Goal: Task Accomplishment & Management: Use online tool/utility

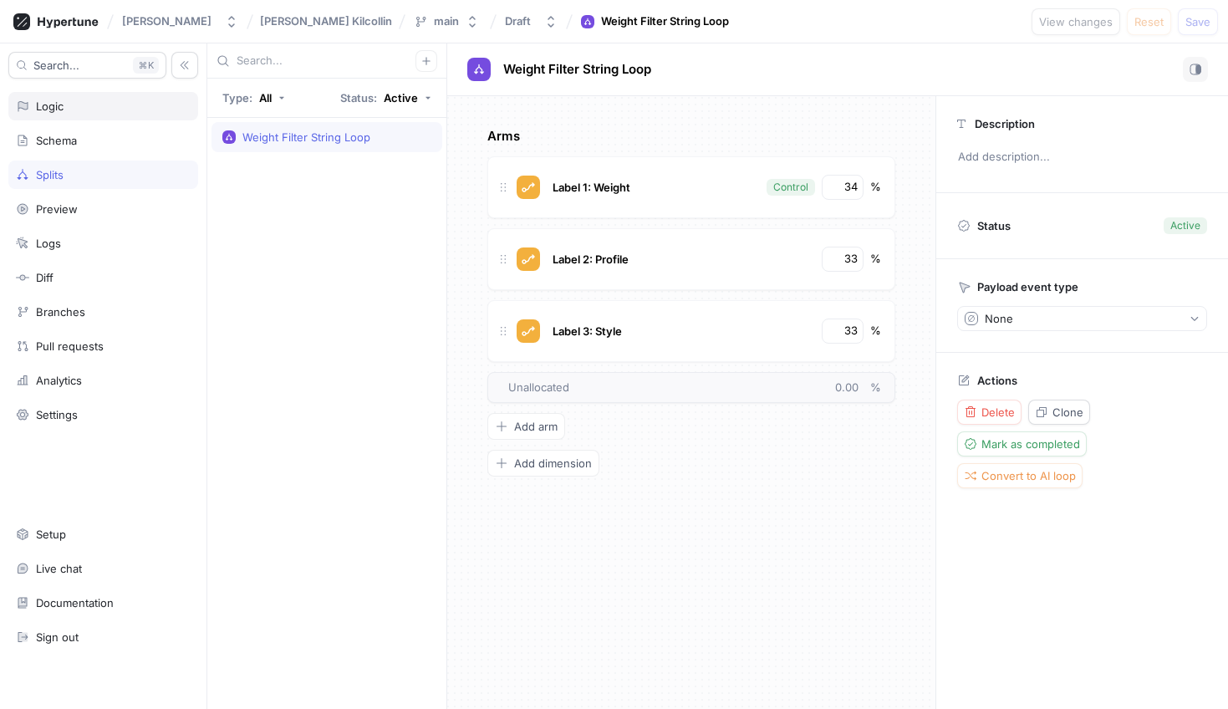
click at [57, 117] on div "Logic" at bounding box center [103, 106] width 190 height 28
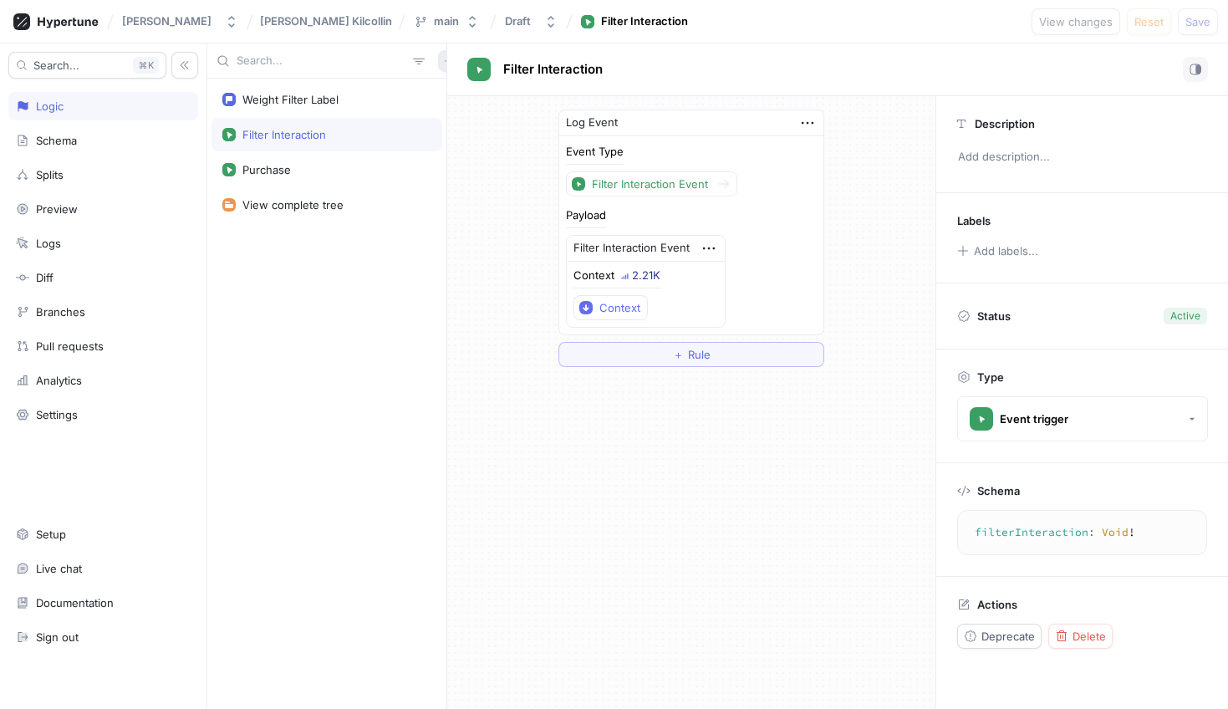
click at [444, 63] on icon "button" at bounding box center [449, 61] width 10 height 10
click at [311, 110] on div "Weight Filter Label Filter Interaction Purchase View complete tree" at bounding box center [327, 375] width 240 height 665
click at [305, 110] on div "Weight Filter Label" at bounding box center [327, 99] width 231 height 33
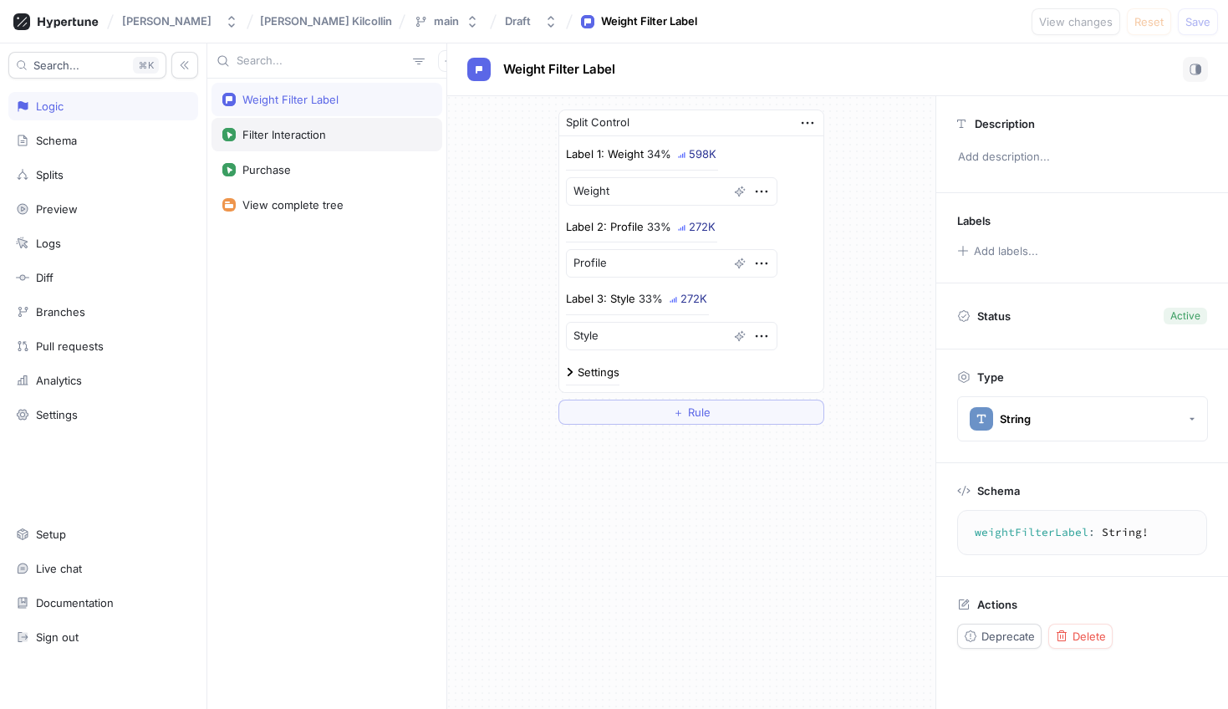
click at [295, 142] on div "Filter Interaction" at bounding box center [327, 134] width 231 height 33
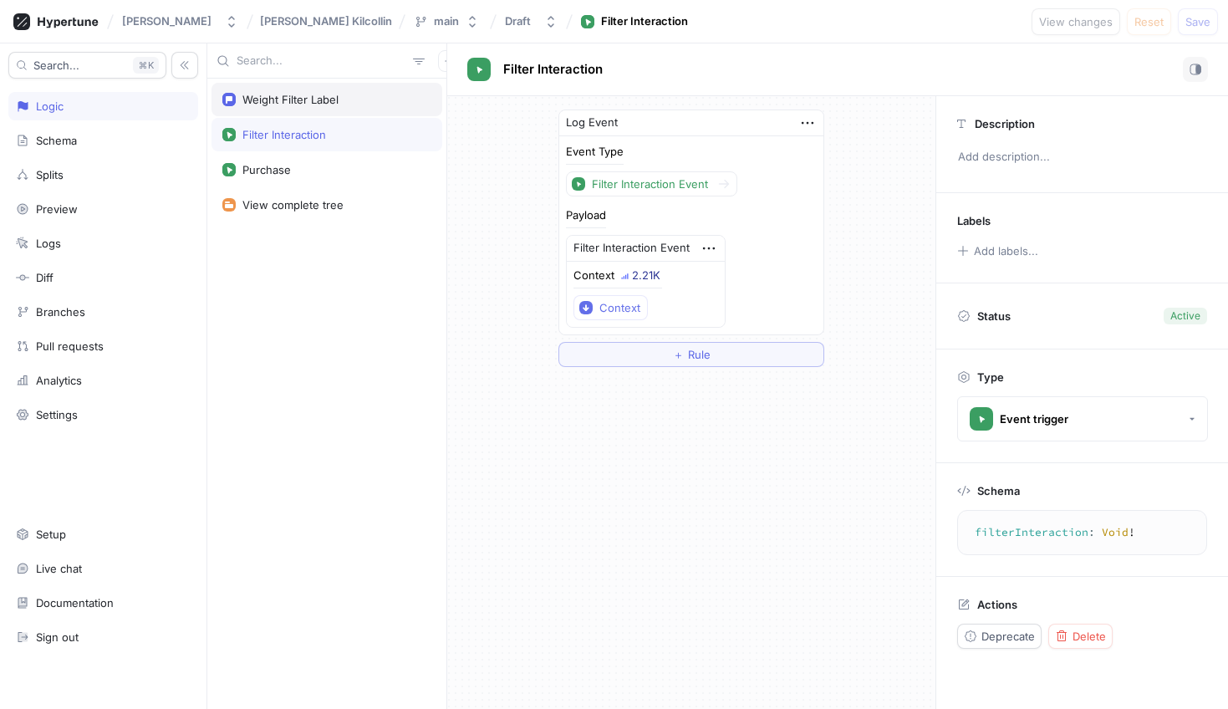
click at [310, 105] on div "Weight Filter Label" at bounding box center [290, 99] width 96 height 13
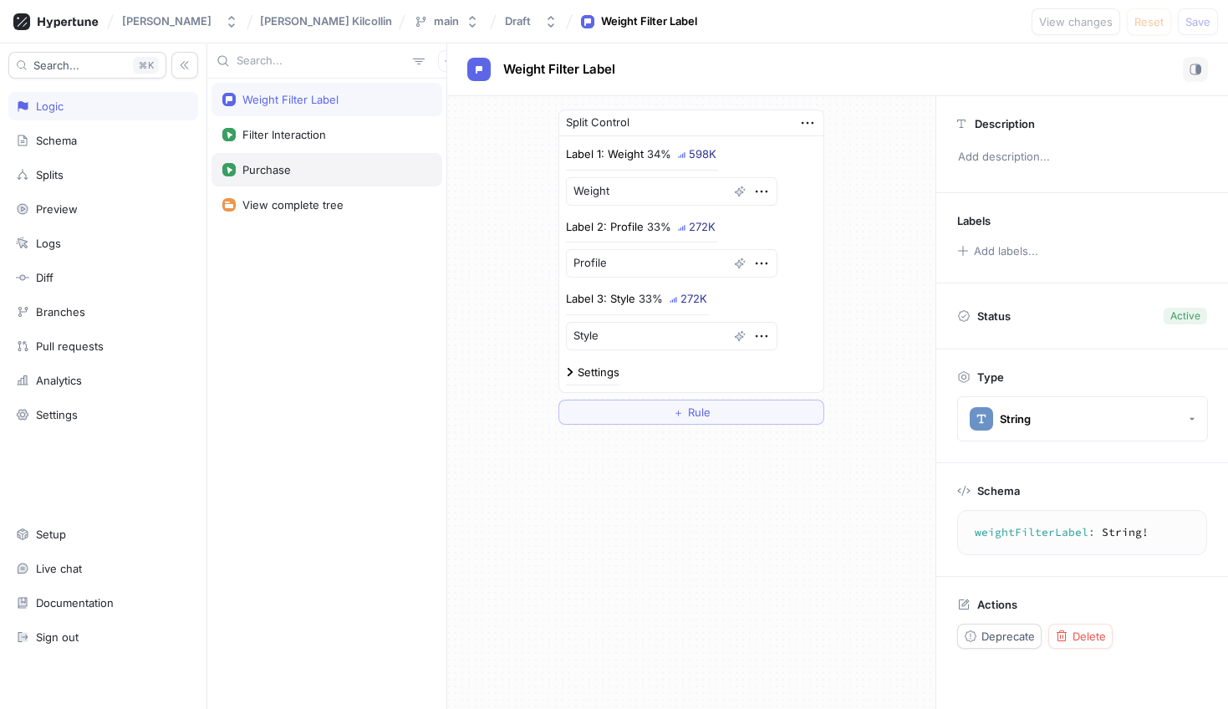
click at [281, 159] on div "Purchase" at bounding box center [327, 169] width 231 height 33
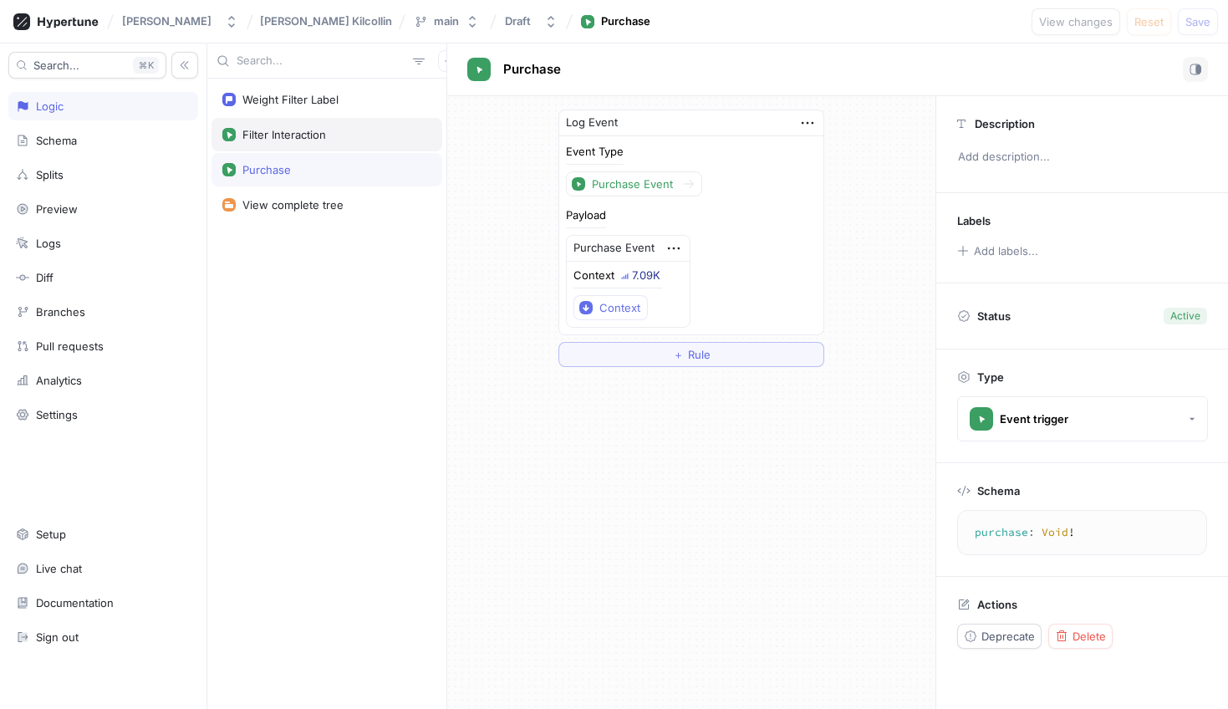
click at [263, 139] on div "Filter Interaction" at bounding box center [284, 134] width 84 height 13
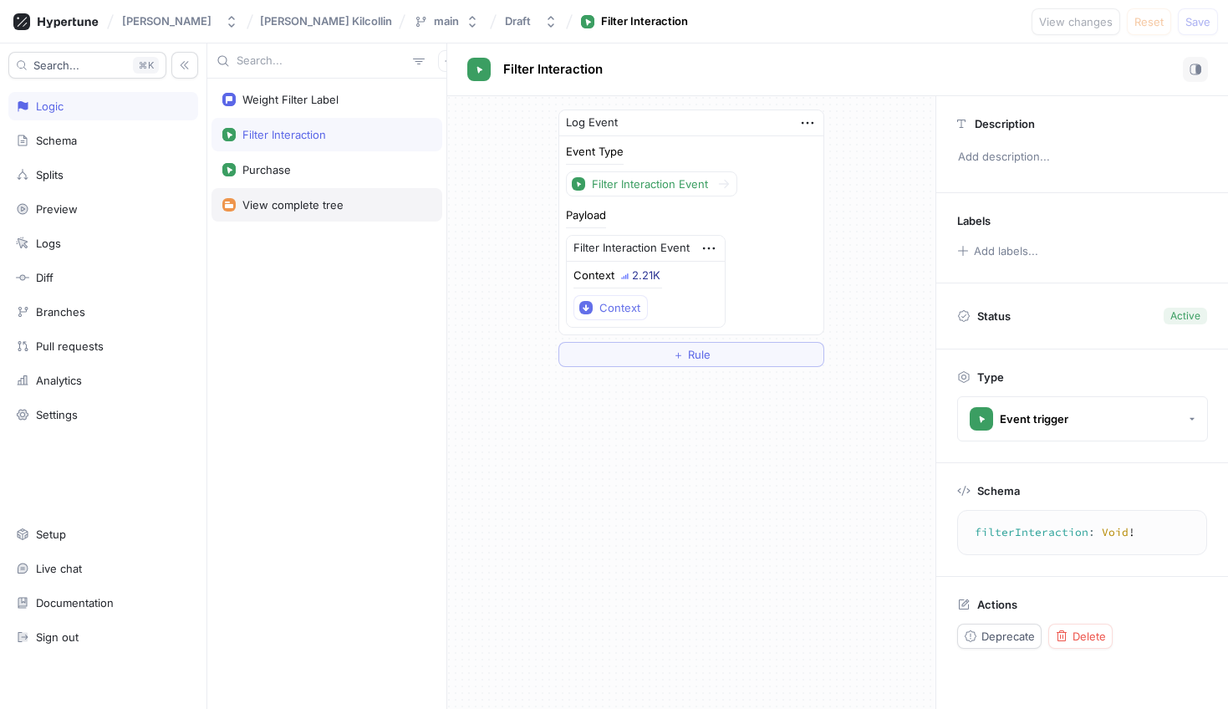
click at [305, 218] on div "View complete tree" at bounding box center [327, 204] width 231 height 33
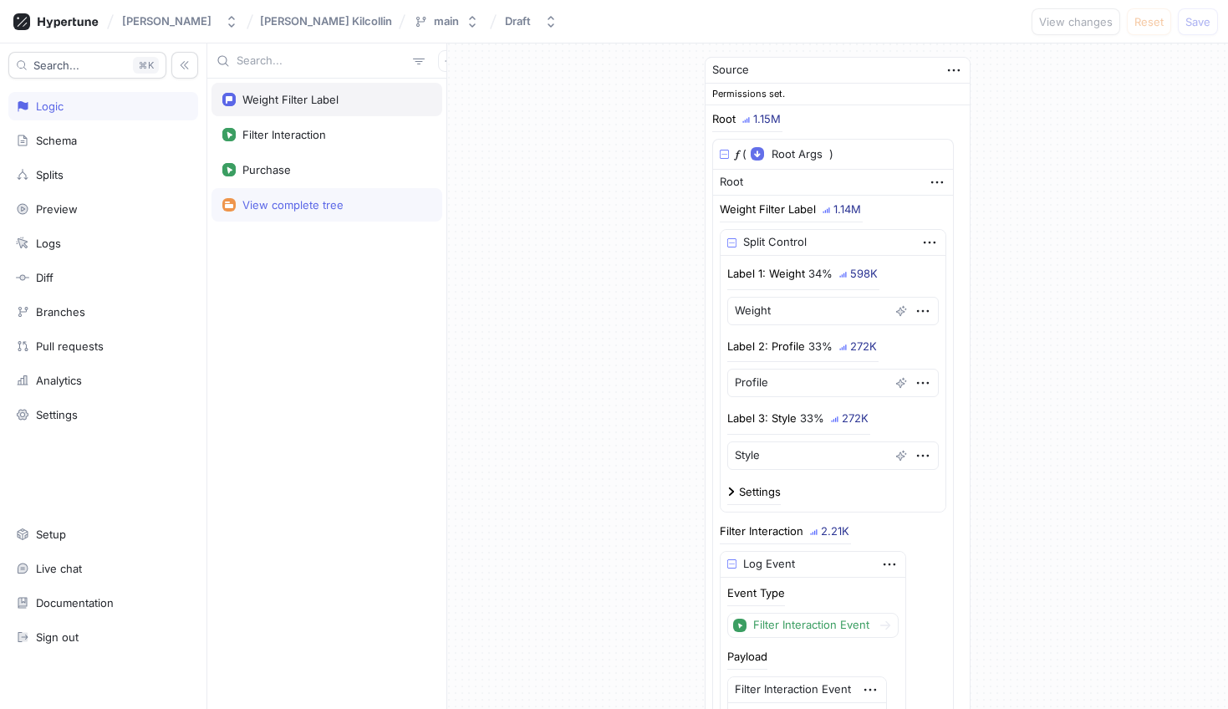
click at [288, 110] on div "Weight Filter Label" at bounding box center [327, 99] width 231 height 33
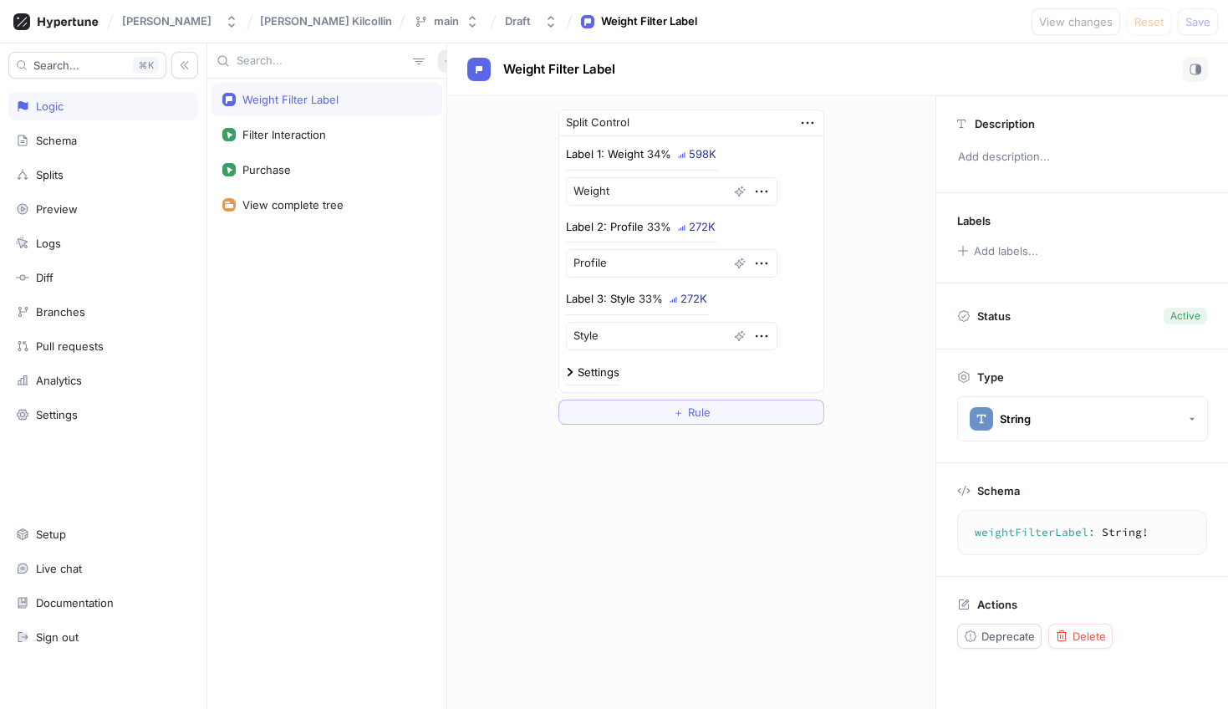
click at [438, 59] on button "button" at bounding box center [449, 61] width 22 height 22
click at [442, 98] on p "Flag" at bounding box center [452, 93] width 22 height 17
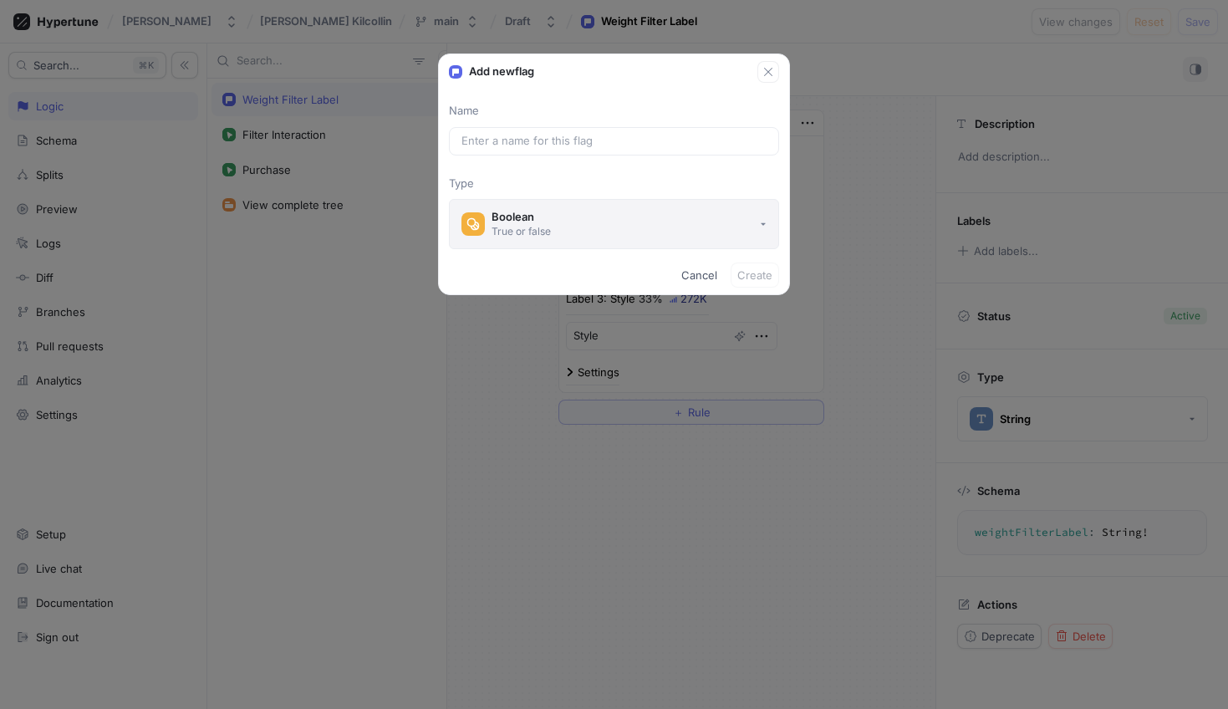
type textarea "x"
click at [544, 153] on div at bounding box center [614, 141] width 330 height 28
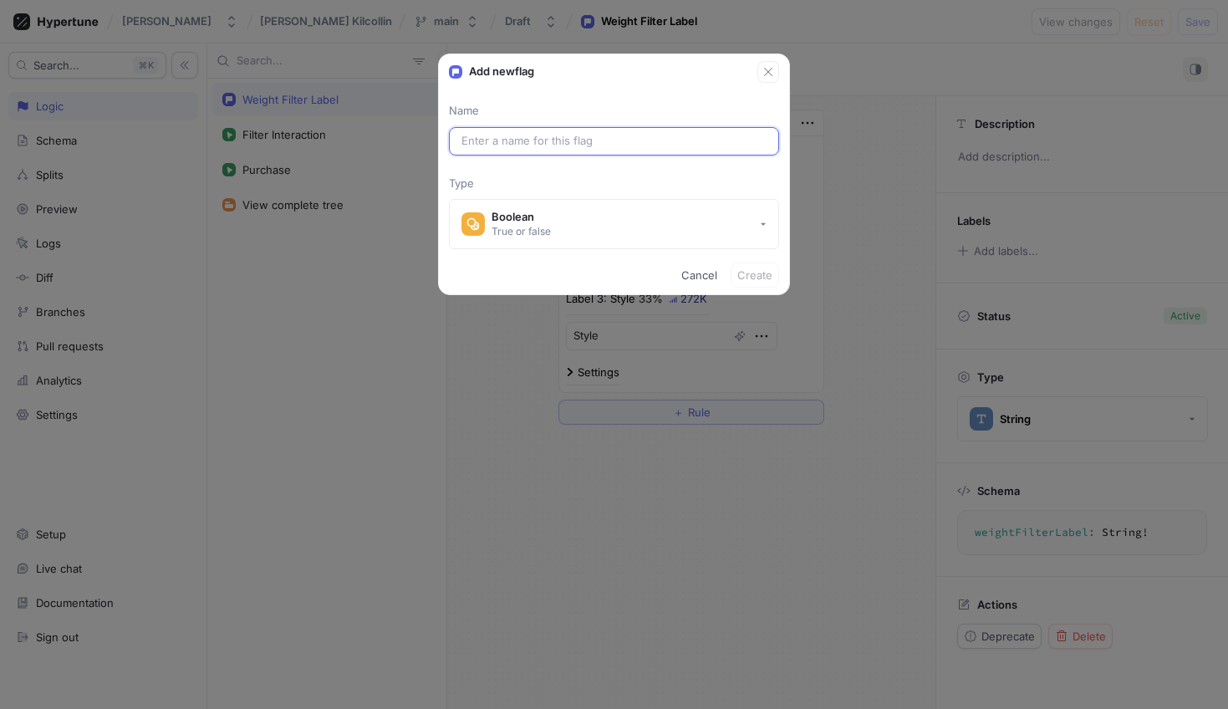
click at [555, 141] on input "text" at bounding box center [613, 141] width 305 height 17
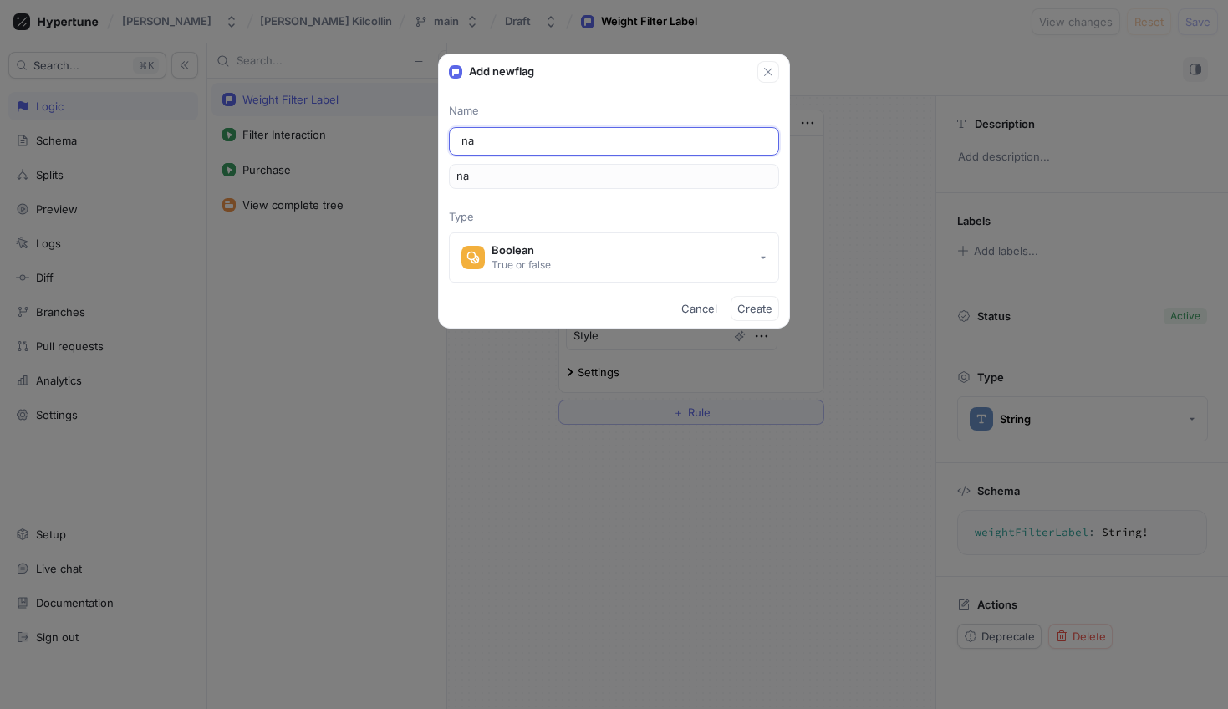
type input "nav"
type input "navi"
type input "navig"
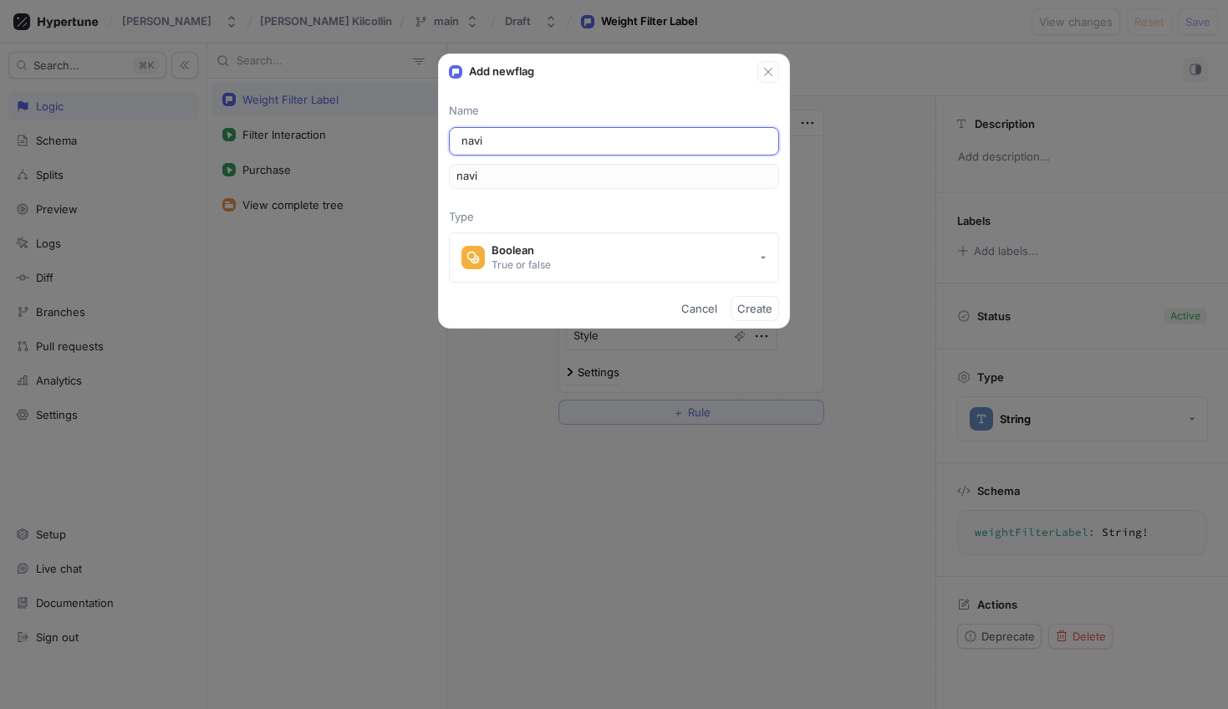
type input "navig"
type input "naviga"
type input "navigat"
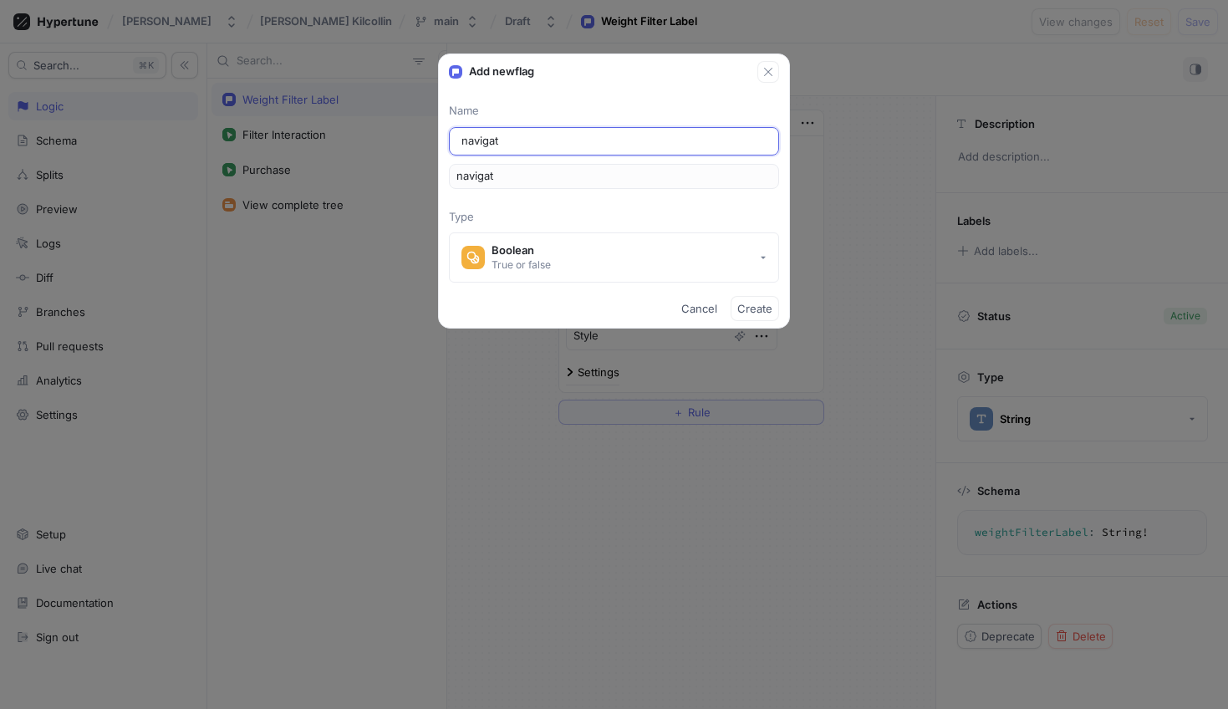
type input "navigati"
type input "navigatio"
type input "navigation"
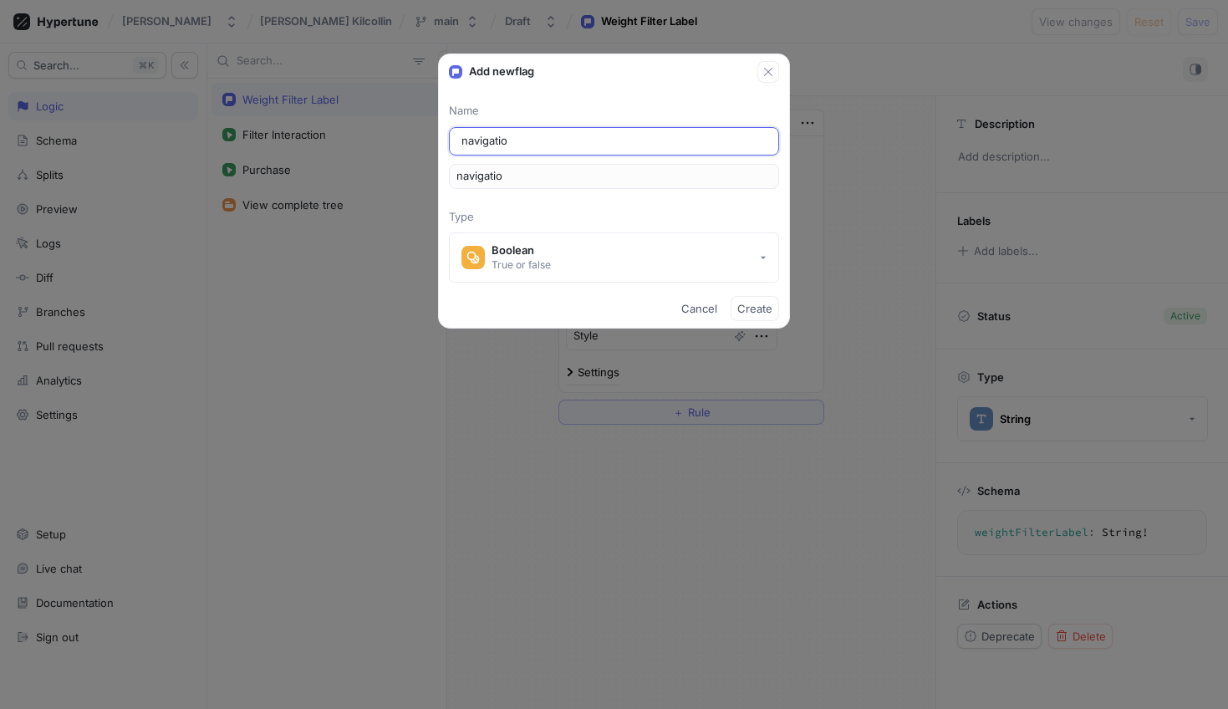
type input "navigation"
type input "navigationM"
type input "navigationMe"
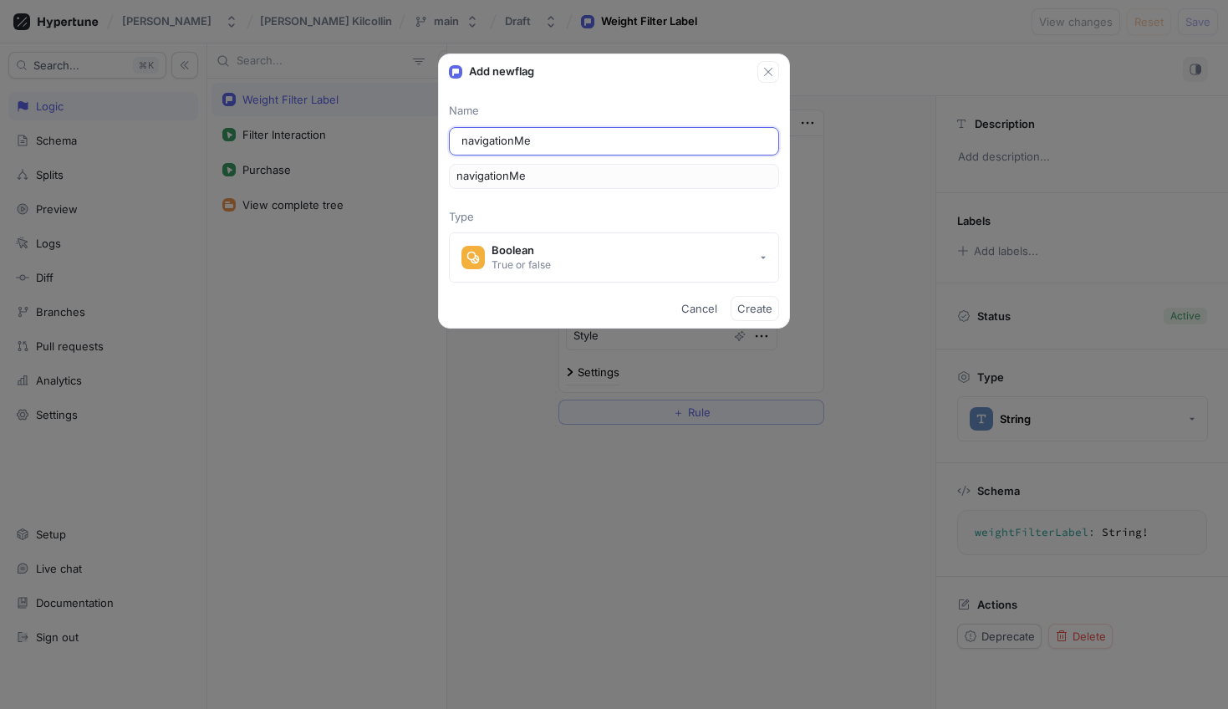
type input "navigationMen"
type input "navigationMenu"
type input "navigationMenuV"
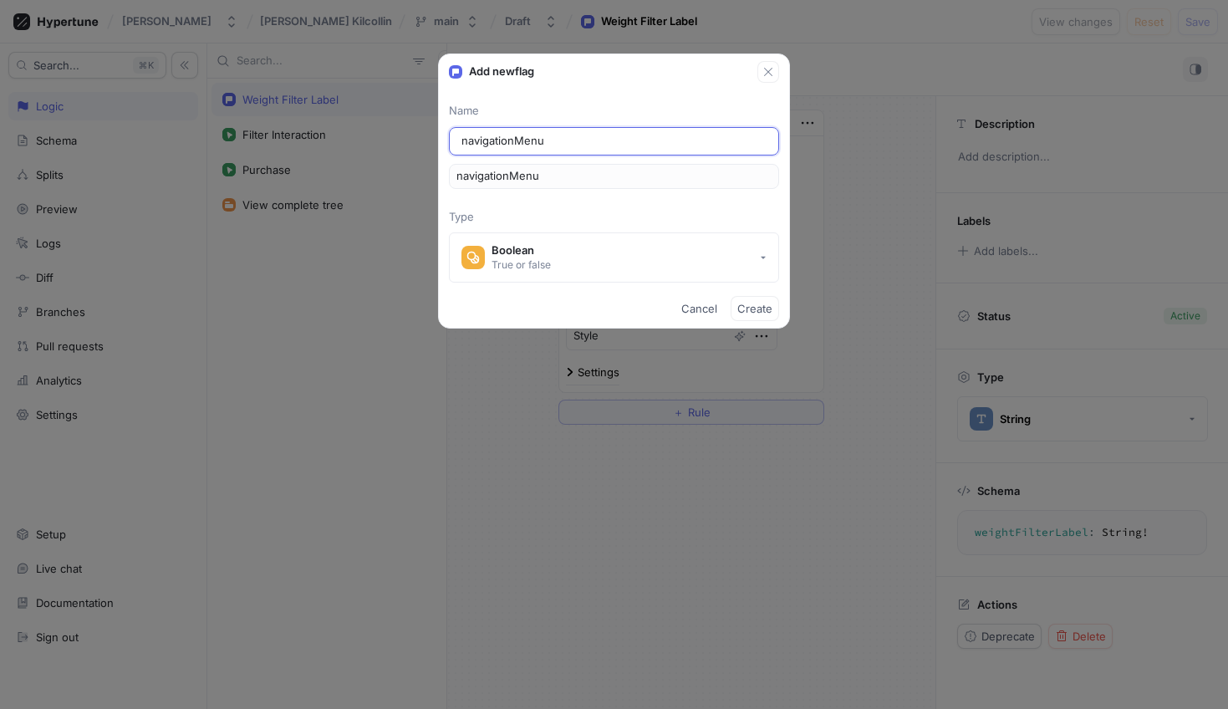
type input "navigationMenuV"
type input "navigationMenuVa"
type input "navigationMenuVar"
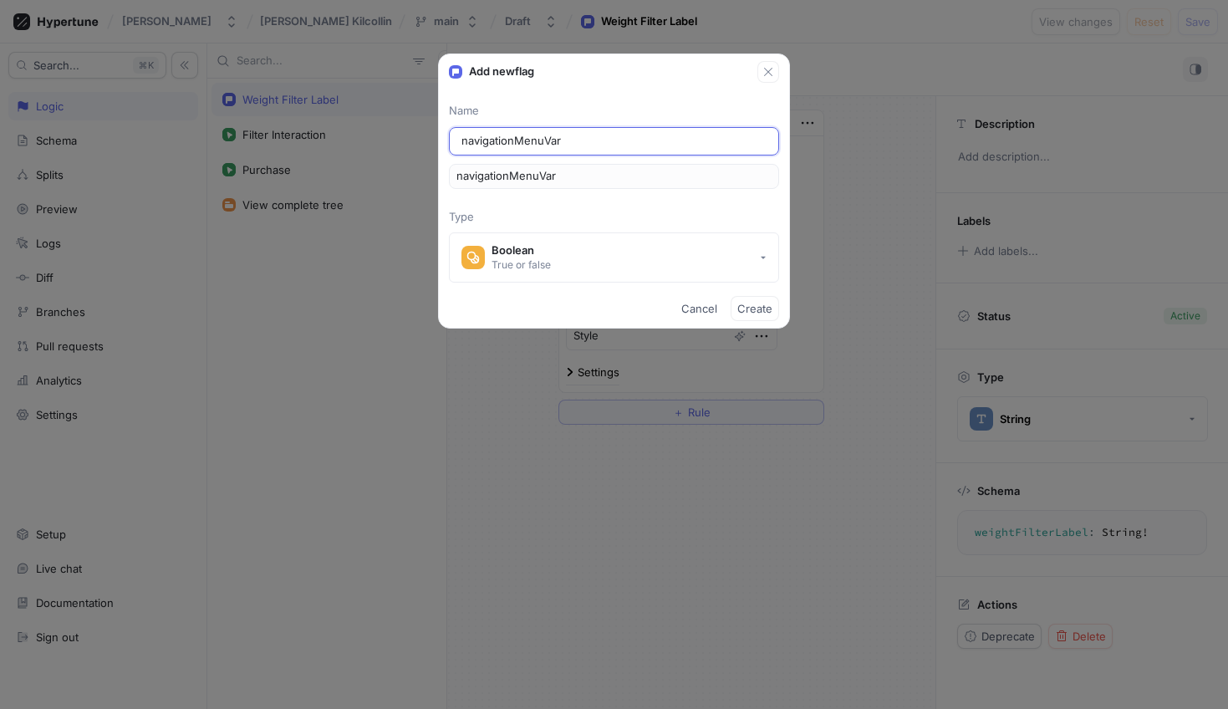
type input "navigationMenuVari"
type input "navigationMenuVaria"
type input "navigationMenuVarian"
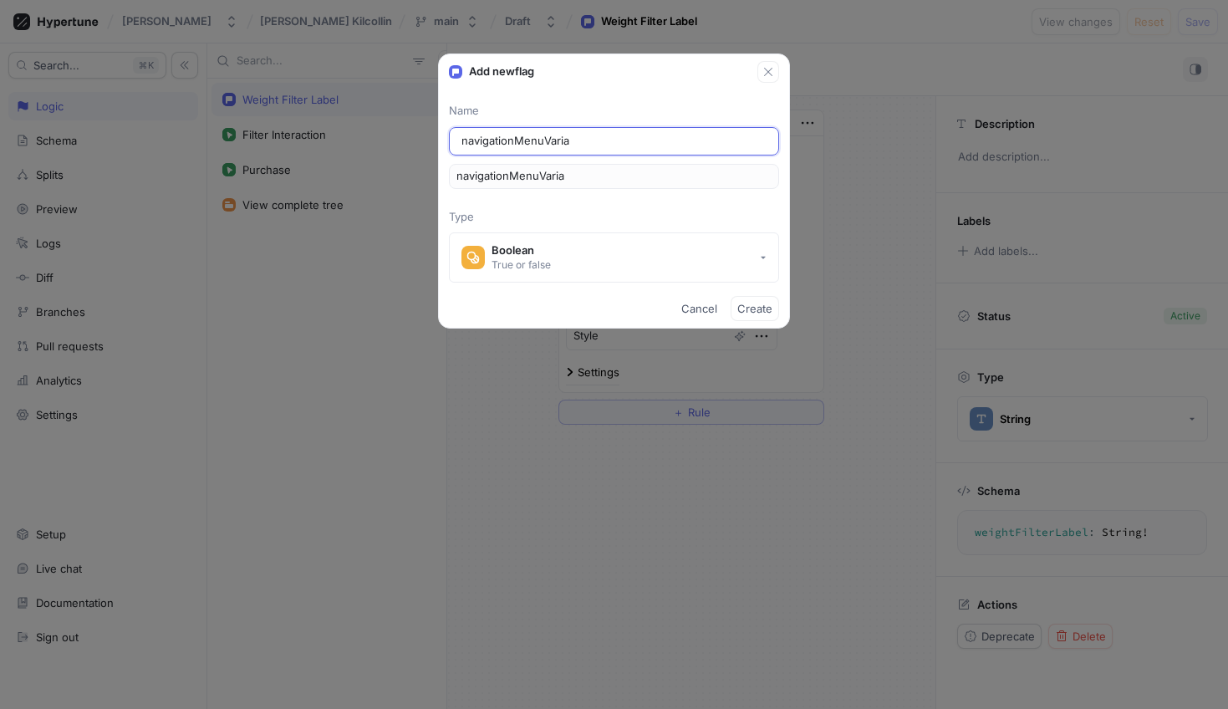
type input "navigationMenuVarian"
type input "navigationMenuVariant"
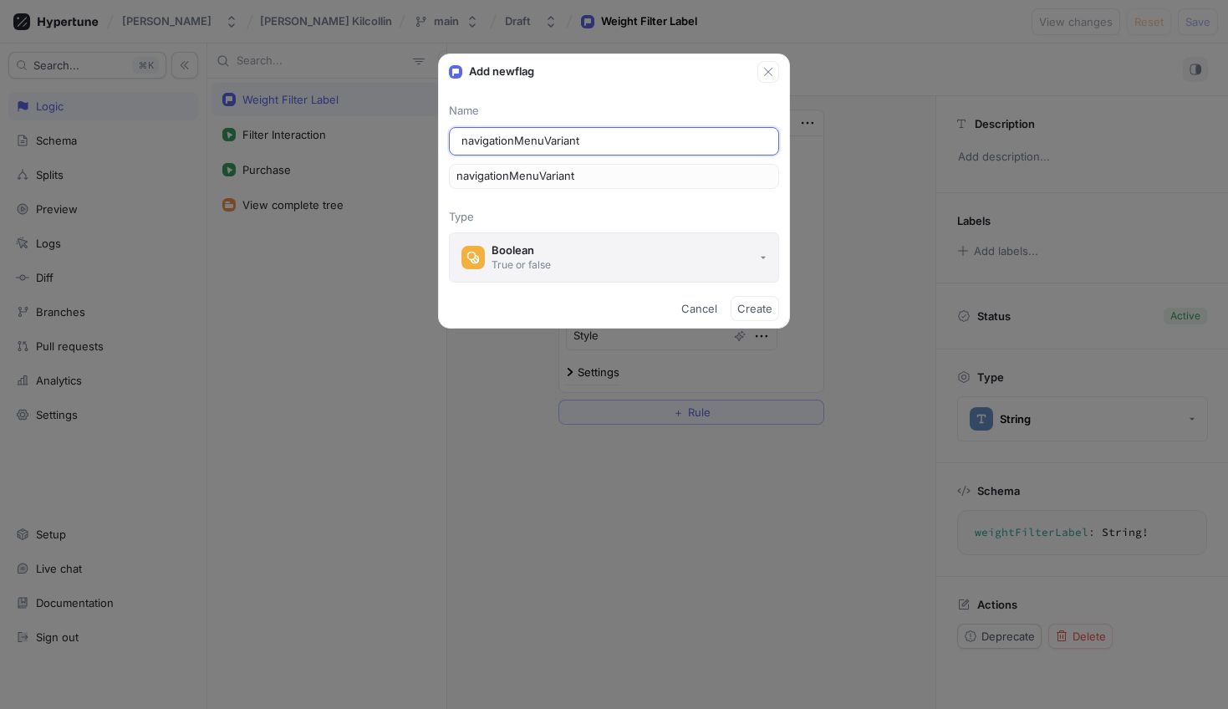
click at [659, 257] on button "Boolean True or false" at bounding box center [614, 257] width 330 height 50
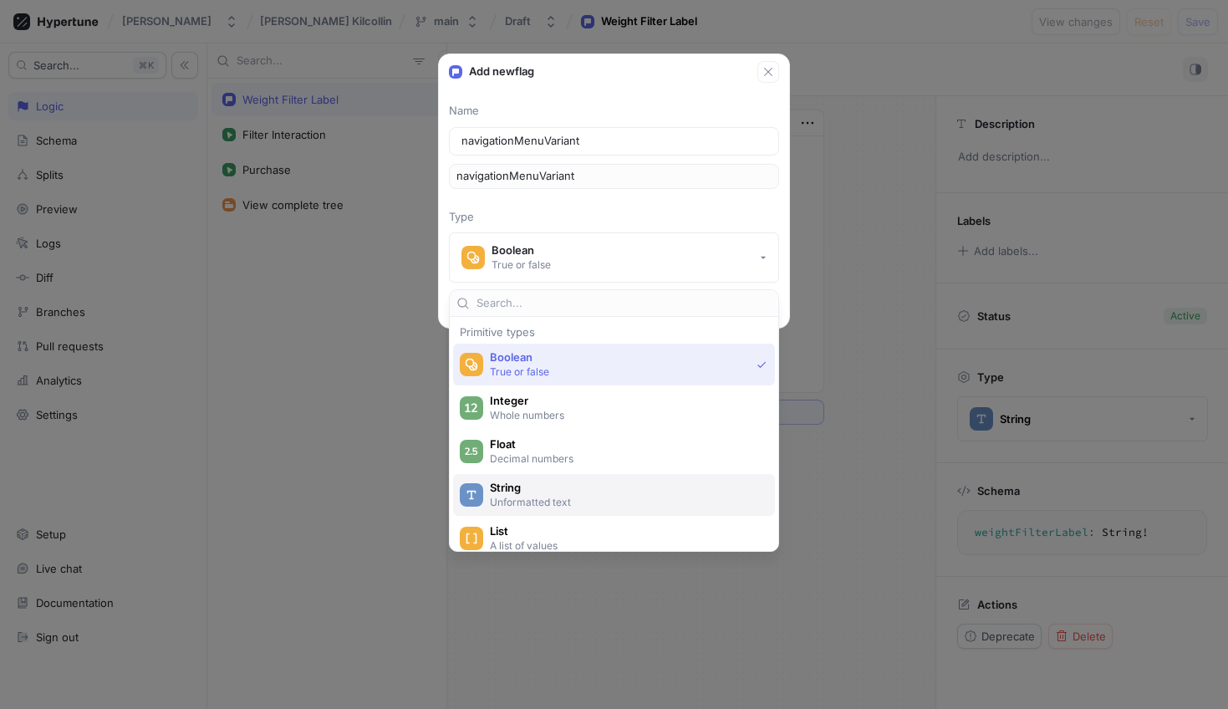
click at [512, 489] on span "String" at bounding box center [625, 488] width 270 height 14
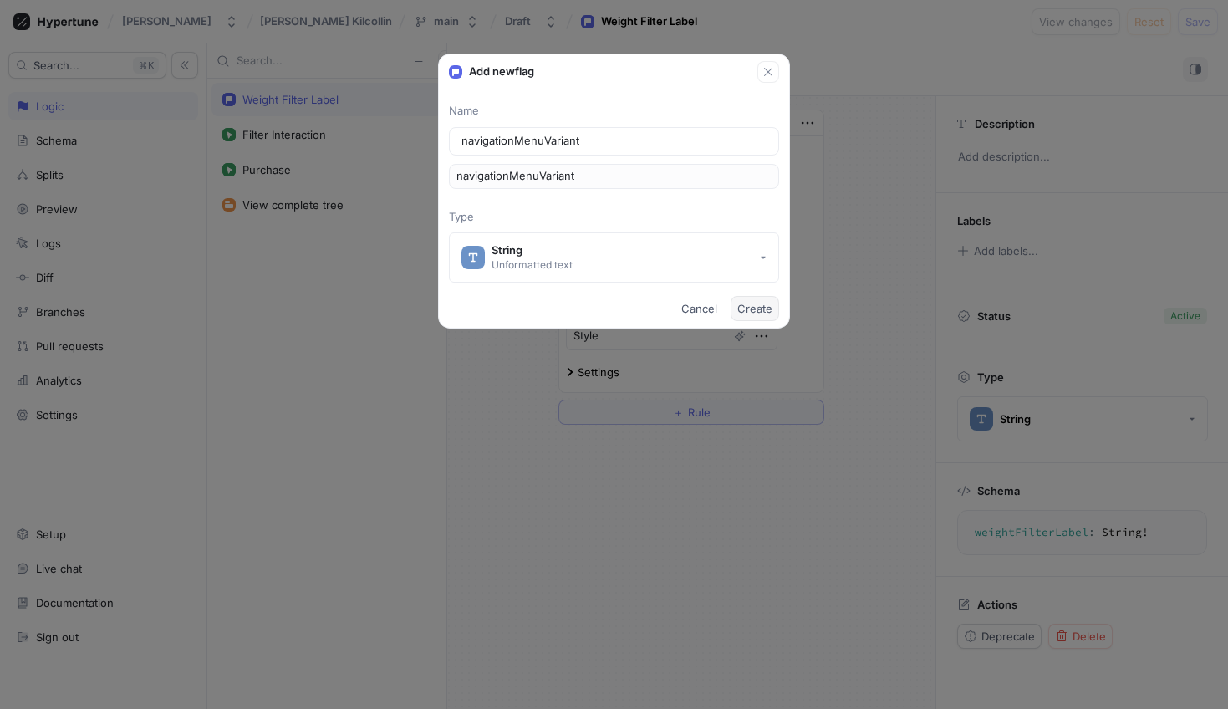
click at [755, 311] on span "Create" at bounding box center [754, 308] width 35 height 10
type textarea "x"
type textarea "navigationMenuVariant: String!"
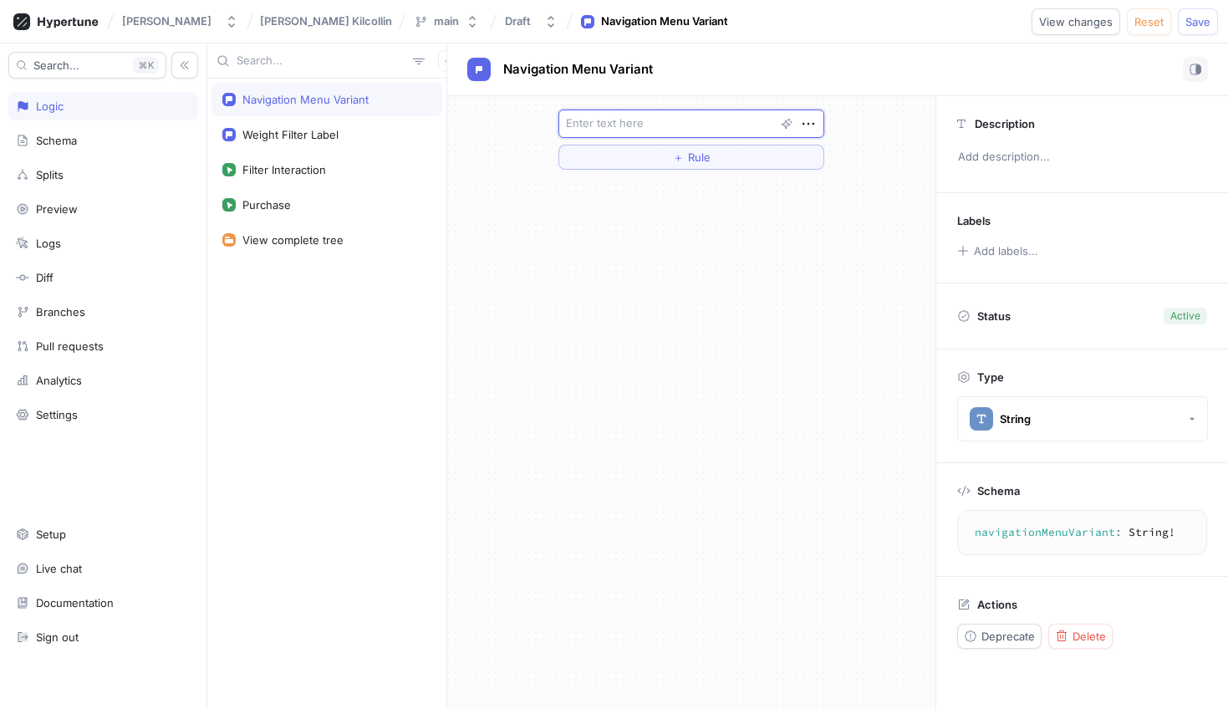
click at [585, 124] on textarea at bounding box center [691, 124] width 266 height 28
click at [808, 123] on icon "button" at bounding box center [809, 124] width 12 height 3
click at [863, 115] on div "＋ Rule" at bounding box center [691, 139] width 488 height 87
click at [688, 167] on button "＋ Rule" at bounding box center [691, 157] width 266 height 25
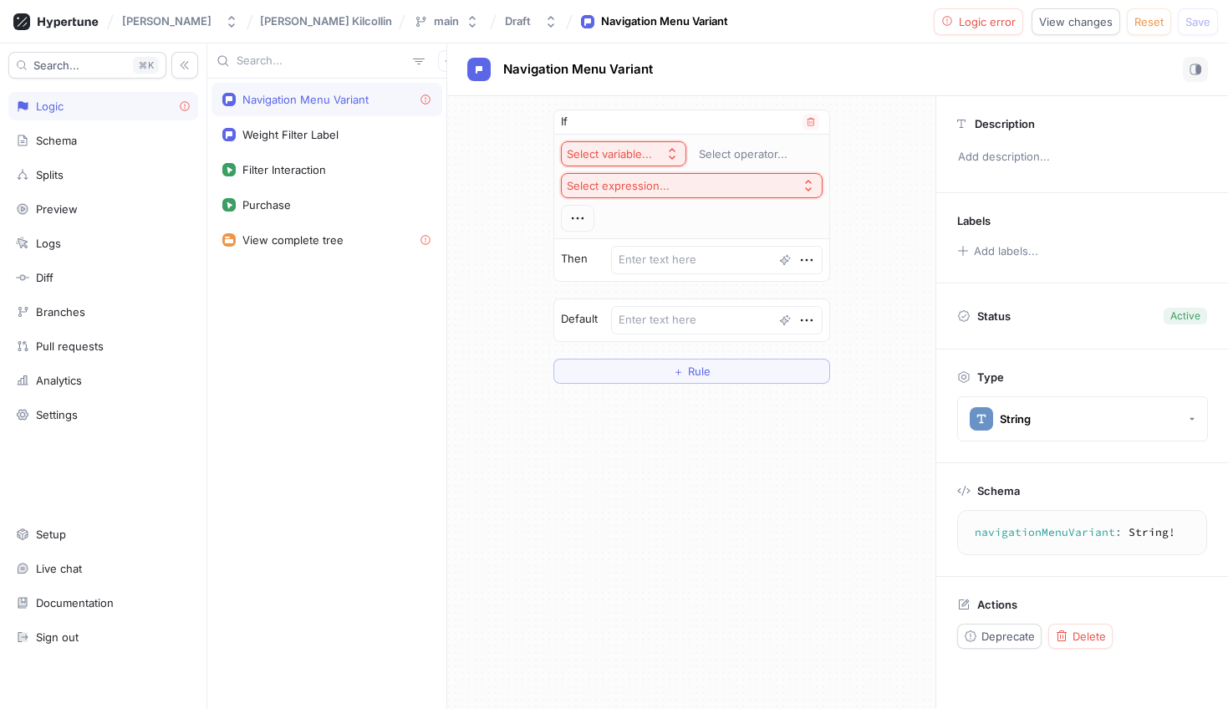
click at [674, 158] on icon "button" at bounding box center [671, 153] width 13 height 13
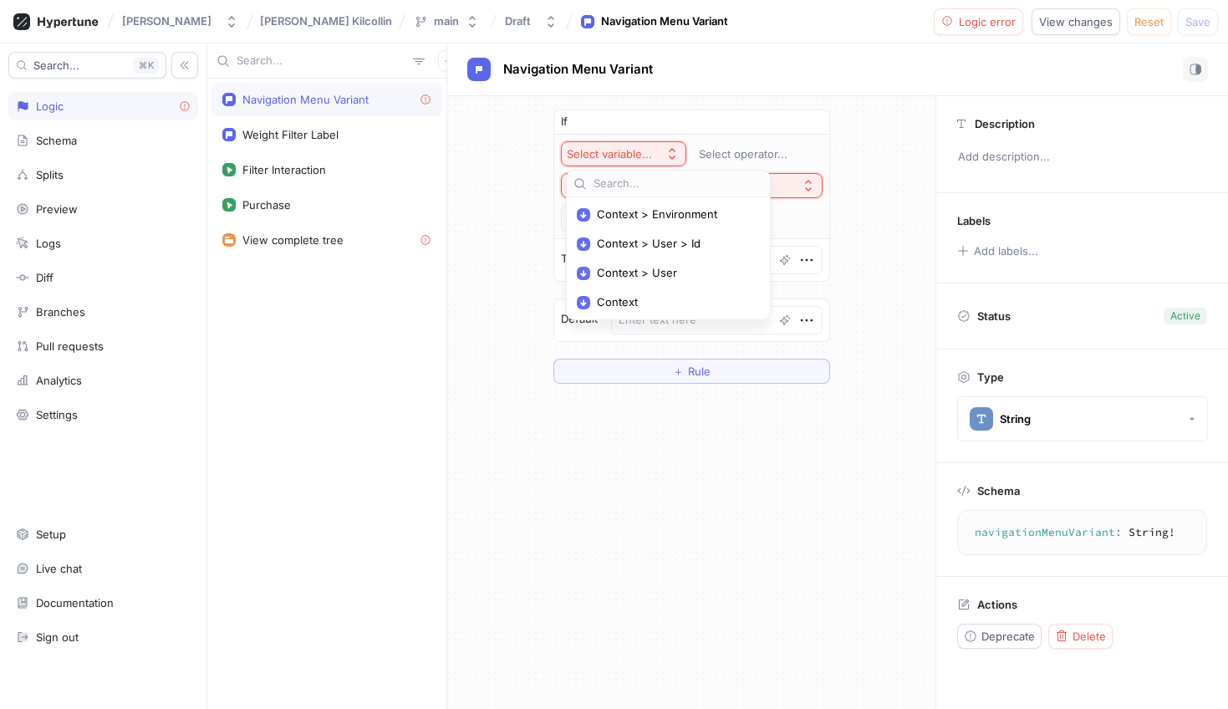
click at [885, 152] on div "If Select variable... Select operator... Select expression... Then Default ＋ Ru…" at bounding box center [691, 246] width 488 height 301
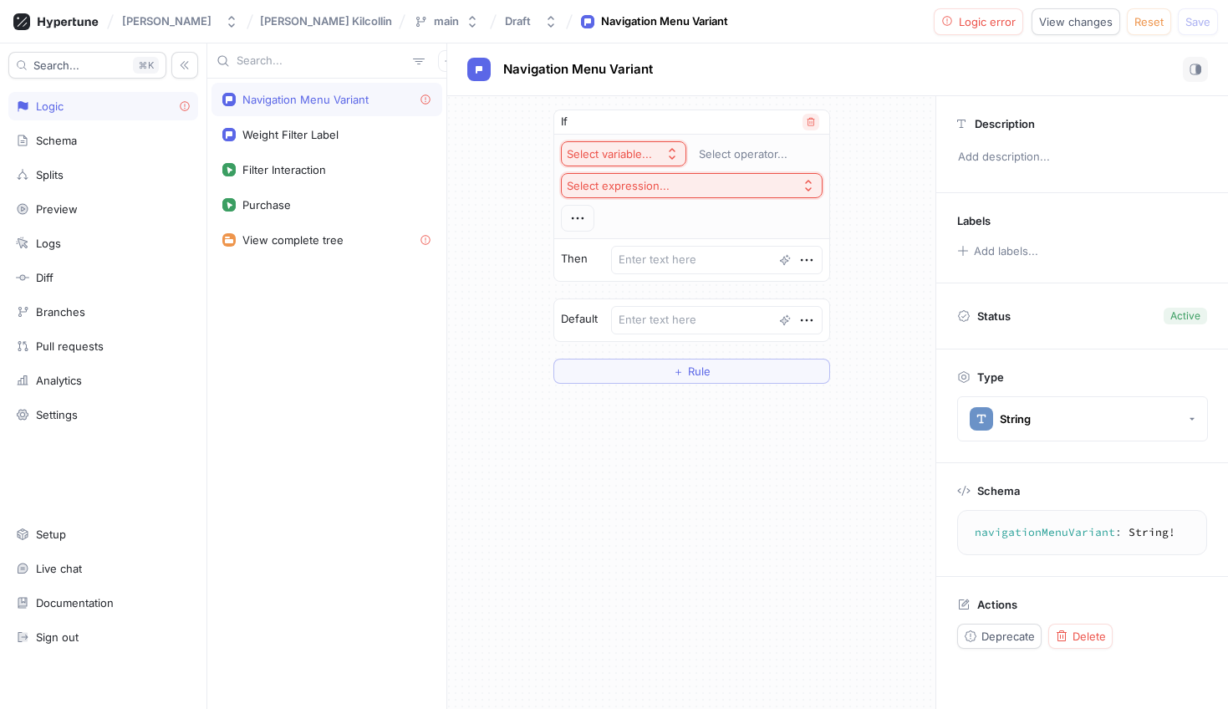
click at [809, 125] on icon "button" at bounding box center [811, 122] width 10 height 10
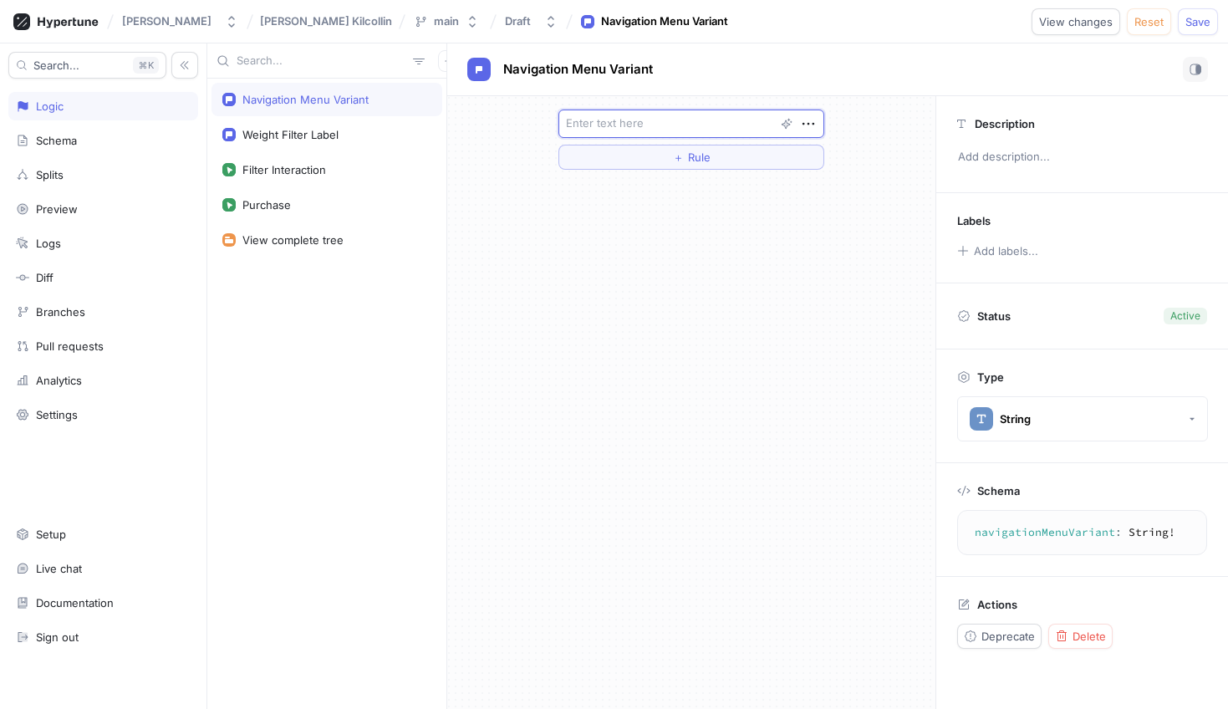
click at [604, 123] on textarea at bounding box center [691, 124] width 266 height 28
click at [784, 130] on button "button" at bounding box center [787, 124] width 22 height 22
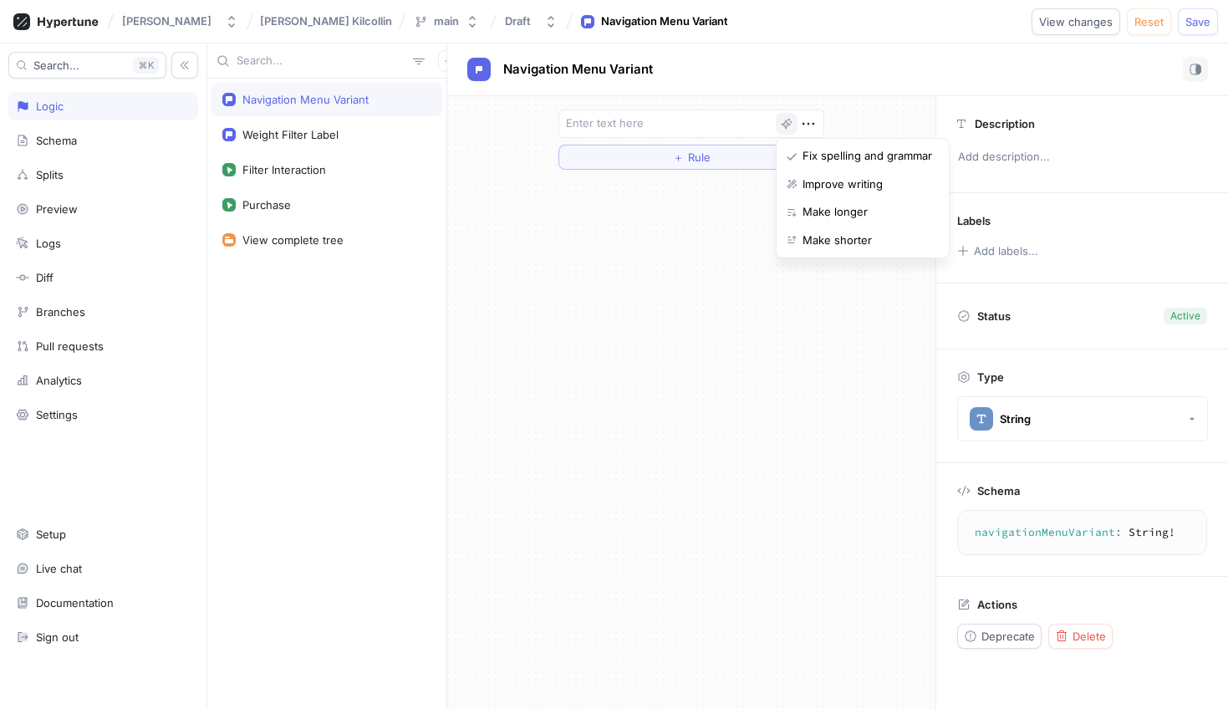
click at [650, 257] on div "＋ Rule" at bounding box center [691, 402] width 488 height 613
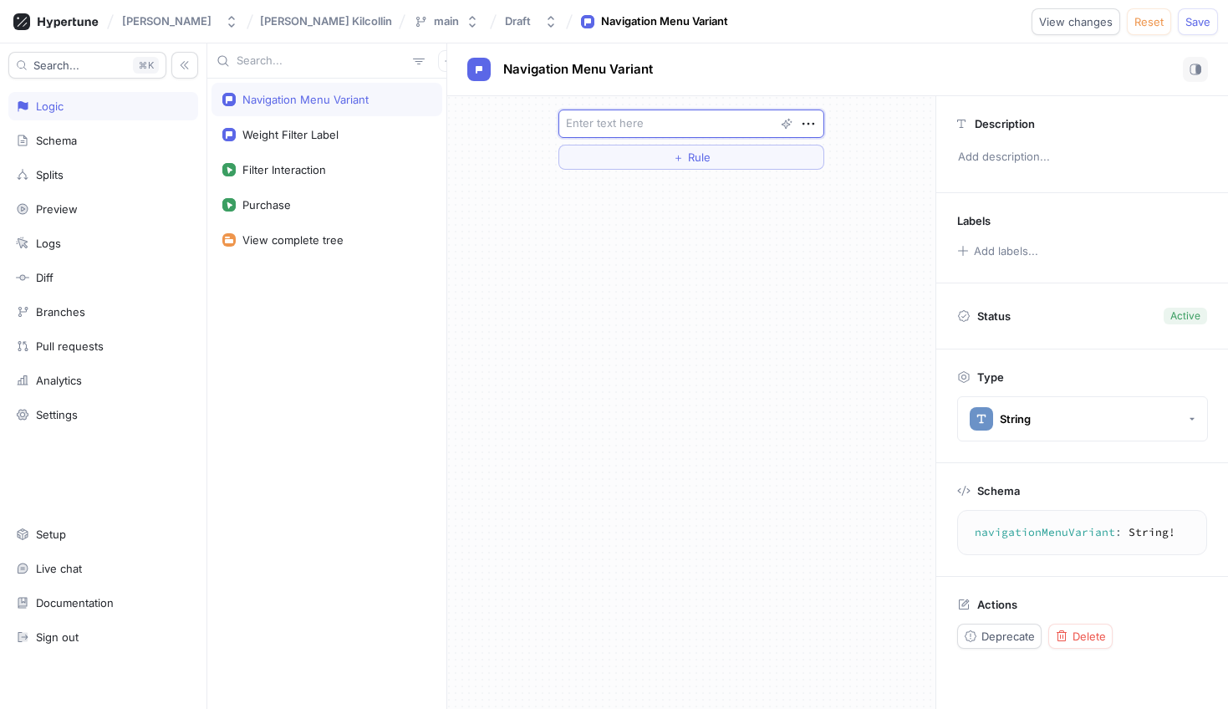
click at [811, 133] on textarea at bounding box center [691, 124] width 266 height 28
click at [813, 123] on icon "button" at bounding box center [809, 124] width 12 height 3
click at [722, 284] on div "＋ Rule" at bounding box center [691, 402] width 488 height 613
click at [811, 130] on icon "button" at bounding box center [808, 124] width 18 height 18
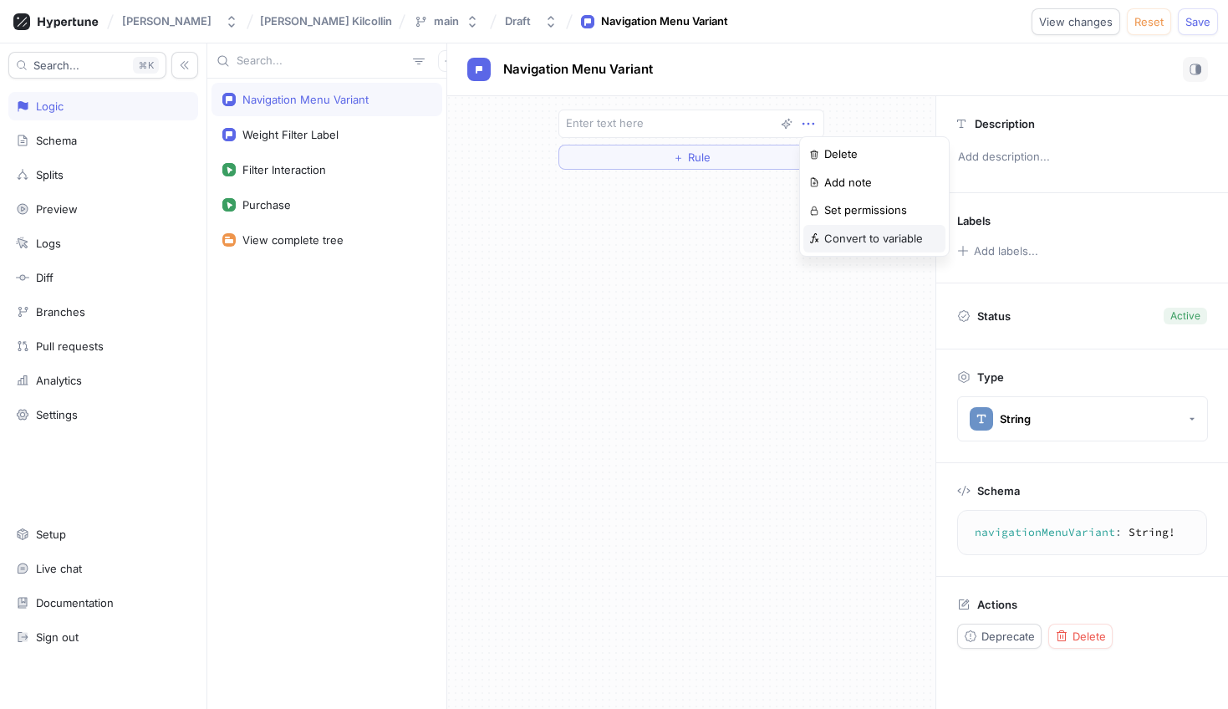
click at [844, 248] on div "Convert to variable" at bounding box center [874, 239] width 142 height 28
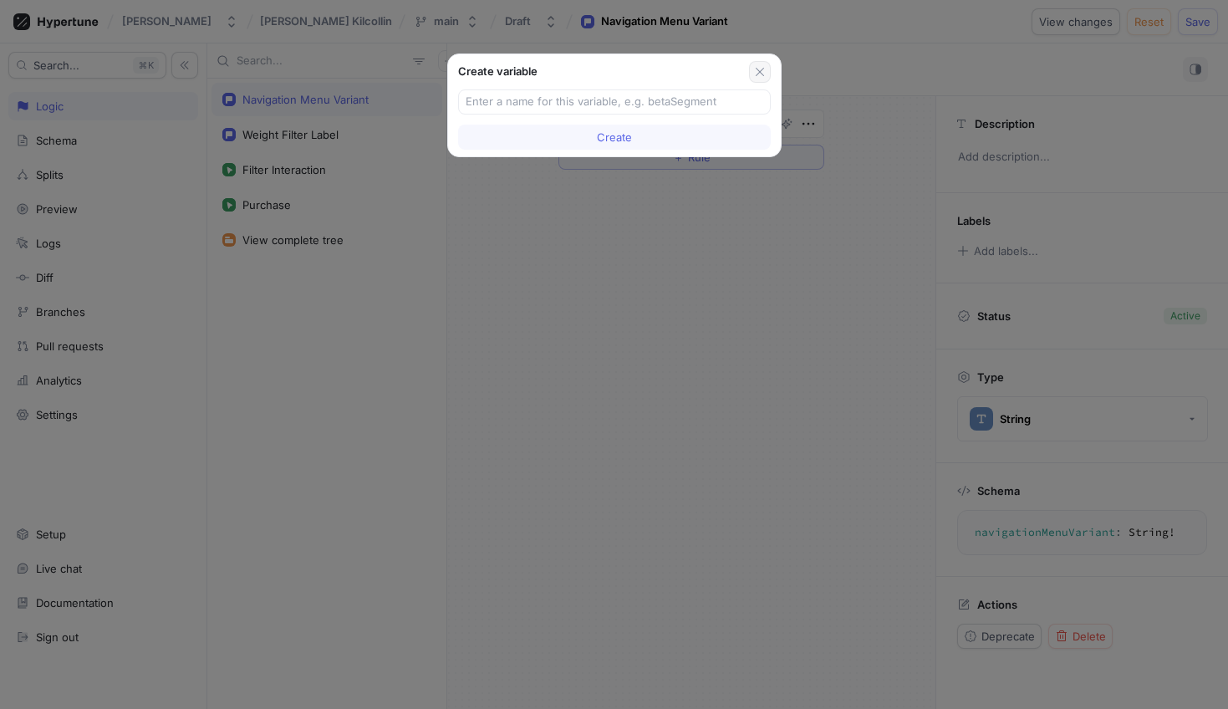
click at [752, 64] on button "button" at bounding box center [760, 72] width 22 height 22
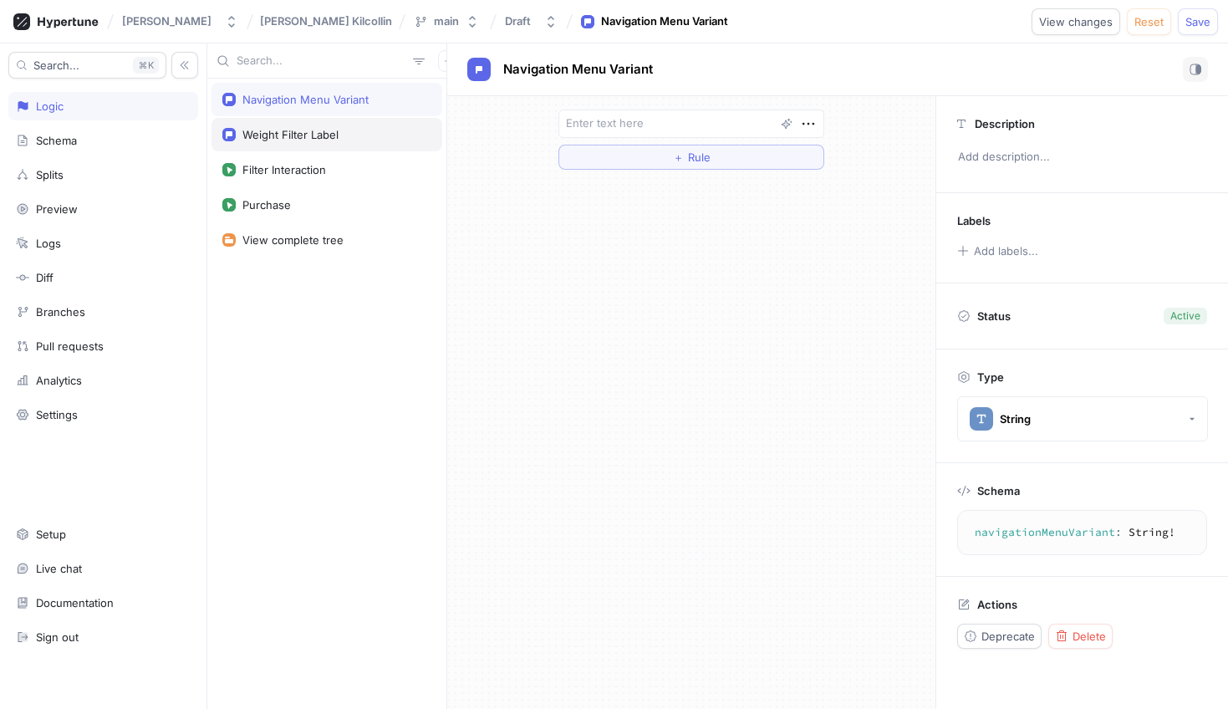
type textarea "x"
click at [438, 69] on button "button" at bounding box center [449, 61] width 22 height 22
click at [490, 129] on div "Variable" at bounding box center [469, 121] width 99 height 28
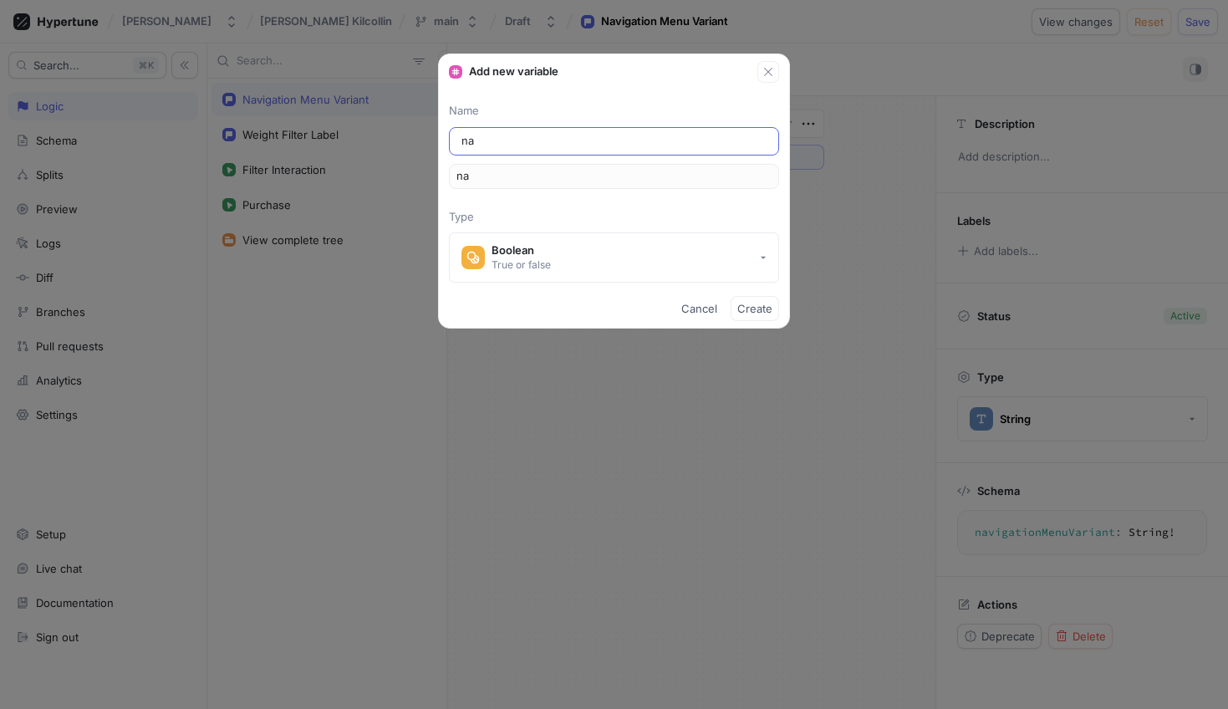
type input "nab"
type input "na"
type input "nav"
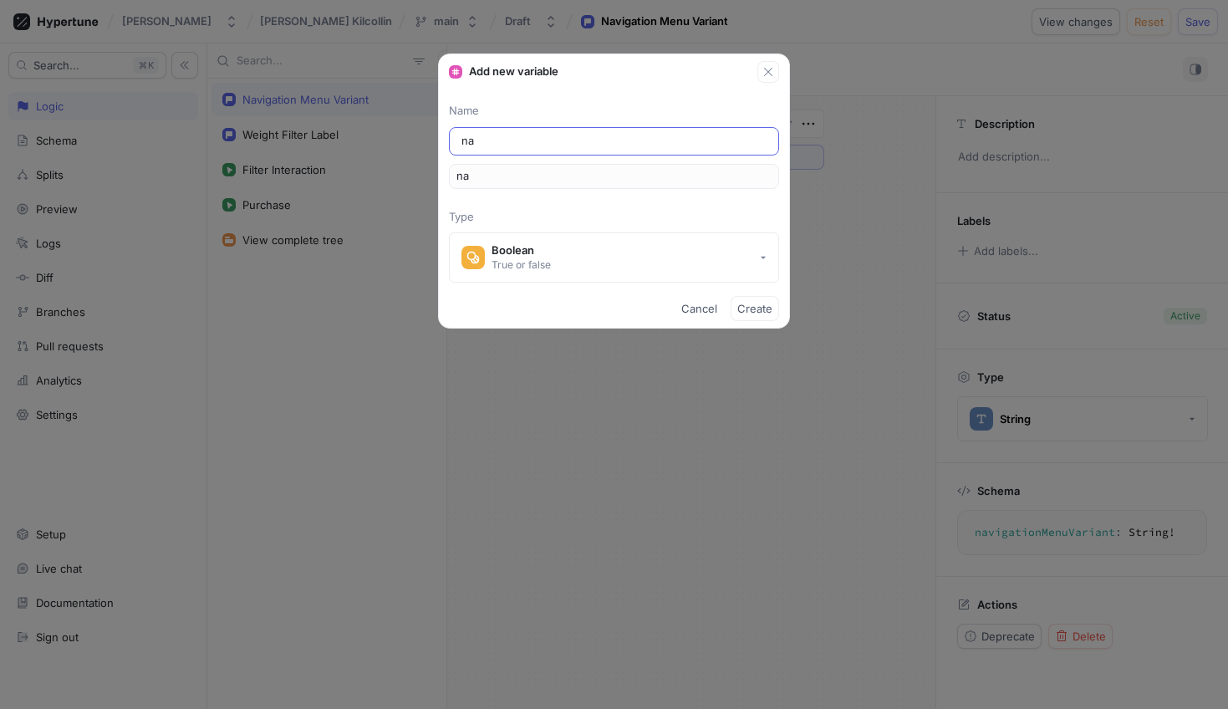
type input "nav"
type input "navi"
type input "navig"
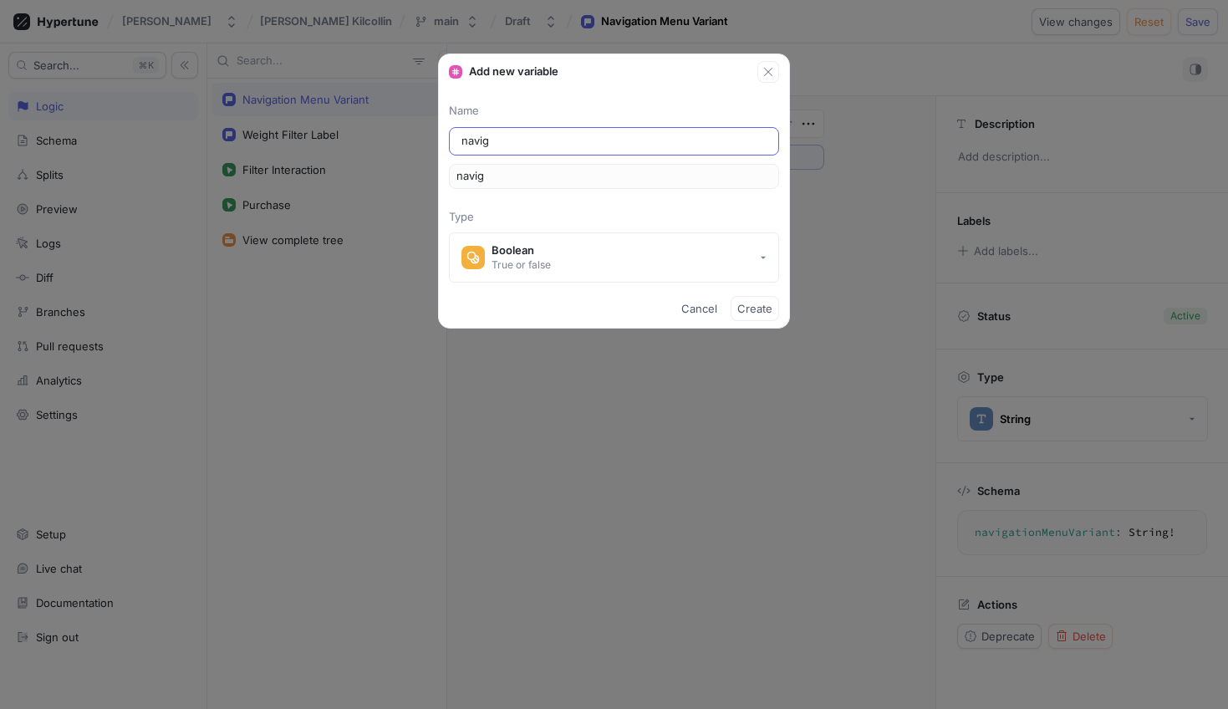
type input "naviga"
type input "navigat"
type input "navigati"
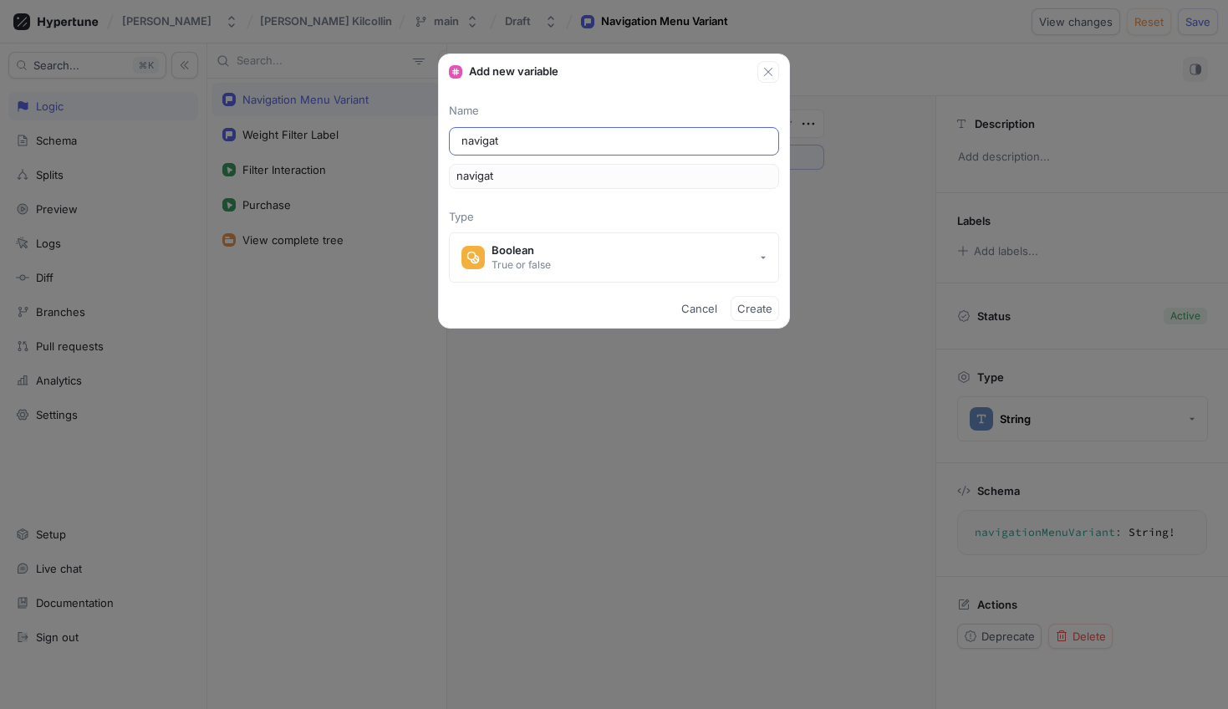
type input "navigati"
type input "navigatio"
type input "navigation"
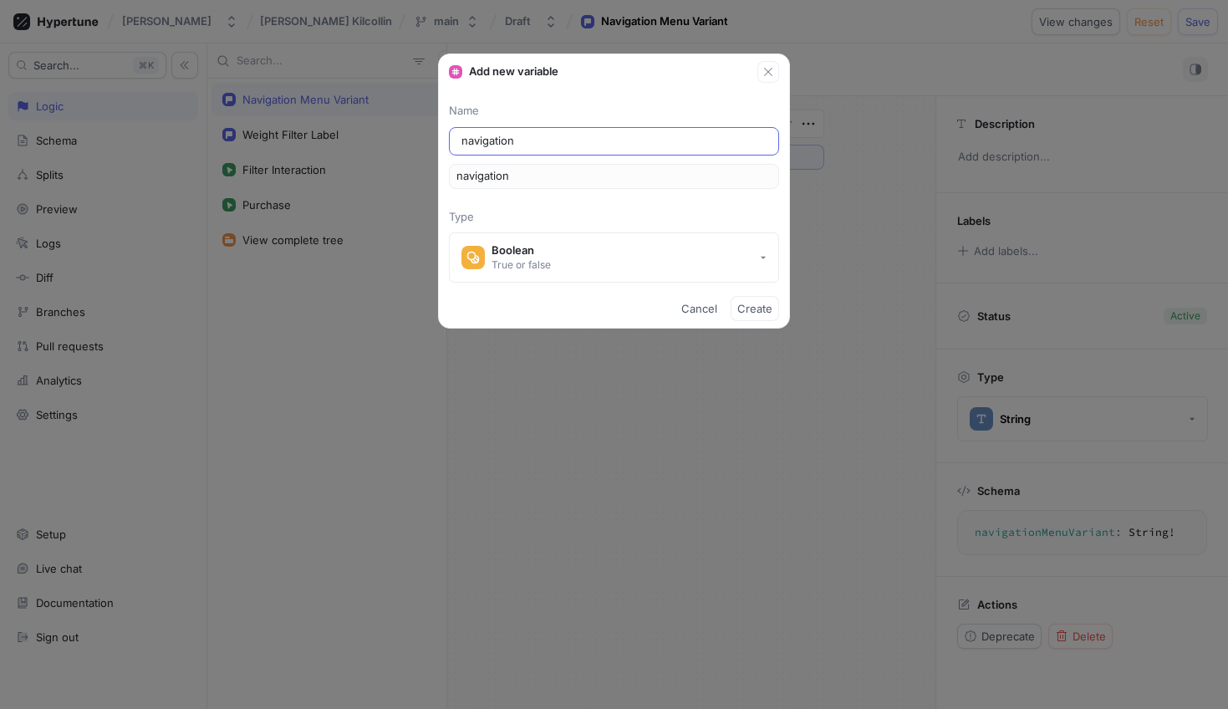
type input "navigationM"
type input "navigationMe"
type input "navigationMen"
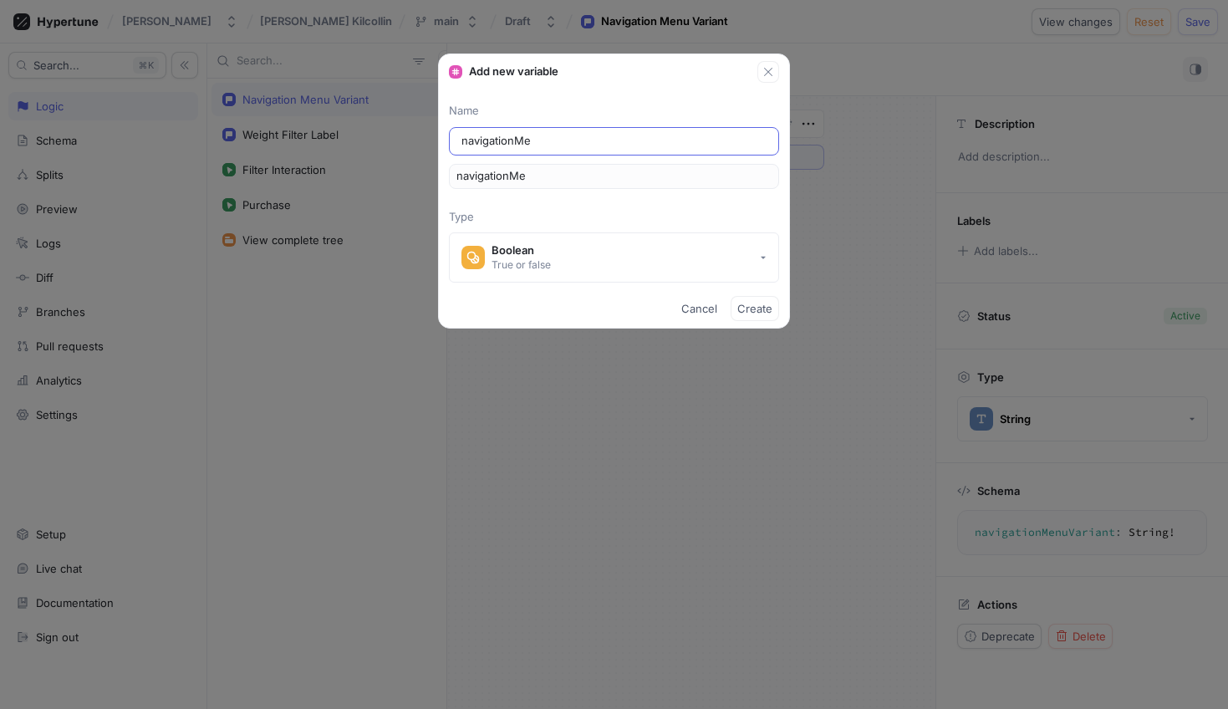
type input "navigationMen"
type input "navigationMenu"
type input "navigationMenuV"
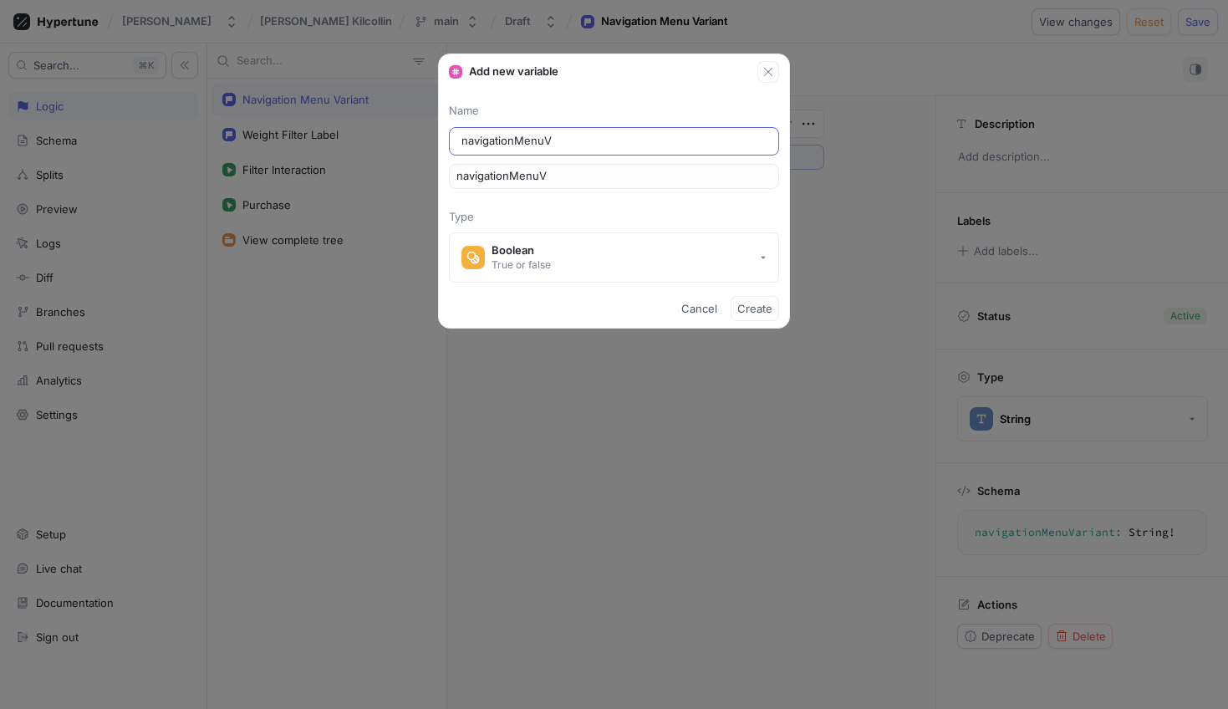
type input "navigationMenuVa"
type input "navigationMenuVar"
type input "navigationMenuVari"
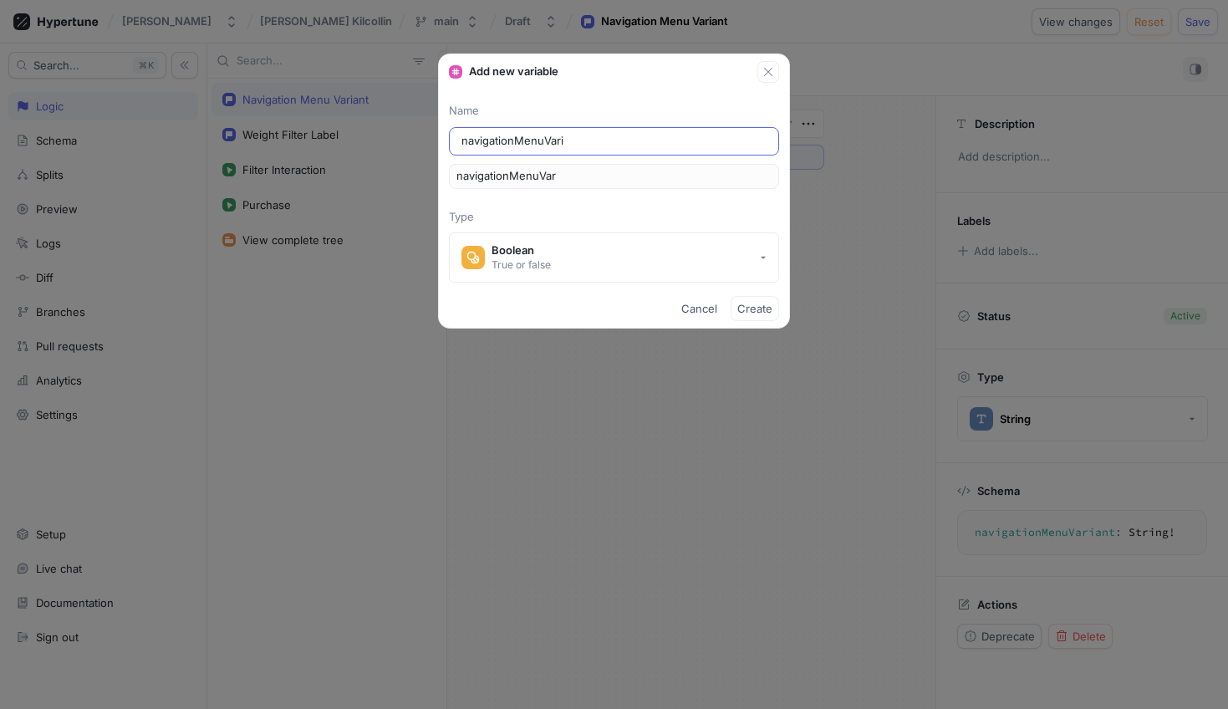
type input "navigationMenuVari"
type input "navigationMenuVaria"
type input "navigationMenuVarian"
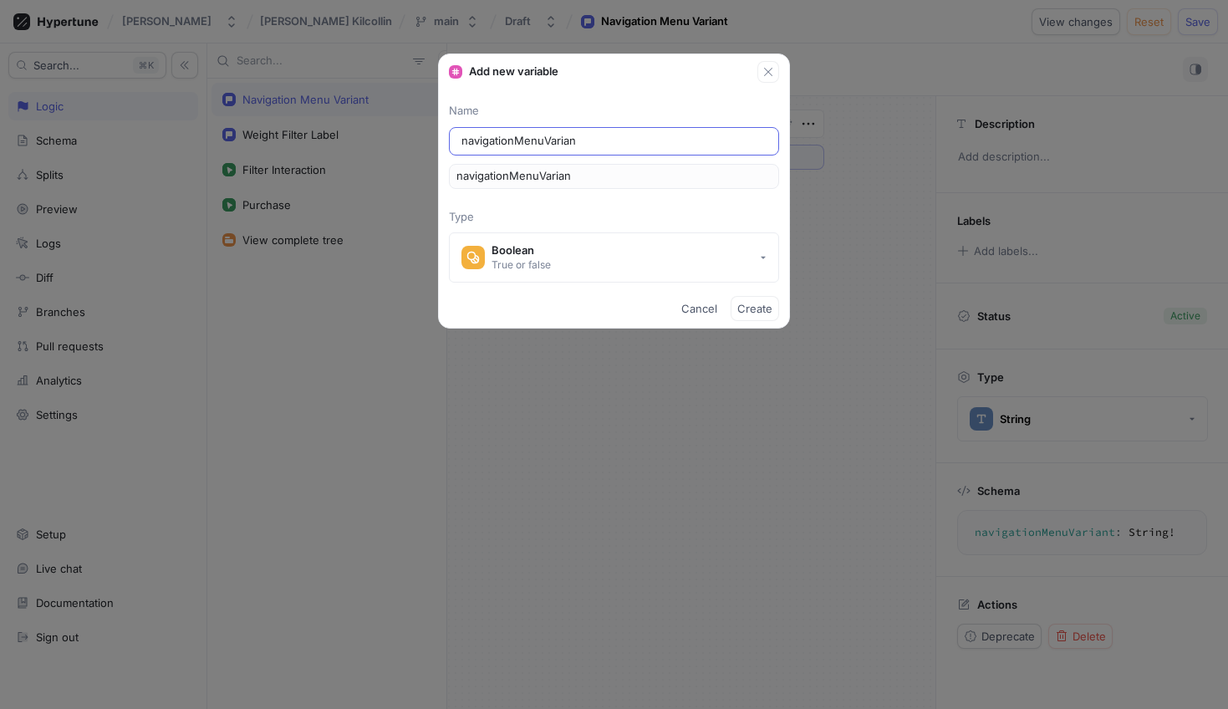
type input "navigationMenuVariant"
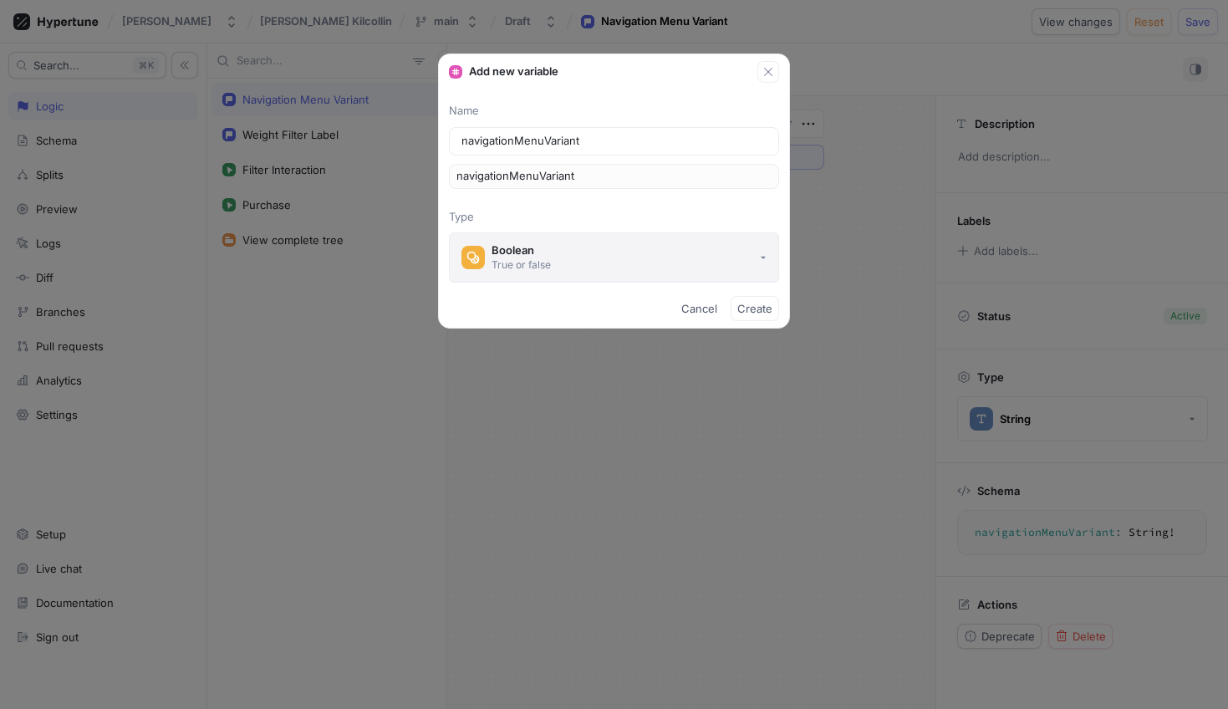
click at [627, 281] on button "Boolean True or false" at bounding box center [614, 257] width 330 height 50
type input "navigationMenuVariant"
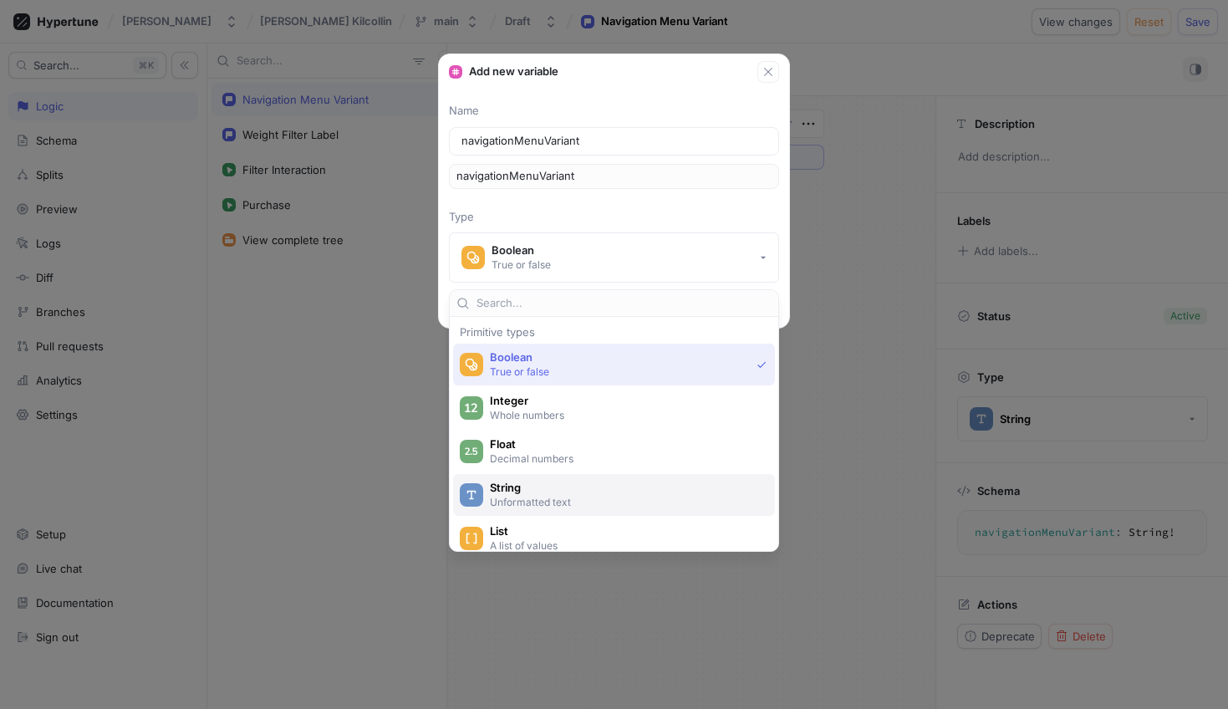
click at [546, 481] on span "String" at bounding box center [625, 488] width 270 height 14
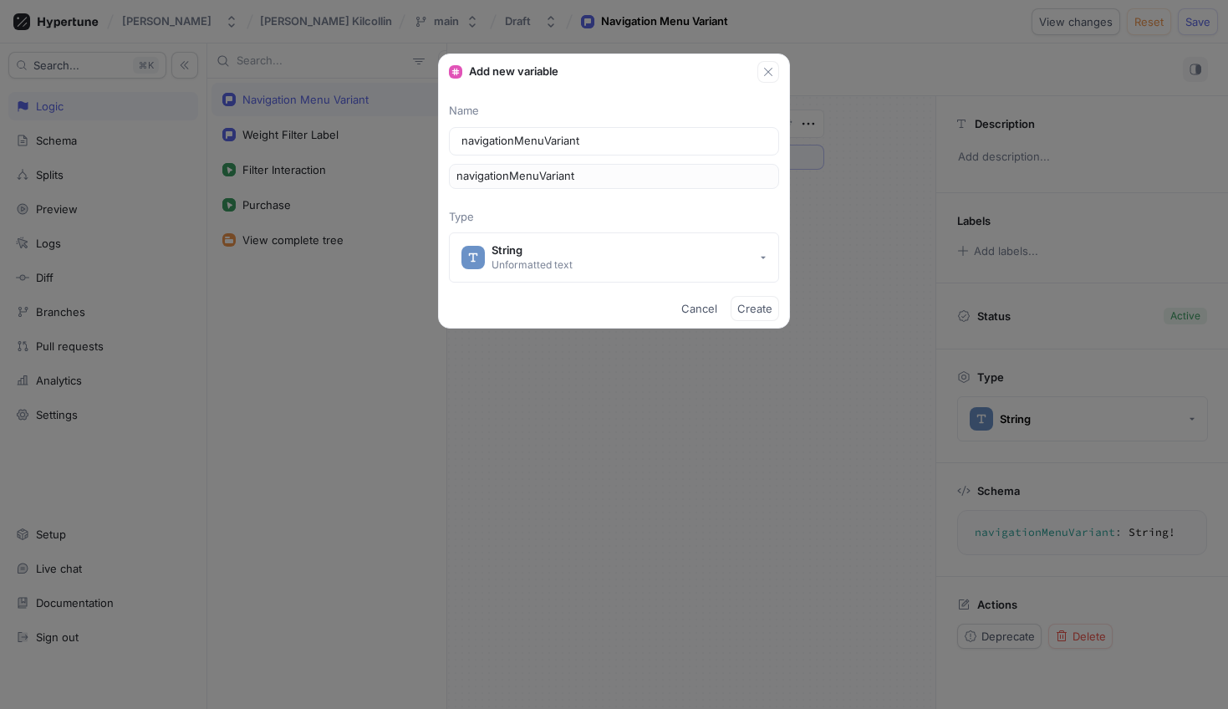
click at [772, 290] on div "Cancel Create" at bounding box center [614, 308] width 350 height 38
click at [767, 311] on span "Create" at bounding box center [754, 308] width 35 height 10
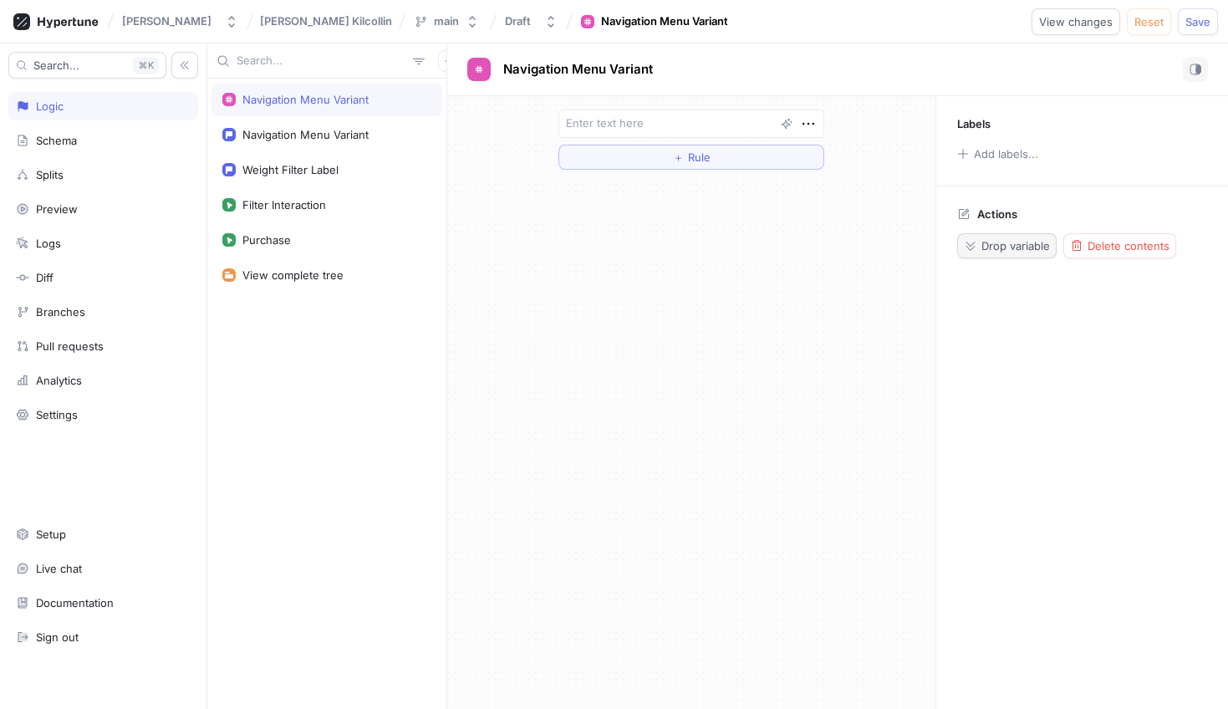
click at [1014, 248] on span "Drop variable" at bounding box center [1016, 246] width 69 height 10
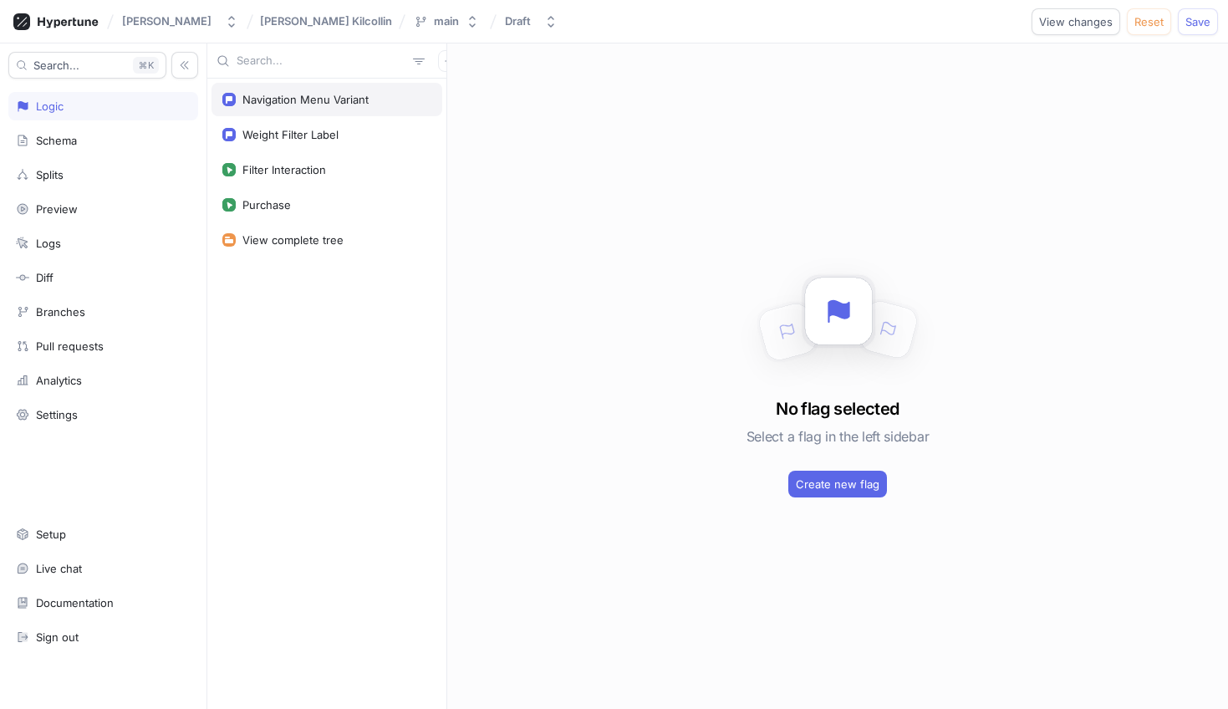
click at [319, 89] on div "Navigation Menu Variant" at bounding box center [327, 99] width 231 height 33
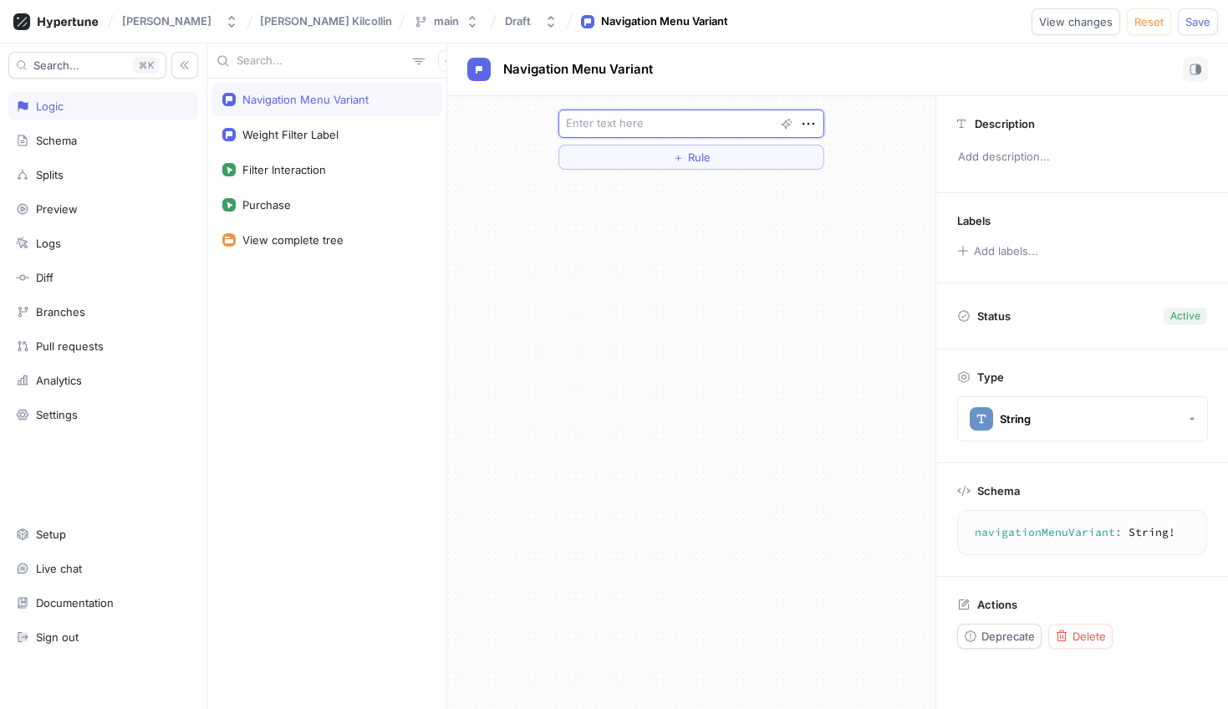
click at [688, 115] on textarea at bounding box center [691, 124] width 266 height 28
type textarea "x"
type textarea "v"
type textarea "x"
type textarea "ve"
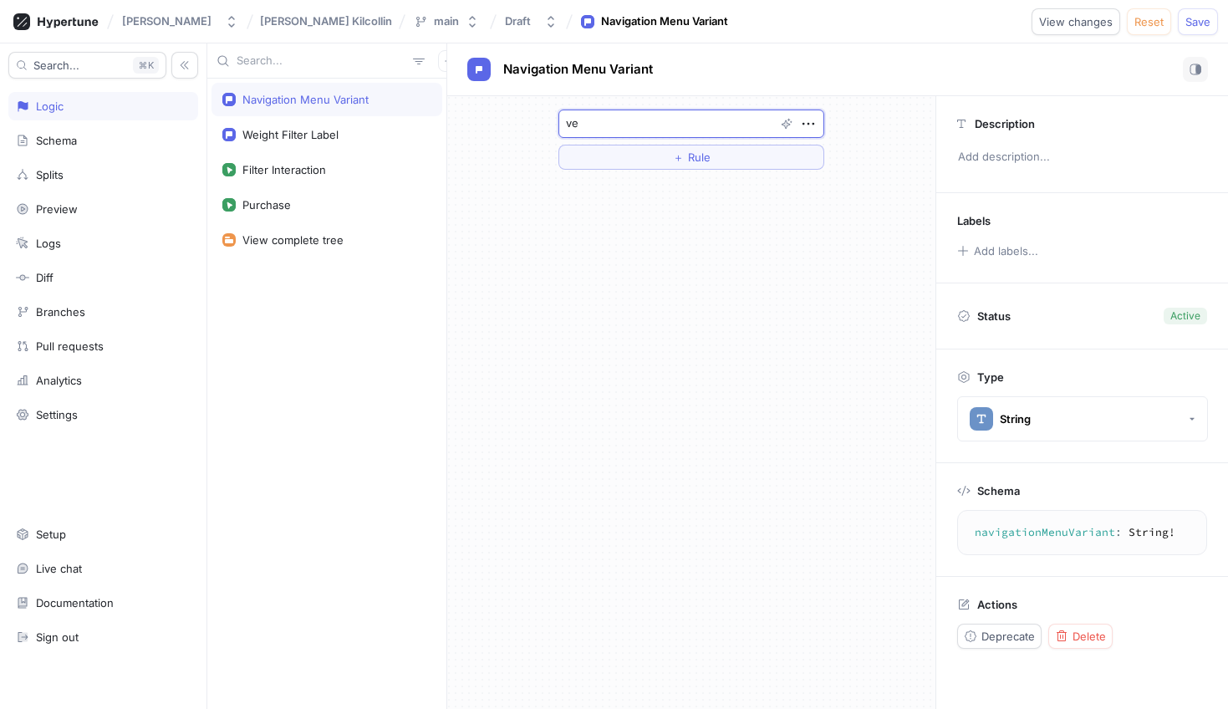
type textarea "x"
type textarea "ver"
type textarea "x"
type textarea "vers"
type textarea "x"
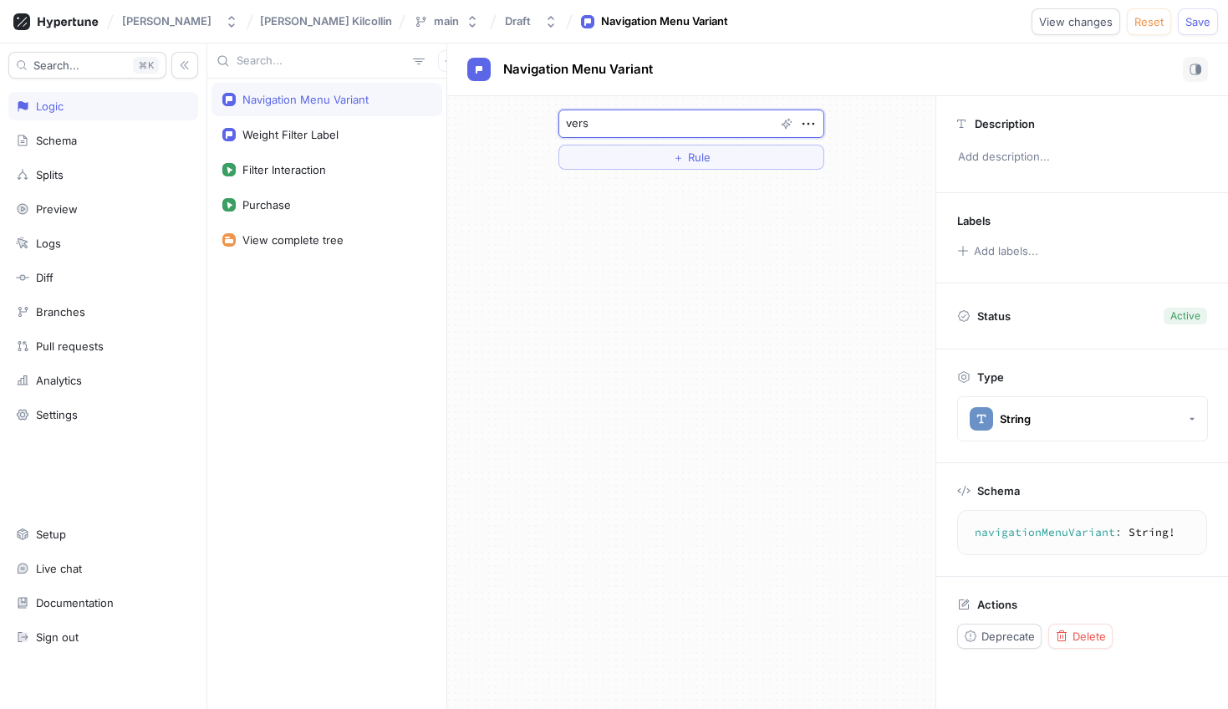
type textarea "versi"
type textarea "x"
type textarea "versio"
type textarea "x"
type textarea "version"
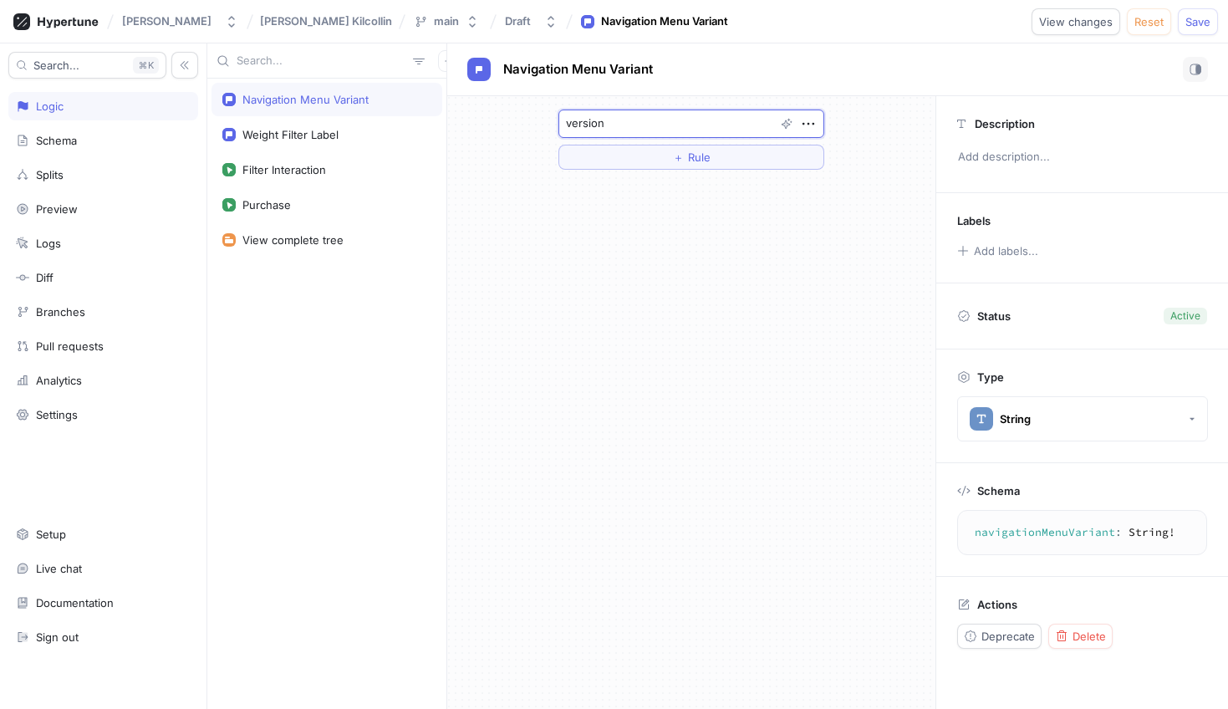
type textarea "x"
type textarea "version_"
type textarea "x"
type textarea "version_A"
type textarea "x"
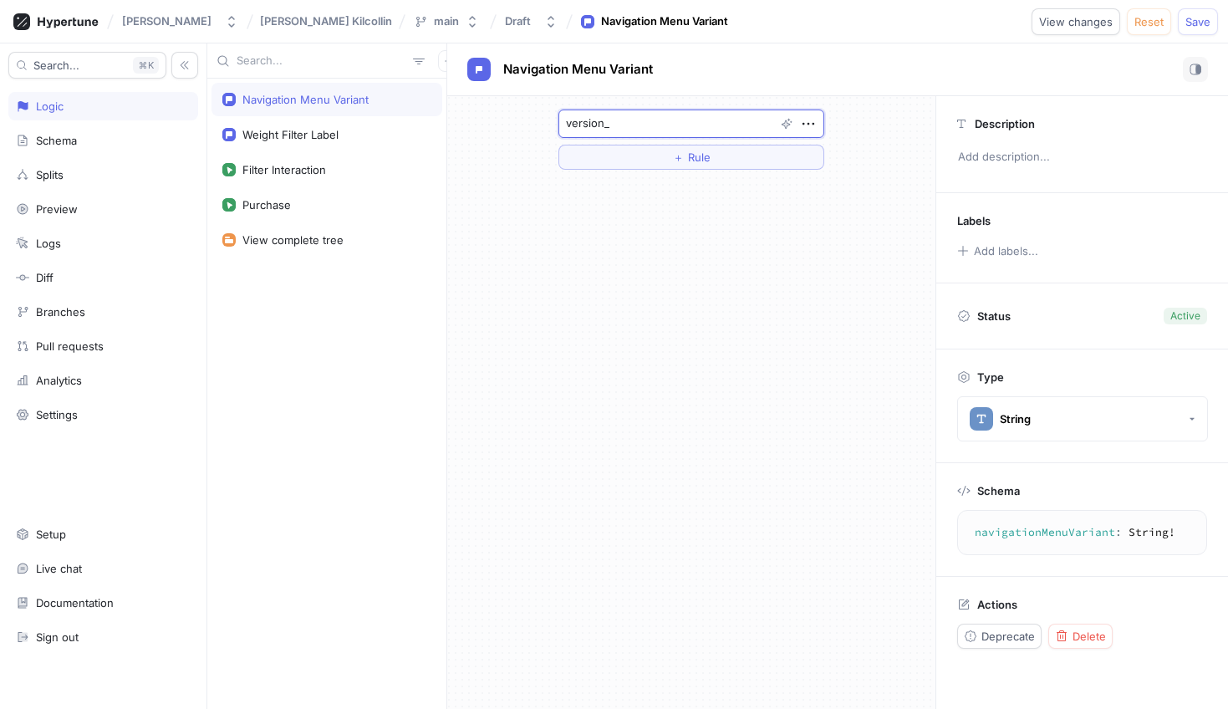
type textarea "version_a"
type textarea "x"
type textarea "version_a"
click at [801, 206] on div "version_a ＋ Rule" at bounding box center [691, 402] width 488 height 613
click at [966, 251] on icon "button" at bounding box center [963, 251] width 10 height 10
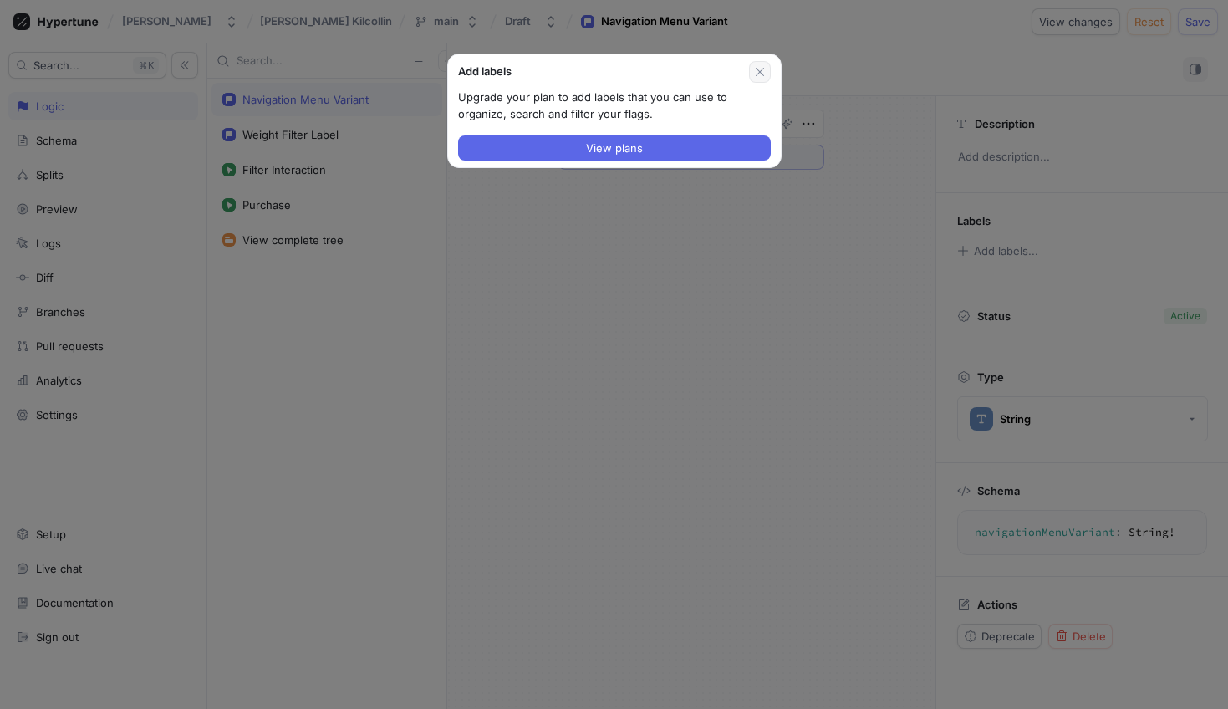
click at [761, 76] on icon "button" at bounding box center [759, 71] width 13 height 13
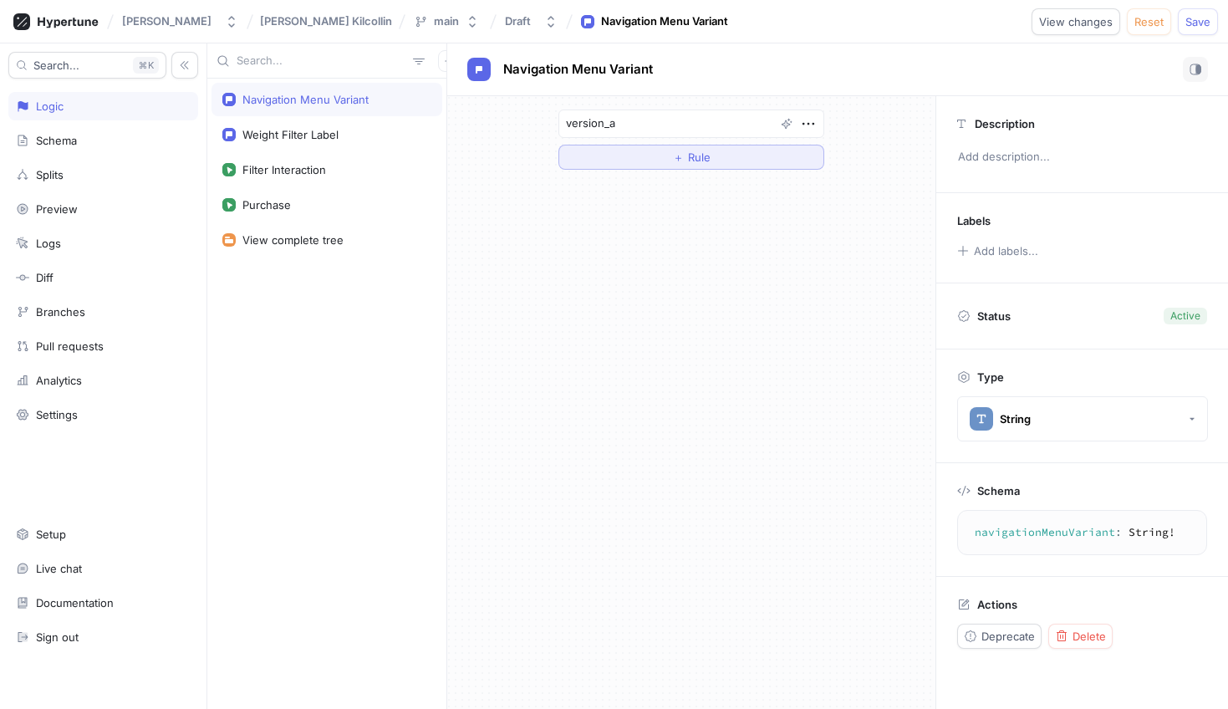
click at [738, 158] on button "＋ Rule" at bounding box center [691, 157] width 266 height 25
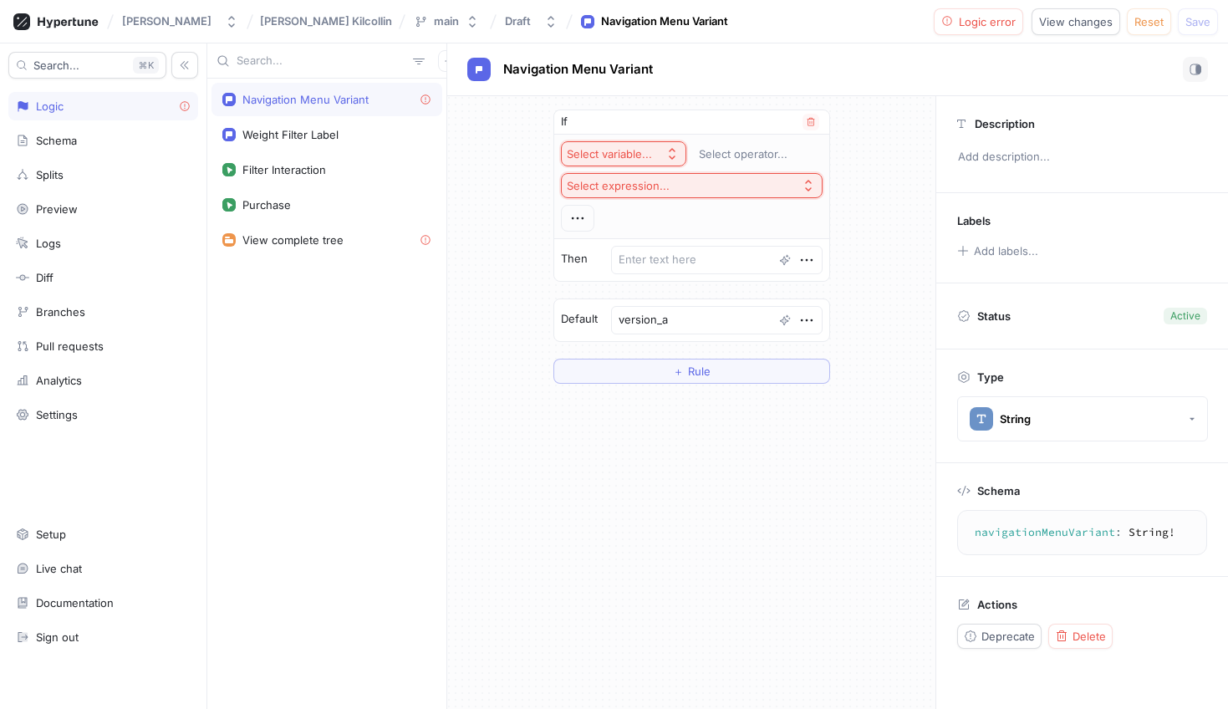
click at [673, 156] on icon "button" at bounding box center [671, 153] width 13 height 13
click at [735, 133] on div "If" at bounding box center [691, 122] width 275 height 24
click at [727, 172] on div "Select variable... Select operator... Select expression..." at bounding box center [692, 186] width 262 height 90
click at [722, 181] on button "Select expression..." at bounding box center [692, 185] width 262 height 25
click at [496, 254] on div "If Select variable... Select operator... Select expression... Then Default vers…" at bounding box center [691, 246] width 488 height 301
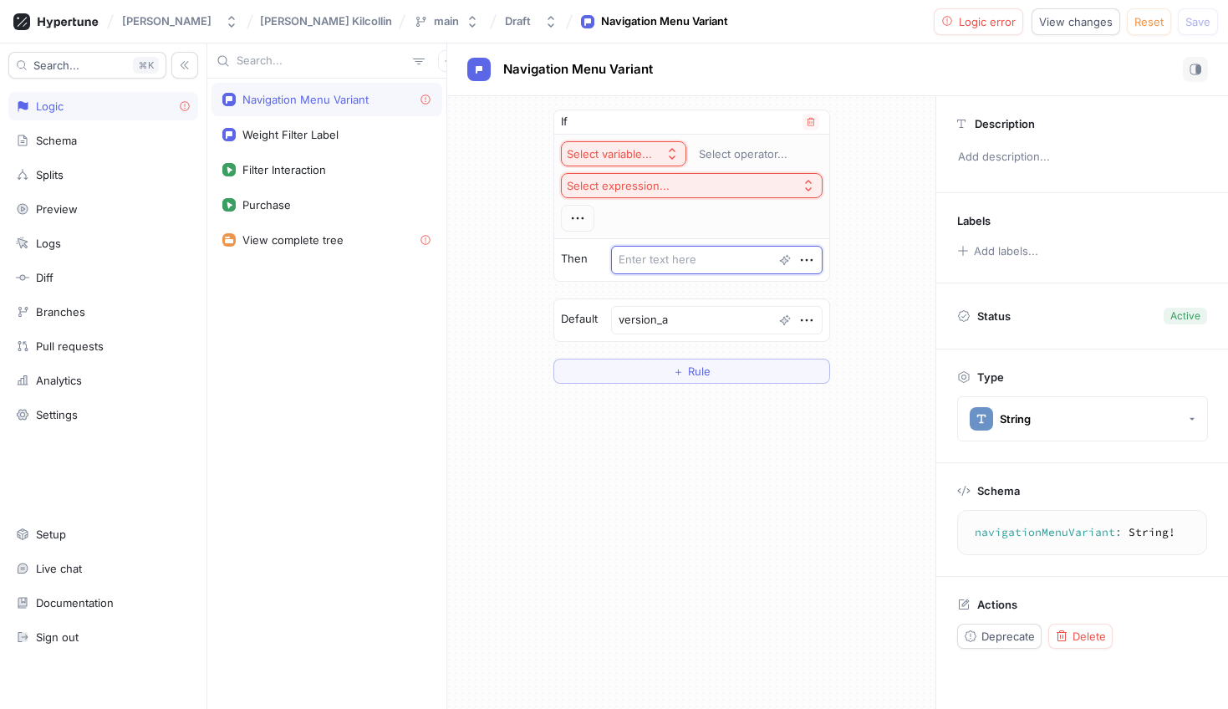
click at [686, 258] on textarea at bounding box center [717, 260] width 212 height 28
click at [587, 216] on icon "button" at bounding box center [578, 218] width 18 height 18
click at [537, 210] on div "If Select variable... Select operator... Select expression... Then Default vers…" at bounding box center [691, 246] width 488 height 301
click at [806, 120] on icon "button" at bounding box center [811, 122] width 10 height 10
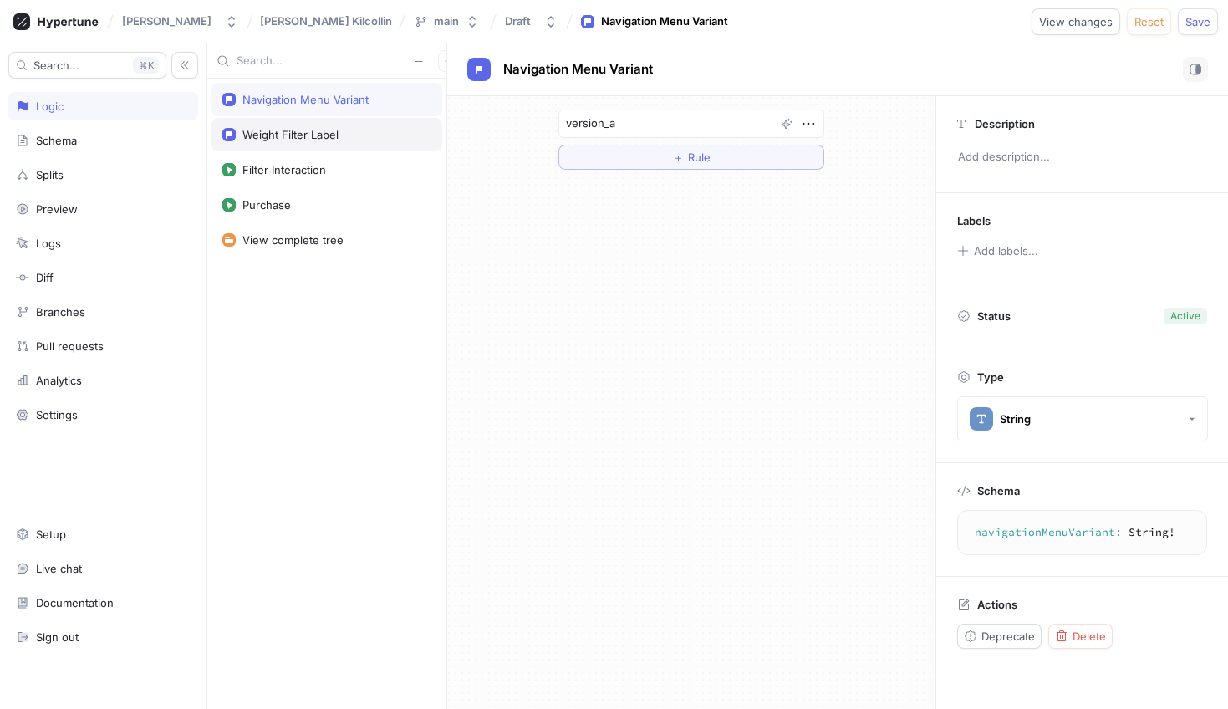
click at [248, 140] on div "Weight Filter Label" at bounding box center [290, 134] width 96 height 13
type textarea "x"
type textarea "weightFilterLabel: String!"
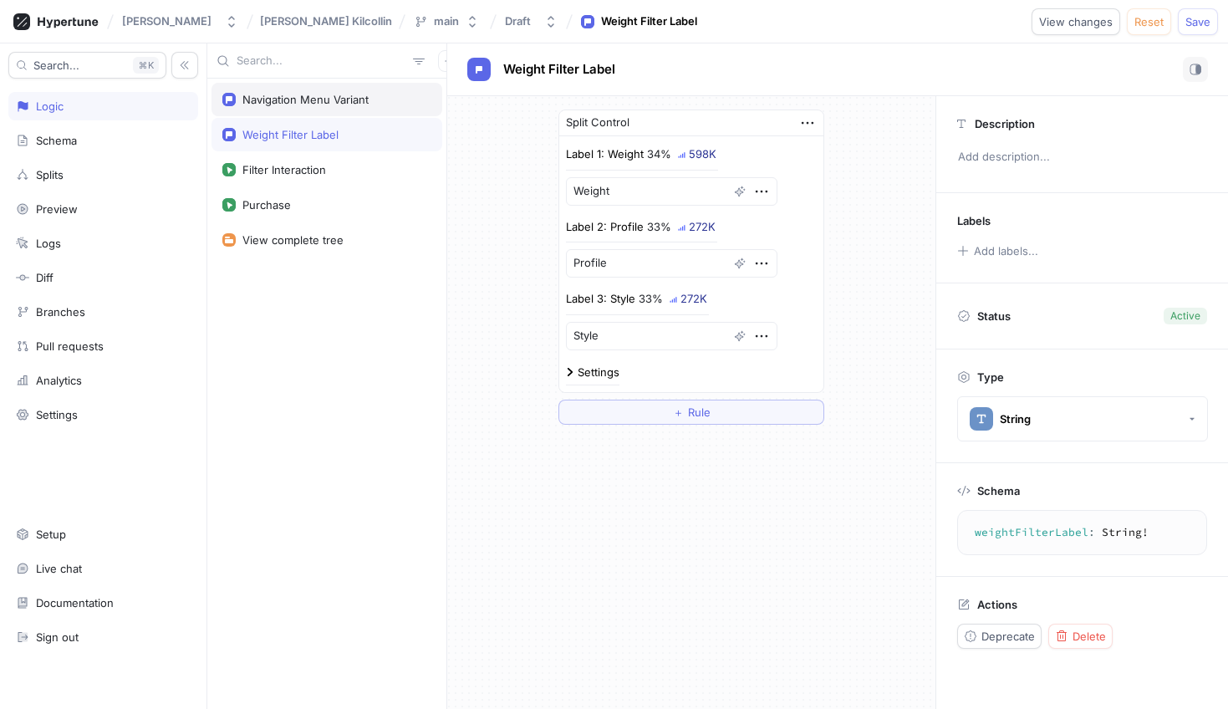
click at [314, 101] on div "Navigation Menu Variant" at bounding box center [305, 99] width 126 height 13
type textarea "x"
type textarea "navigationMenuVariant: String!"
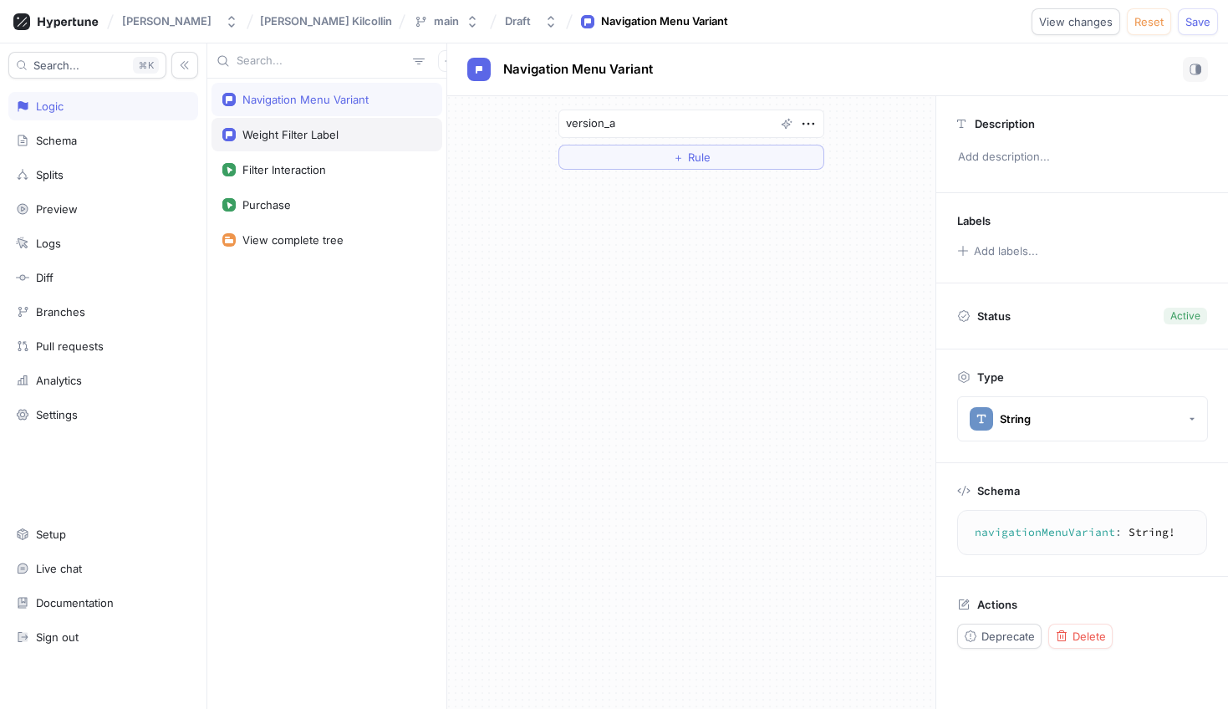
click at [283, 135] on div "Weight Filter Label" at bounding box center [290, 134] width 96 height 13
type textarea "x"
type textarea "weightFilterLabel: String!"
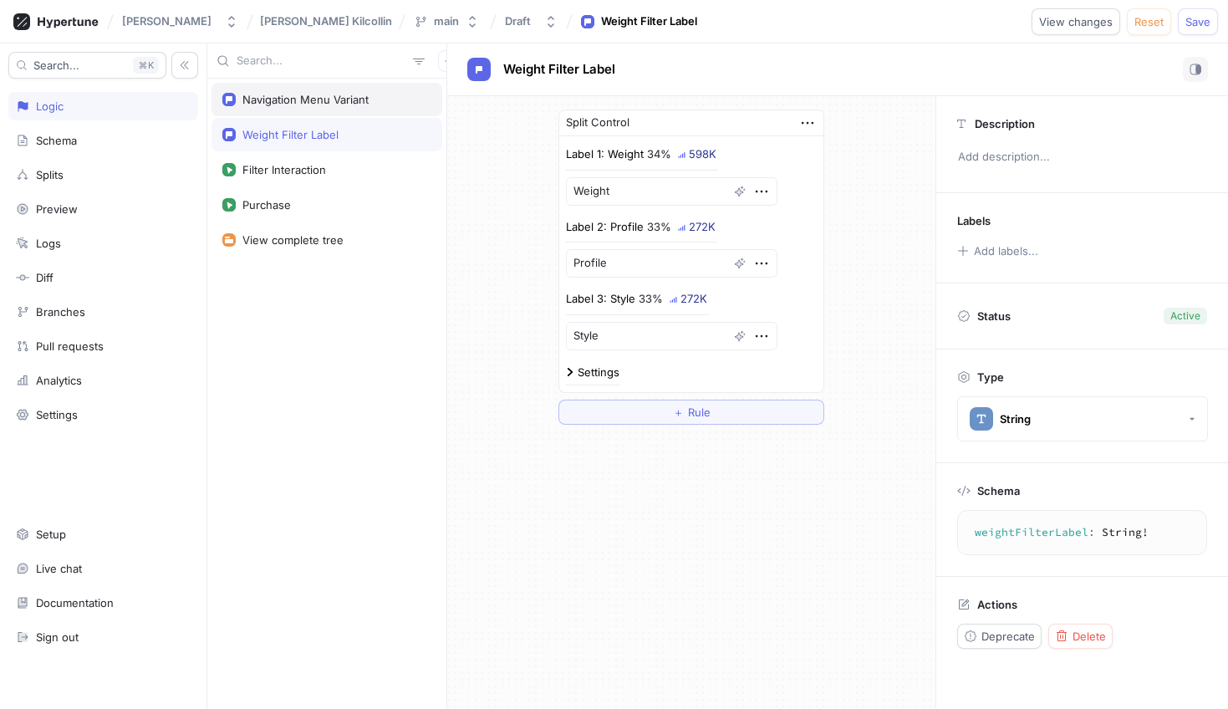
click at [296, 108] on div "Navigation Menu Variant" at bounding box center [327, 99] width 231 height 33
type textarea "x"
type textarea "navigationMenuVariant: String!"
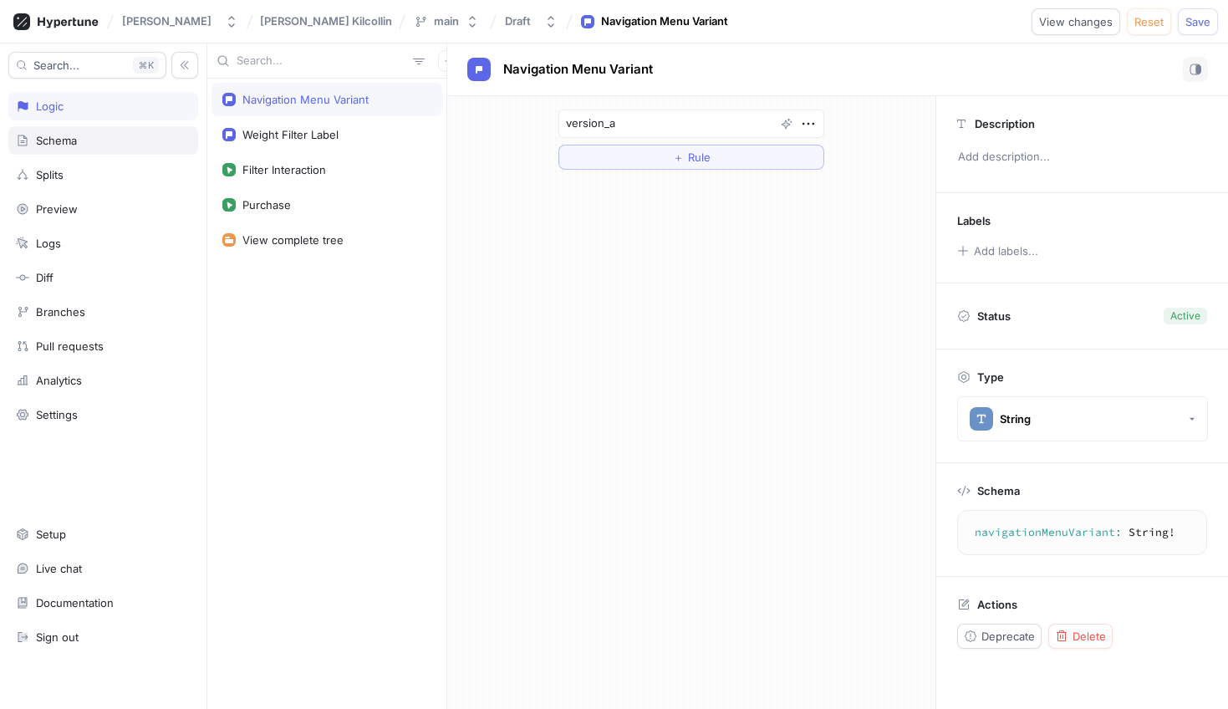
click at [108, 149] on div "Schema" at bounding box center [103, 140] width 190 height 28
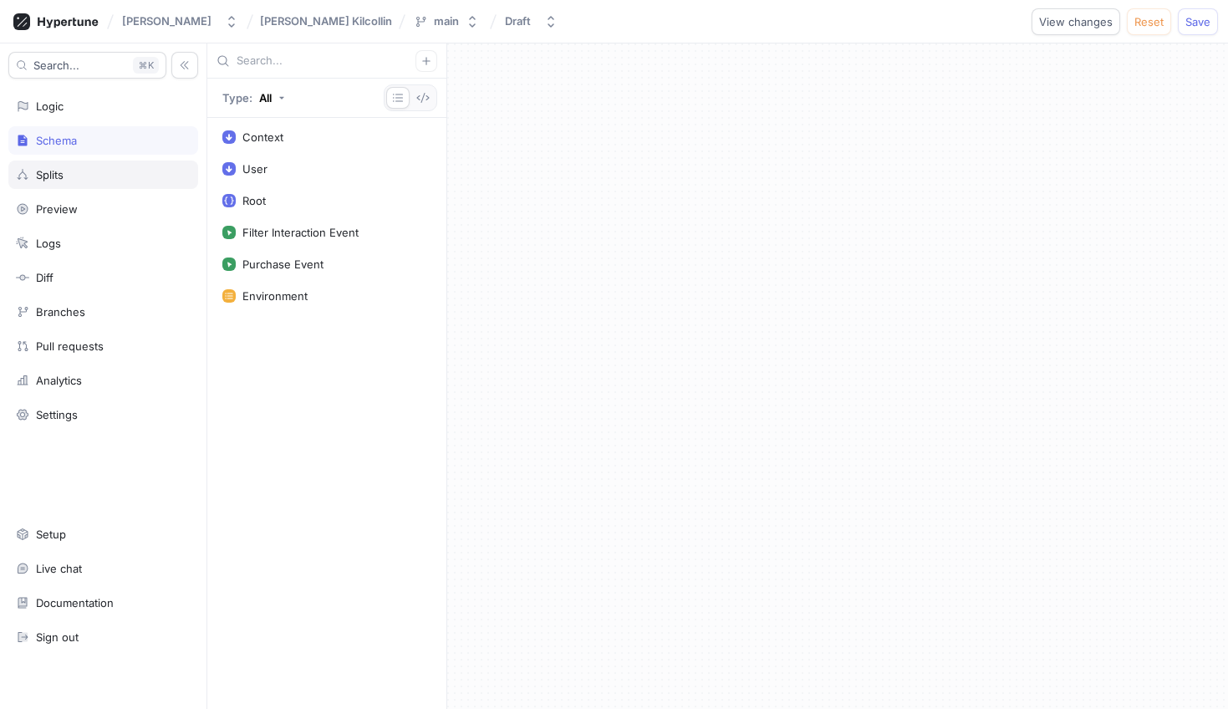
click at [85, 181] on div "Splits" at bounding box center [103, 175] width 190 height 28
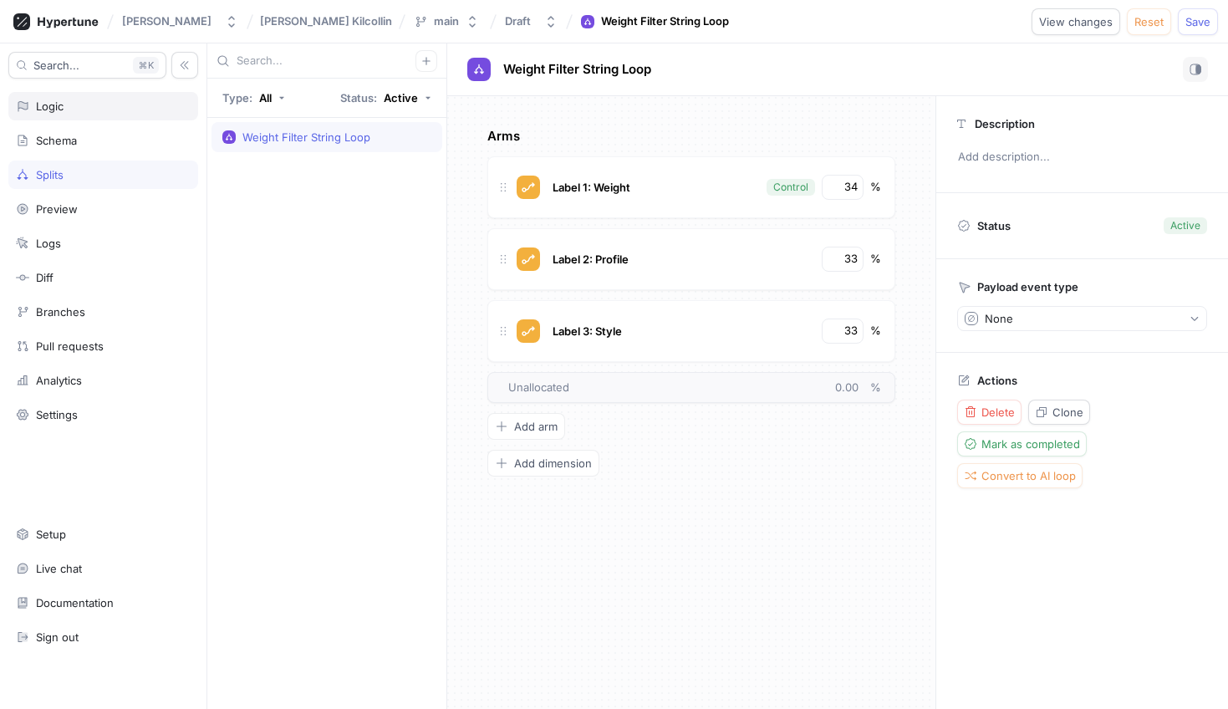
click at [67, 102] on div "Logic" at bounding box center [103, 105] width 175 height 13
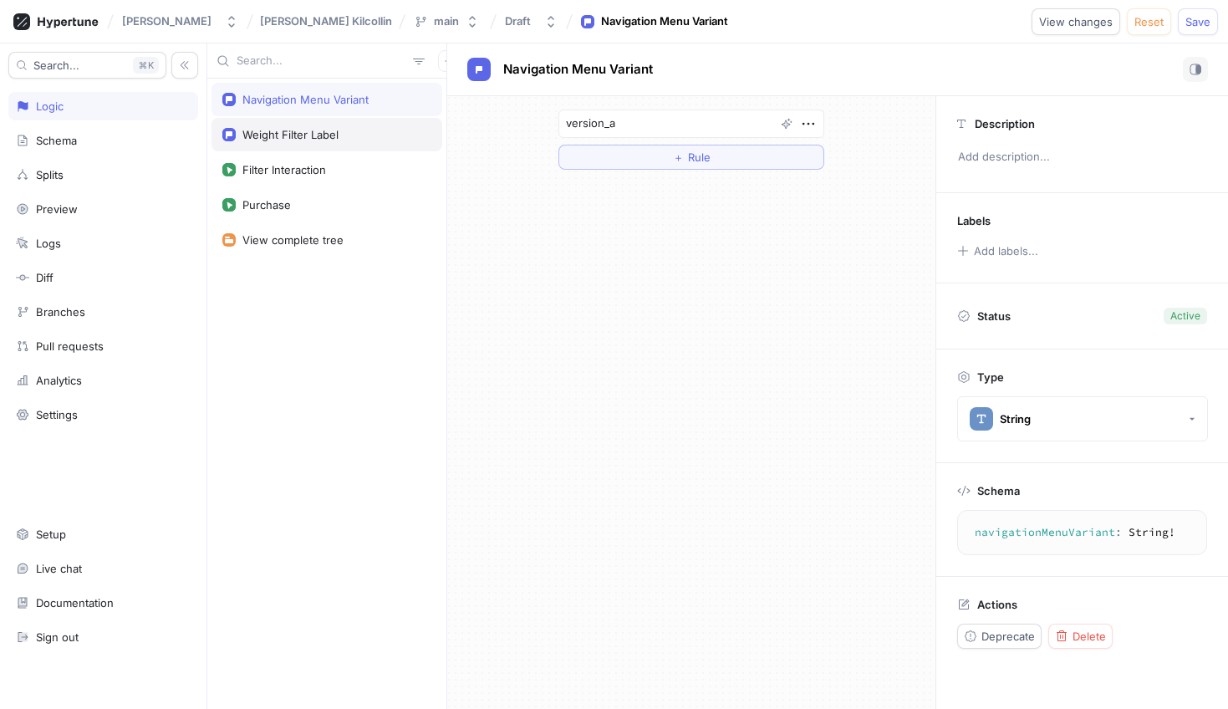
click at [282, 124] on div "Weight Filter Label" at bounding box center [327, 134] width 231 height 33
type textarea "x"
type textarea "weightFilterLabel: String!"
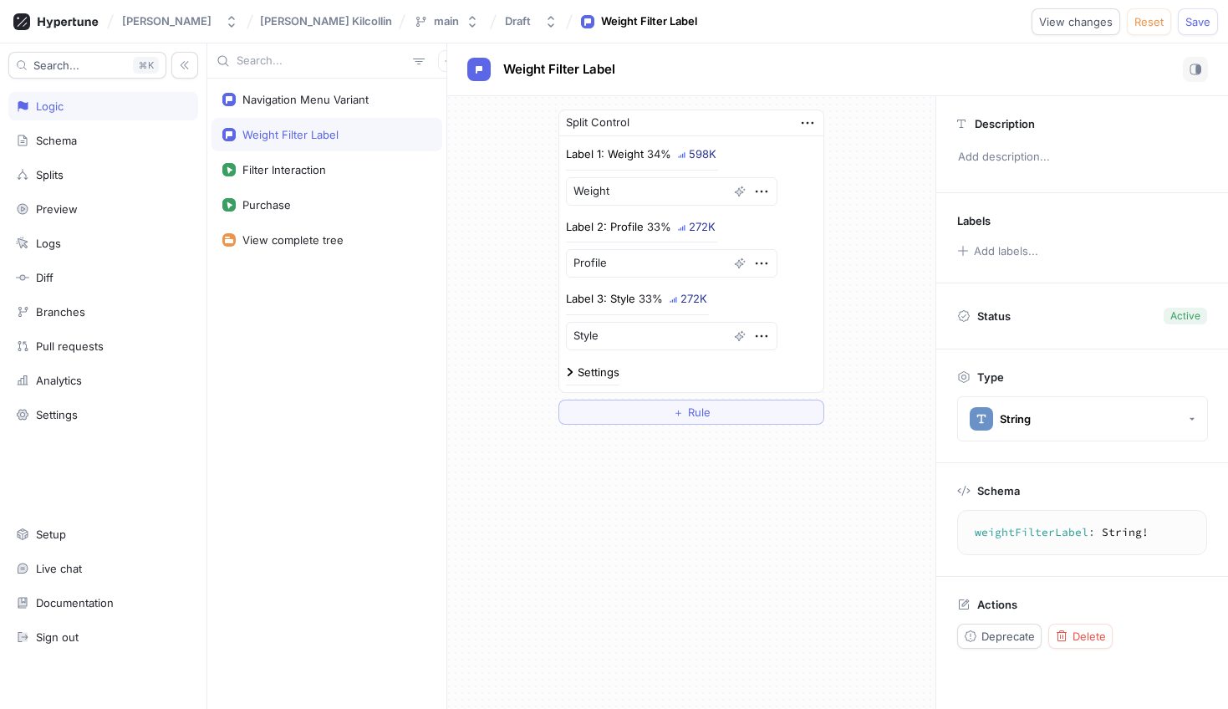
click at [806, 134] on div "Split Control" at bounding box center [691, 123] width 264 height 26
click at [820, 108] on div "Split Control Label 1: Weight 34% 598K Weight Label 2: Profile 33% 272K Profile…" at bounding box center [691, 267] width 293 height 342
click at [811, 122] on icon "button" at bounding box center [808, 123] width 12 height 3
click at [859, 99] on div "Split Control Label 1: Weight 34% 598K Weight Label 2: Profile 33% 272K Profile…" at bounding box center [691, 267] width 488 height 342
click at [263, 97] on div "Navigation Menu Variant" at bounding box center [305, 99] width 126 height 13
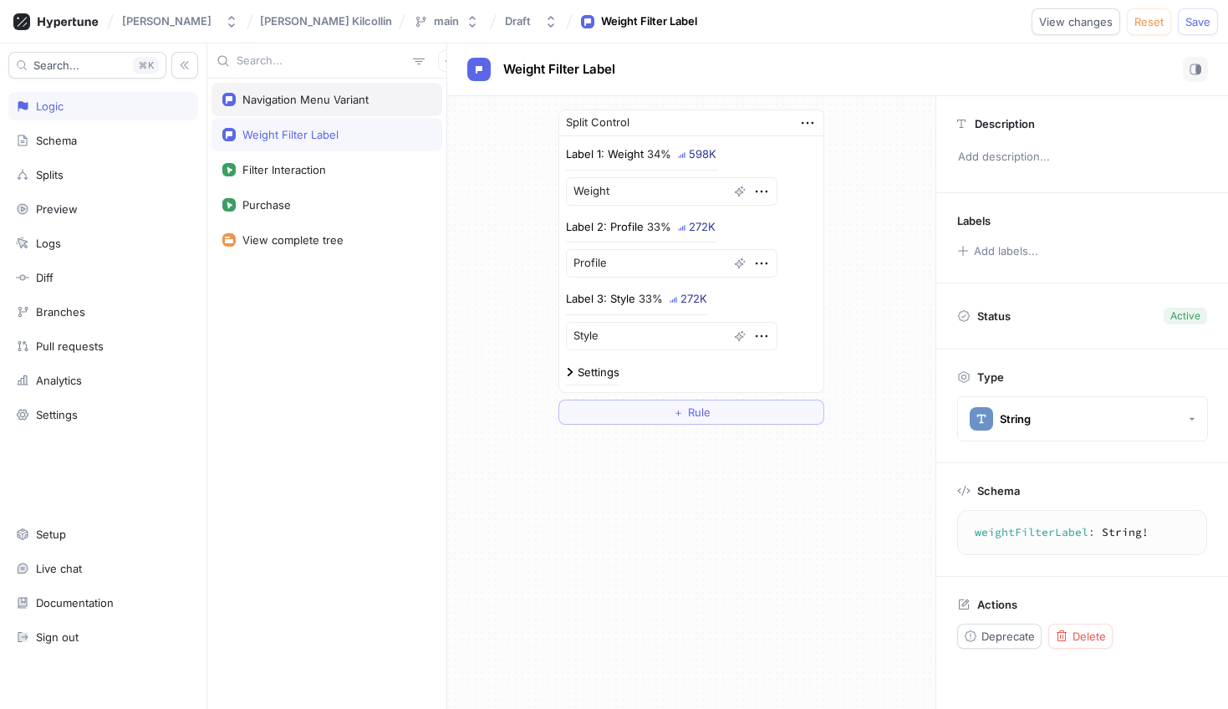
type textarea "x"
type textarea "navigationMenuVariant: String!"
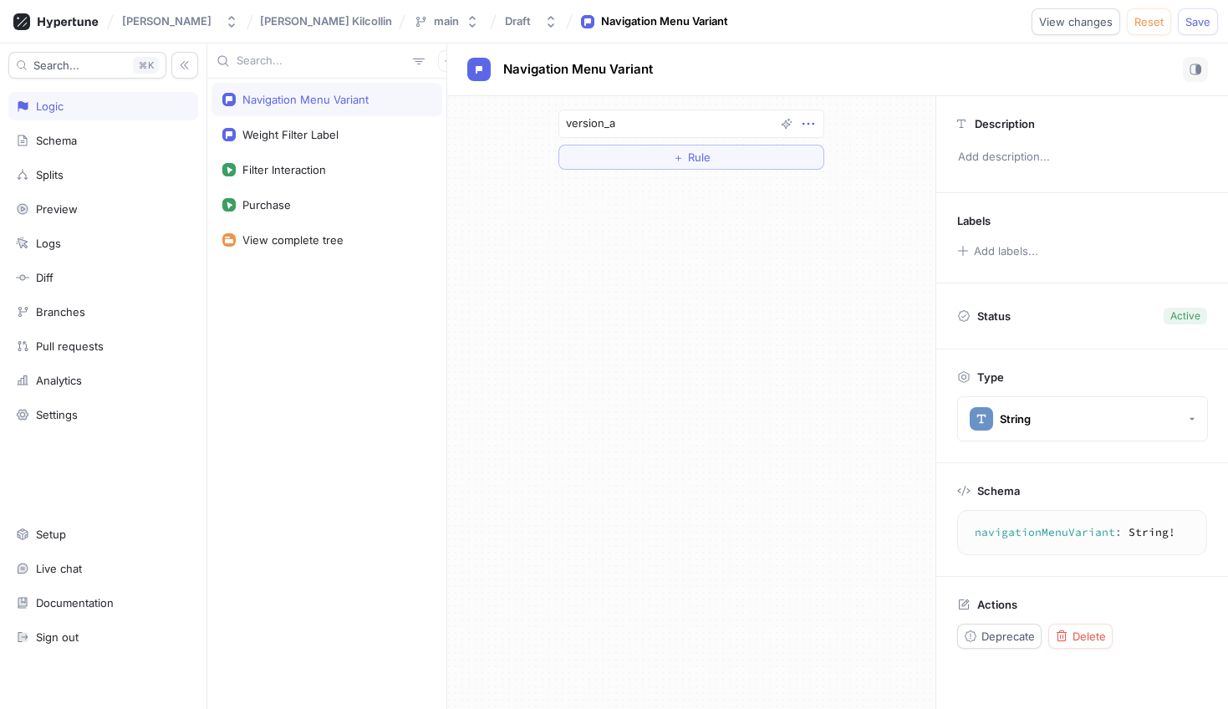
click at [815, 120] on icon "button" at bounding box center [808, 124] width 18 height 18
click at [832, 155] on p "Delete" at bounding box center [840, 154] width 33 height 17
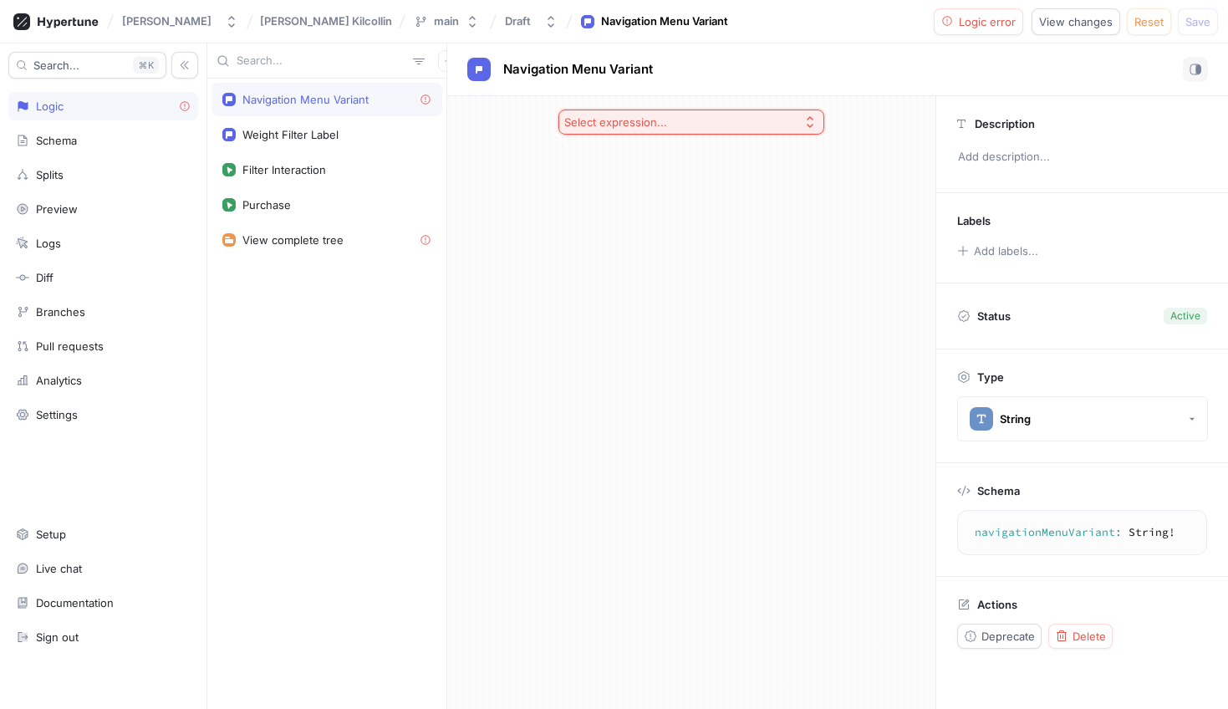
click at [679, 137] on div "Select expression..." at bounding box center [691, 122] width 293 height 52
click at [676, 125] on button "Select expression..." at bounding box center [691, 122] width 266 height 25
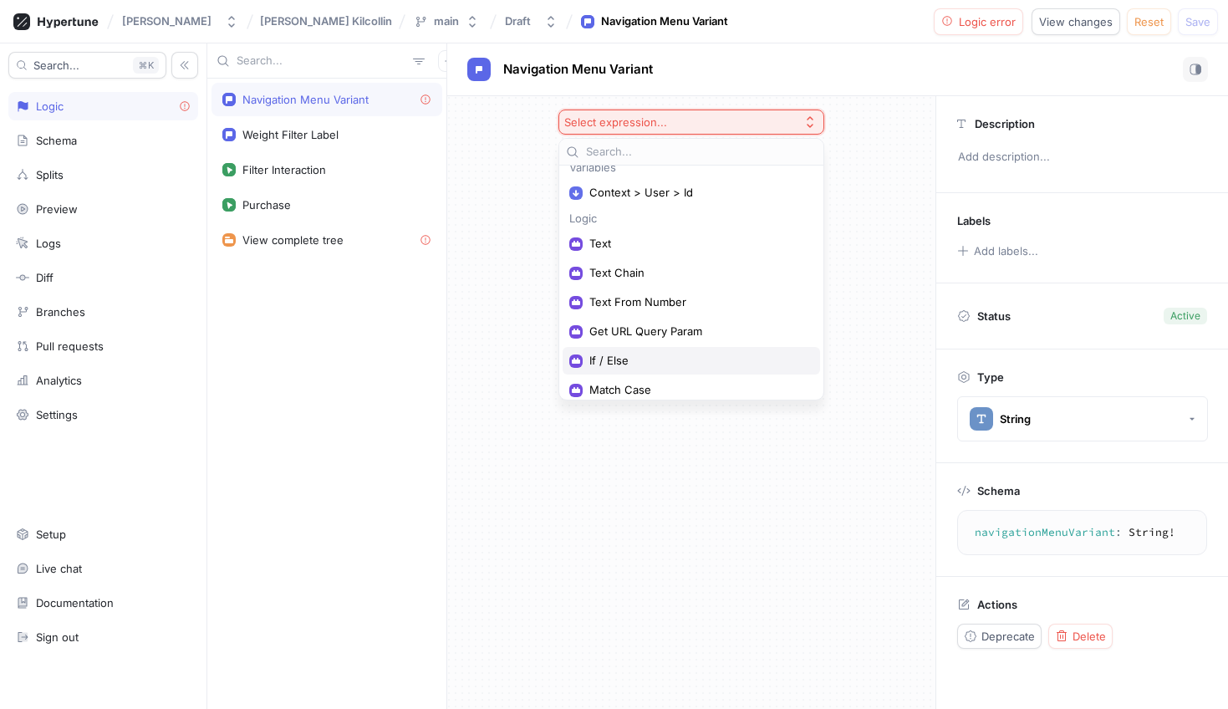
scroll to position [79, 0]
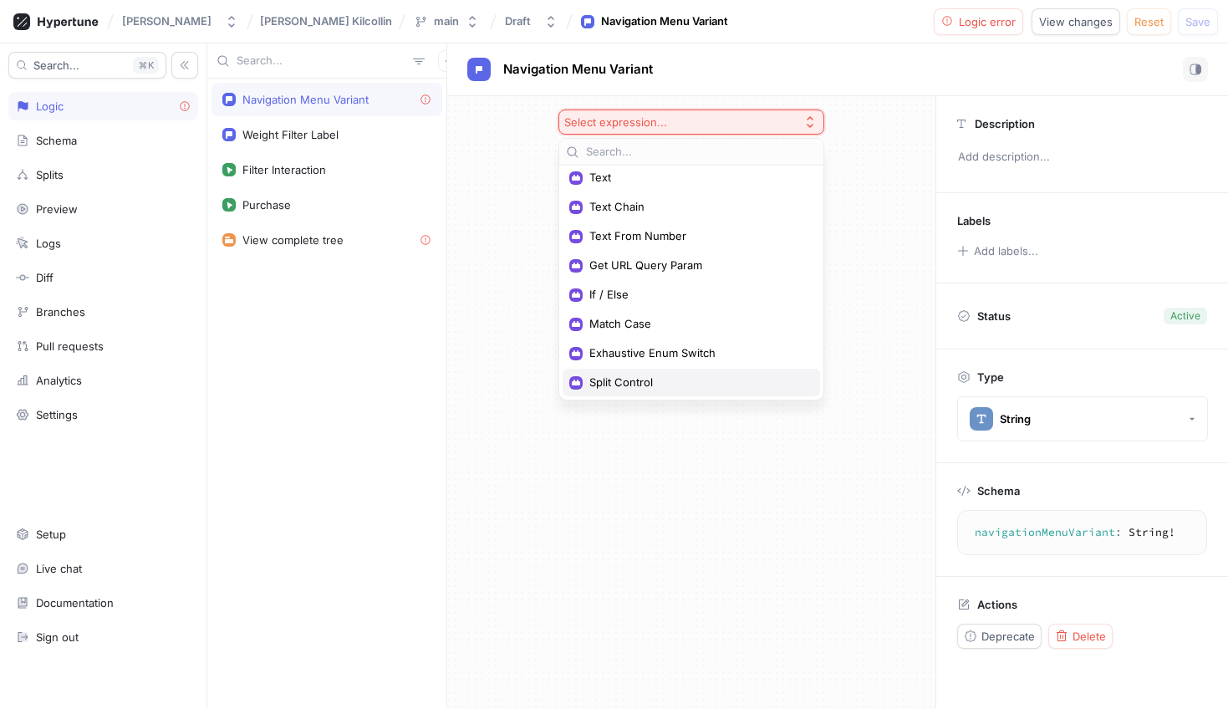
click at [599, 384] on span "Split Control" at bounding box center [697, 382] width 216 height 14
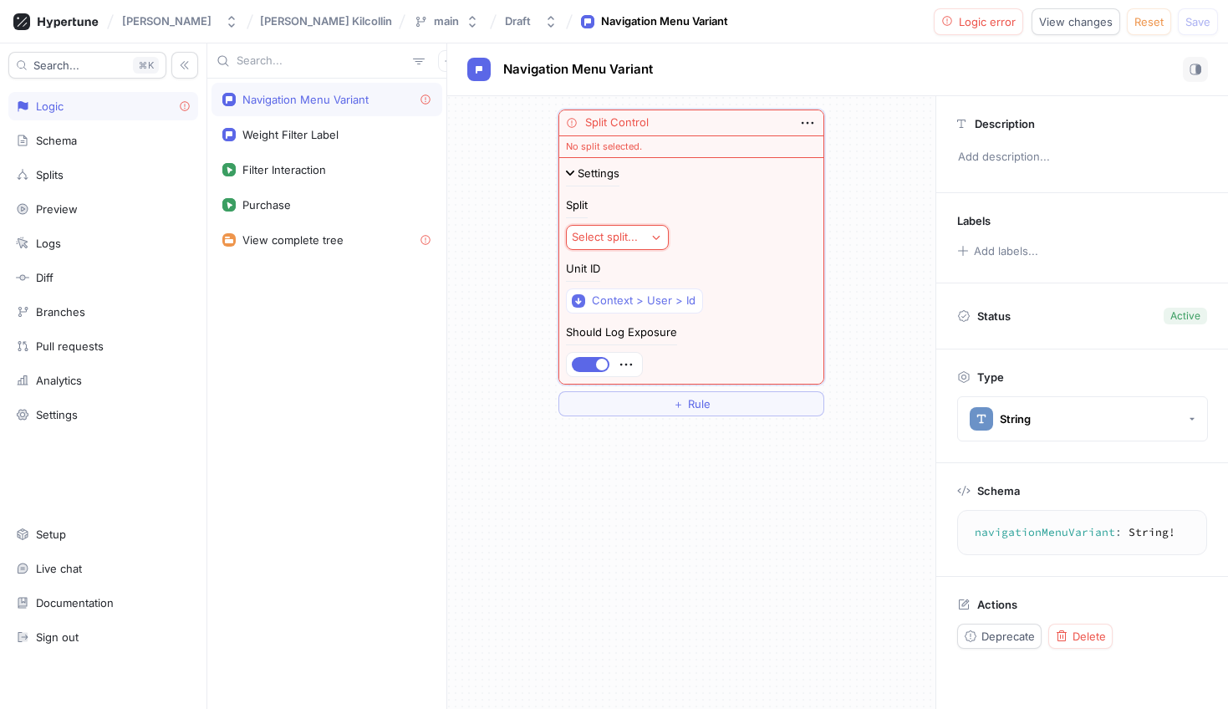
click at [571, 172] on img at bounding box center [570, 173] width 8 height 8
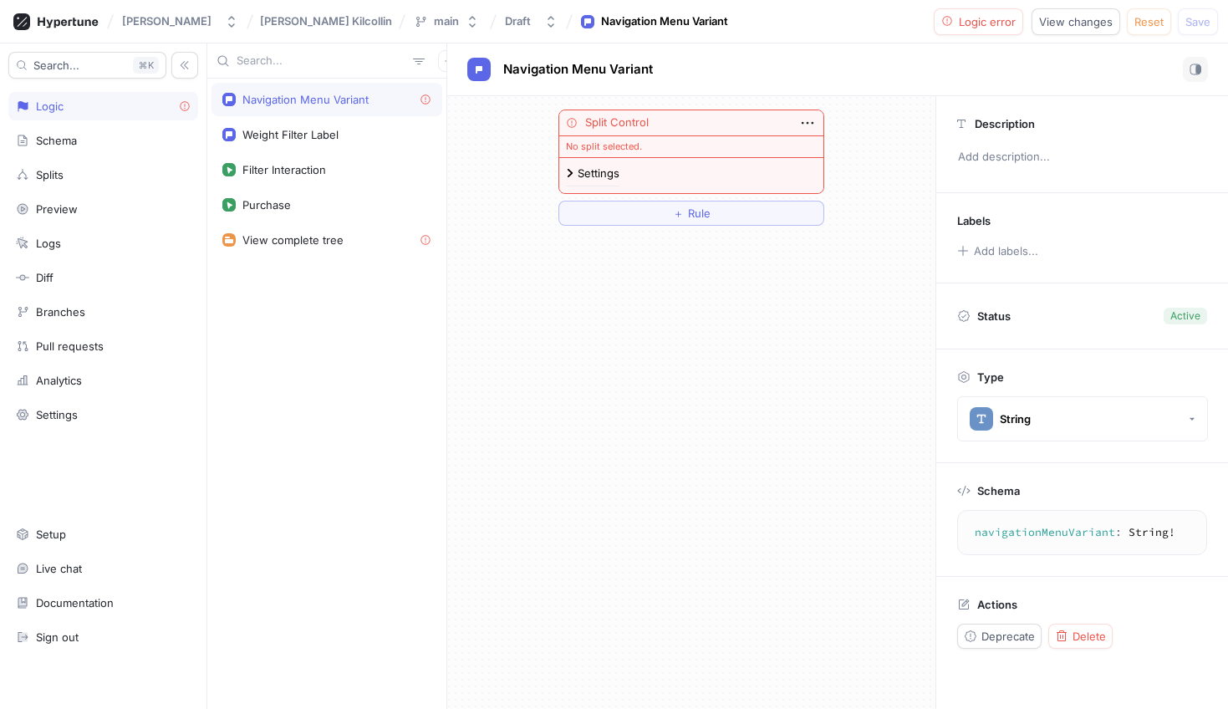
click at [571, 172] on img at bounding box center [570, 173] width 8 height 8
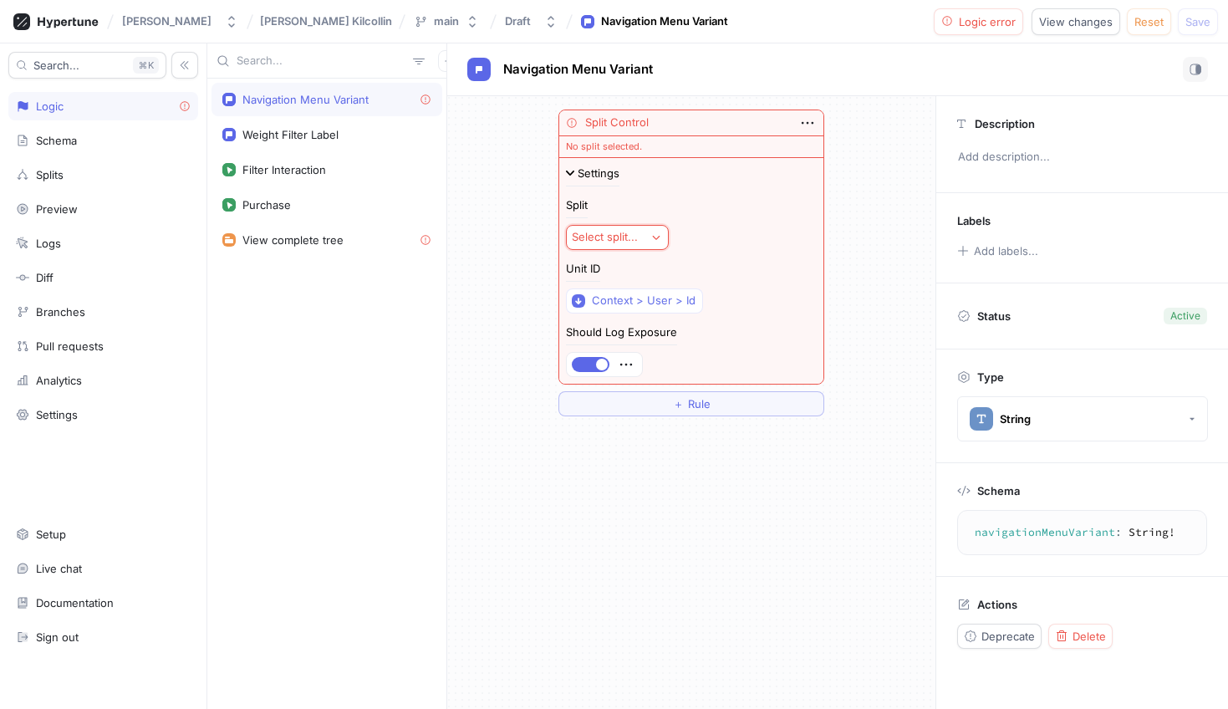
click at [612, 223] on div "Split Select split..." at bounding box center [691, 225] width 251 height 50
click at [598, 243] on div "Select split..." at bounding box center [605, 237] width 66 height 14
click at [622, 325] on span "＋ New Split" at bounding box center [609, 327] width 64 height 14
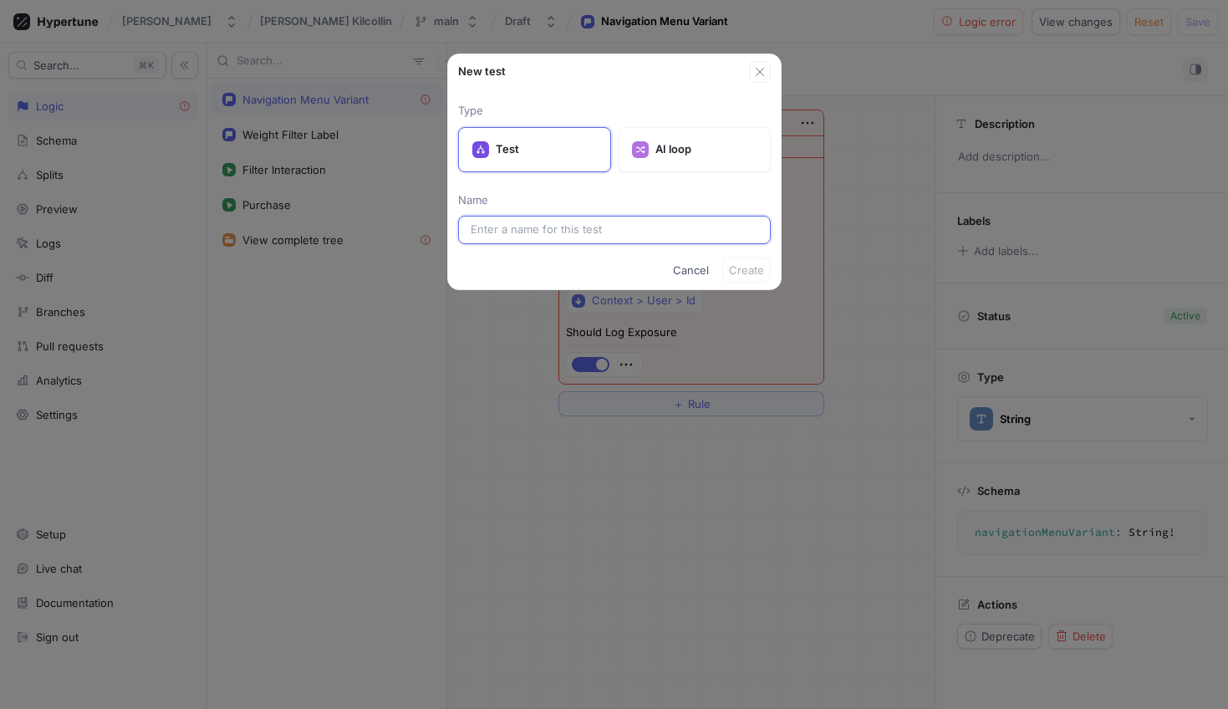
click at [561, 232] on input "text" at bounding box center [615, 230] width 288 height 17
type input "Navigation Menu Split"
click at [743, 270] on span "Create" at bounding box center [746, 270] width 35 height 10
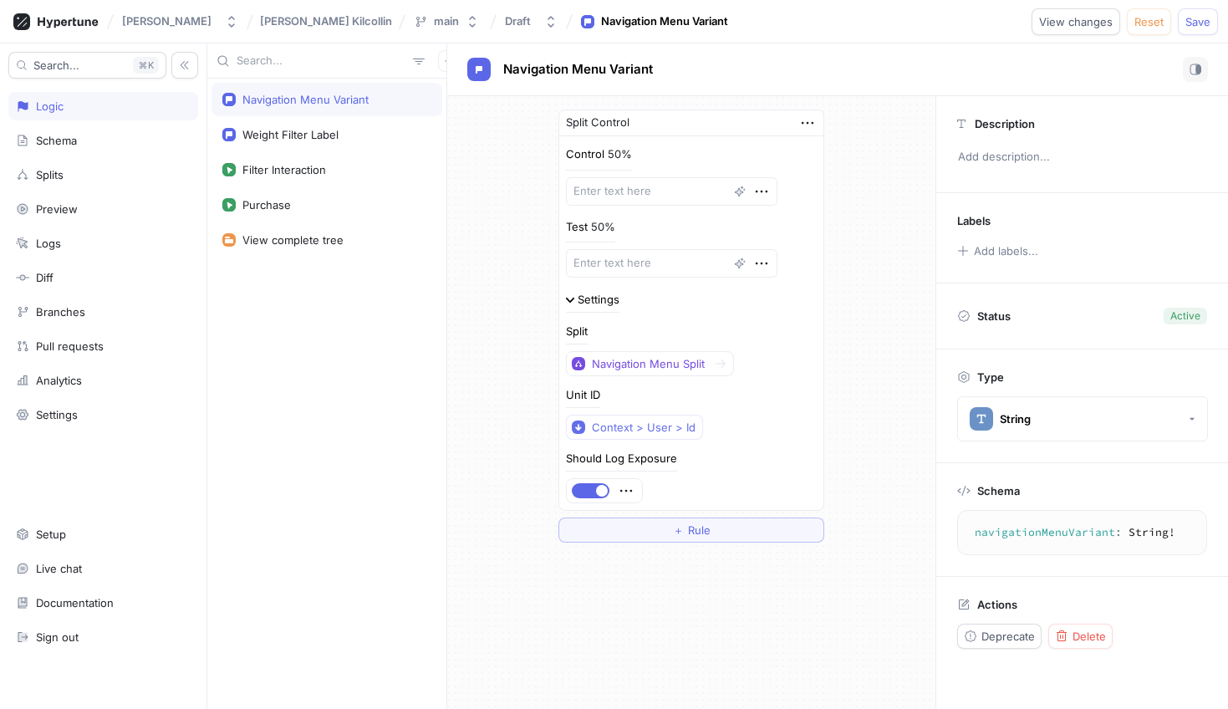
click at [599, 149] on p "Control" at bounding box center [585, 154] width 38 height 17
click at [582, 194] on textarea at bounding box center [672, 191] width 212 height 28
type textarea "x"
type textarea "v"
type textarea "x"
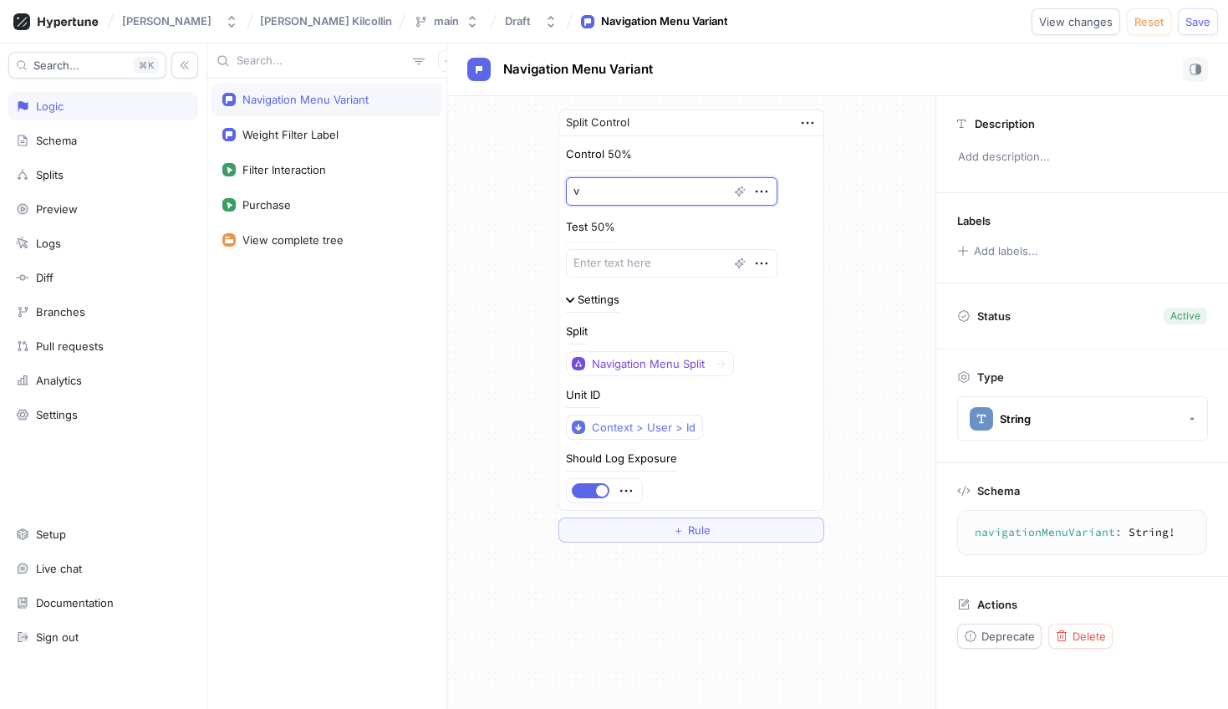
type textarea "ve"
type textarea "x"
type textarea "ver"
type textarea "x"
type textarea "vers"
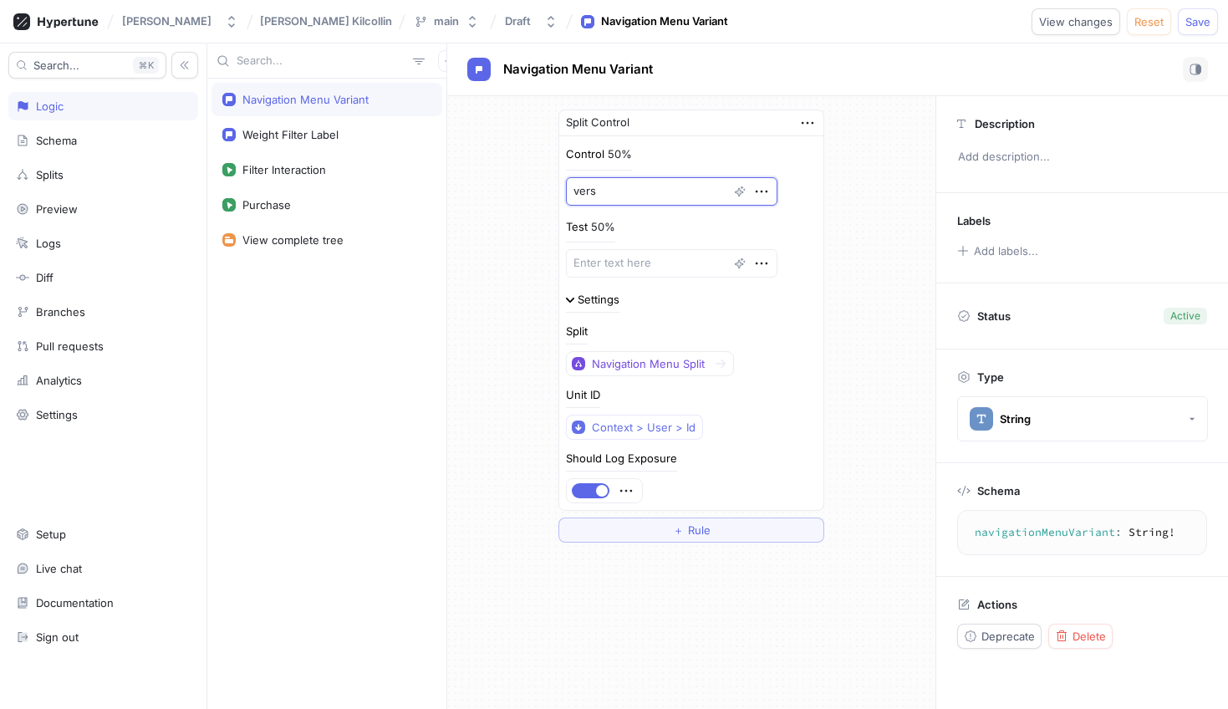
type textarea "x"
type textarea "versi"
type textarea "x"
type textarea "versio"
type textarea "x"
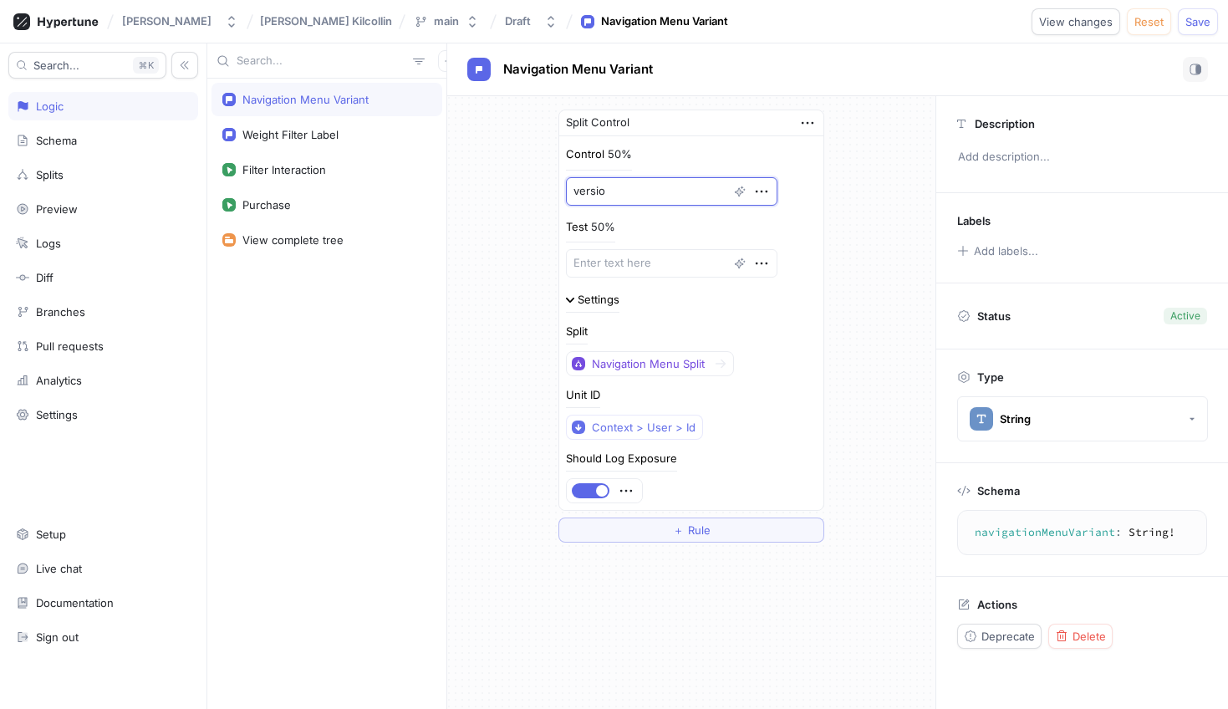
type textarea "version"
type textarea "x"
type textarea "version_"
type textarea "x"
type textarea "version_a"
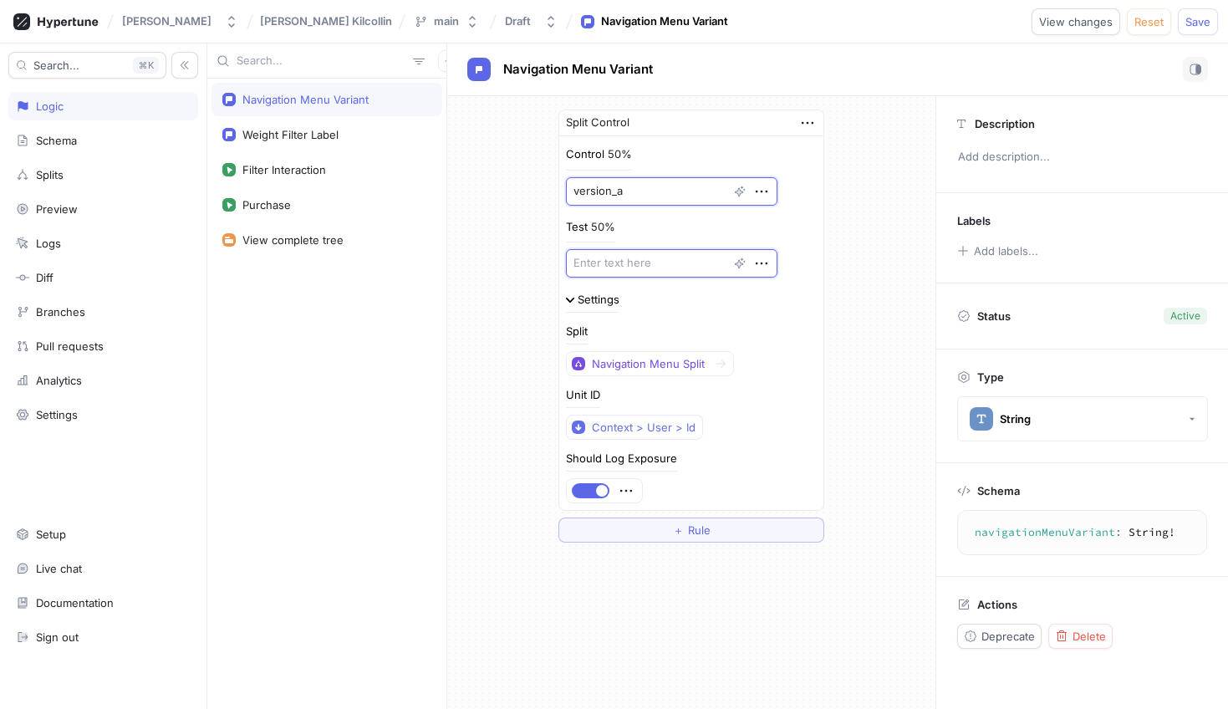
click at [650, 264] on textarea at bounding box center [672, 263] width 212 height 28
type textarea "x"
type textarea "v"
type textarea "x"
type textarea "ve"
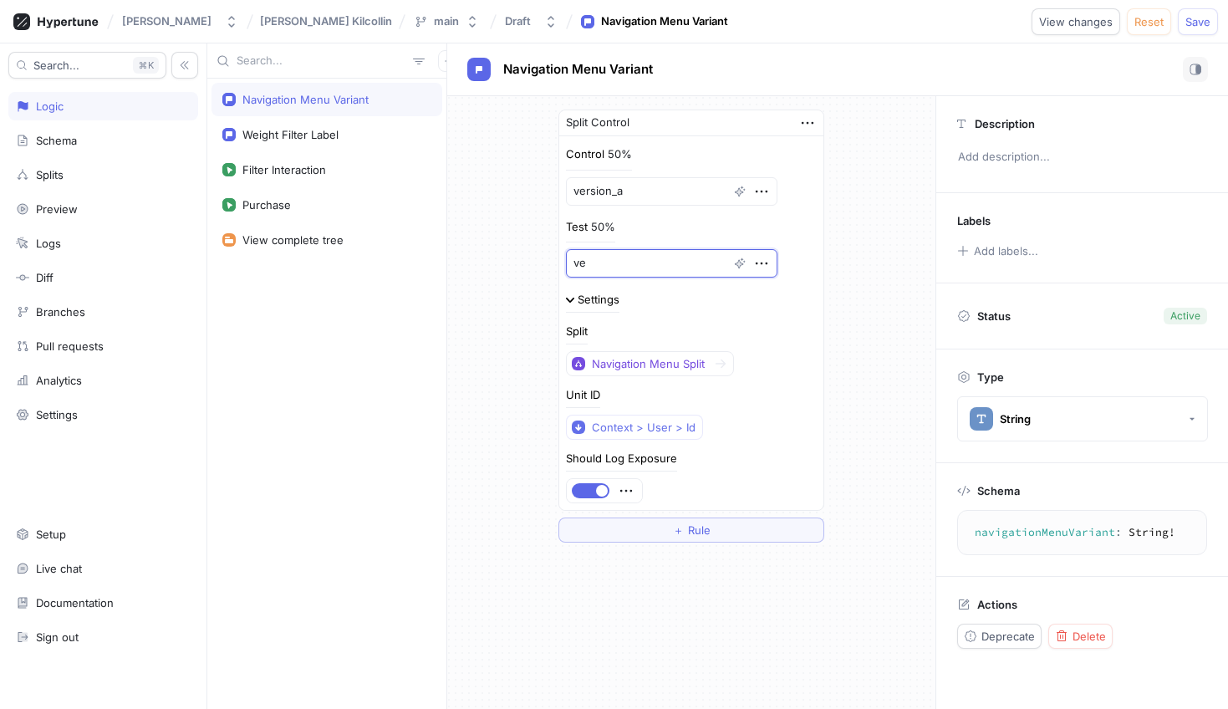
type textarea "x"
type textarea "ver"
type textarea "x"
type textarea "vers"
type textarea "x"
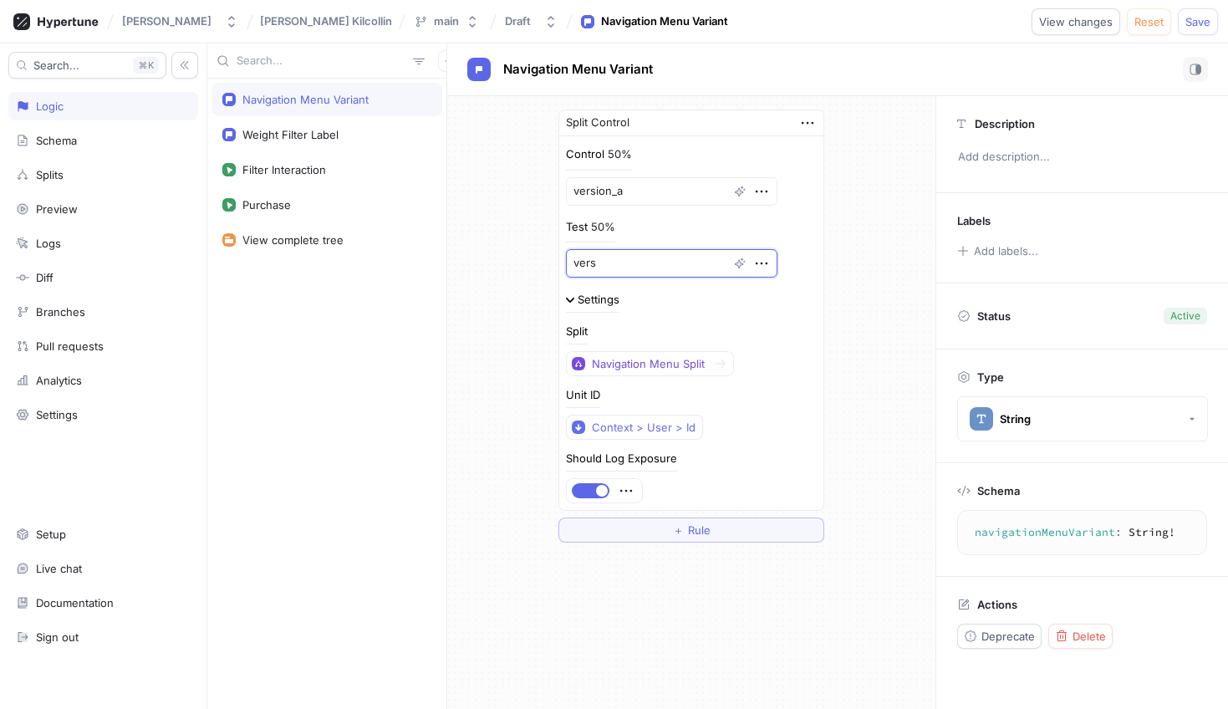
type textarea "versi"
type textarea "x"
type textarea "versio"
type textarea "x"
type textarea "version"
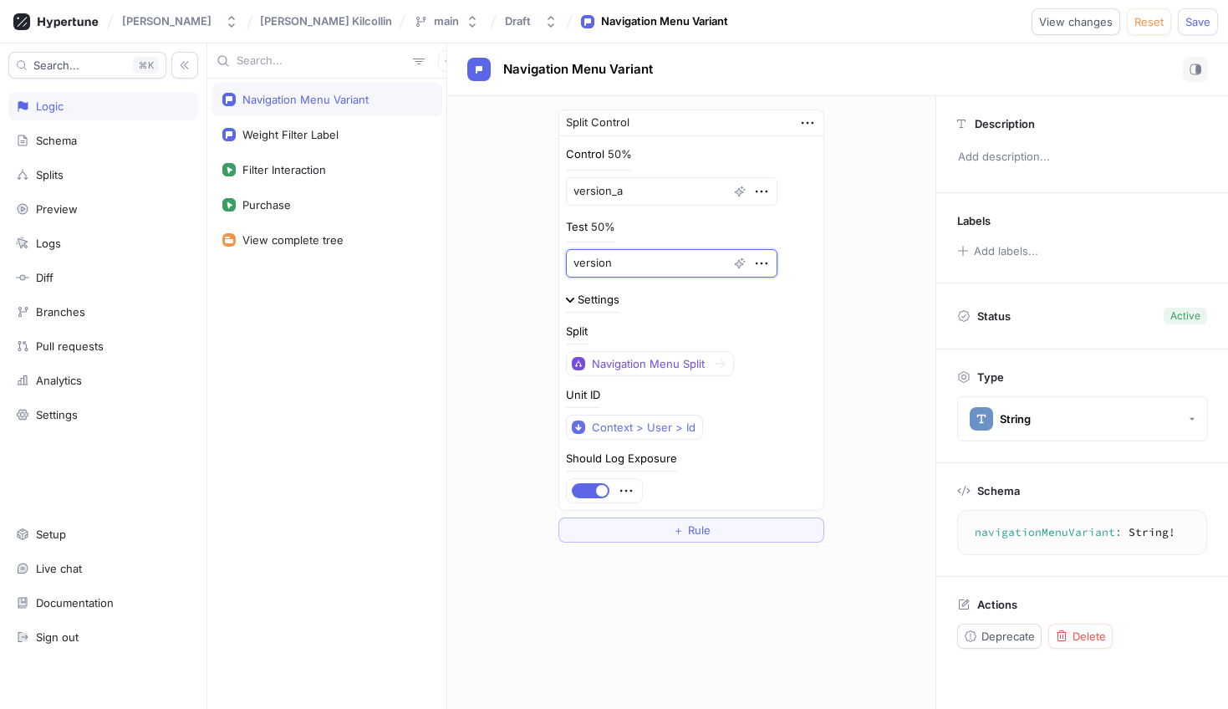
type textarea "x"
type textarea "version_"
type textarea "x"
type textarea "version_b"
click at [580, 232] on p "Test" at bounding box center [577, 227] width 22 height 17
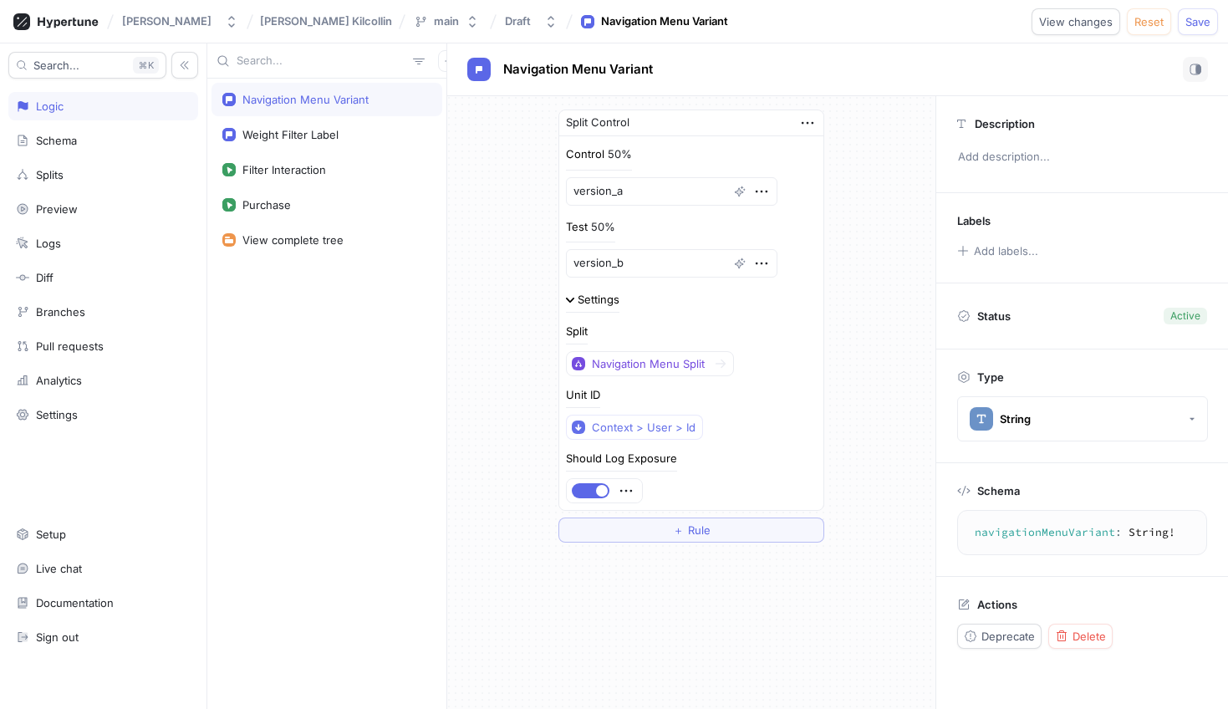
click at [600, 156] on p "Control" at bounding box center [585, 154] width 38 height 17
click at [752, 266] on icon "button" at bounding box center [761, 263] width 18 height 18
click at [785, 228] on div "Test 50% version_b" at bounding box center [691, 248] width 251 height 59
click at [613, 412] on div "Unit ID Context > User > Id" at bounding box center [691, 415] width 251 height 50
click at [353, 140] on div "Weight Filter Label" at bounding box center [326, 134] width 209 height 13
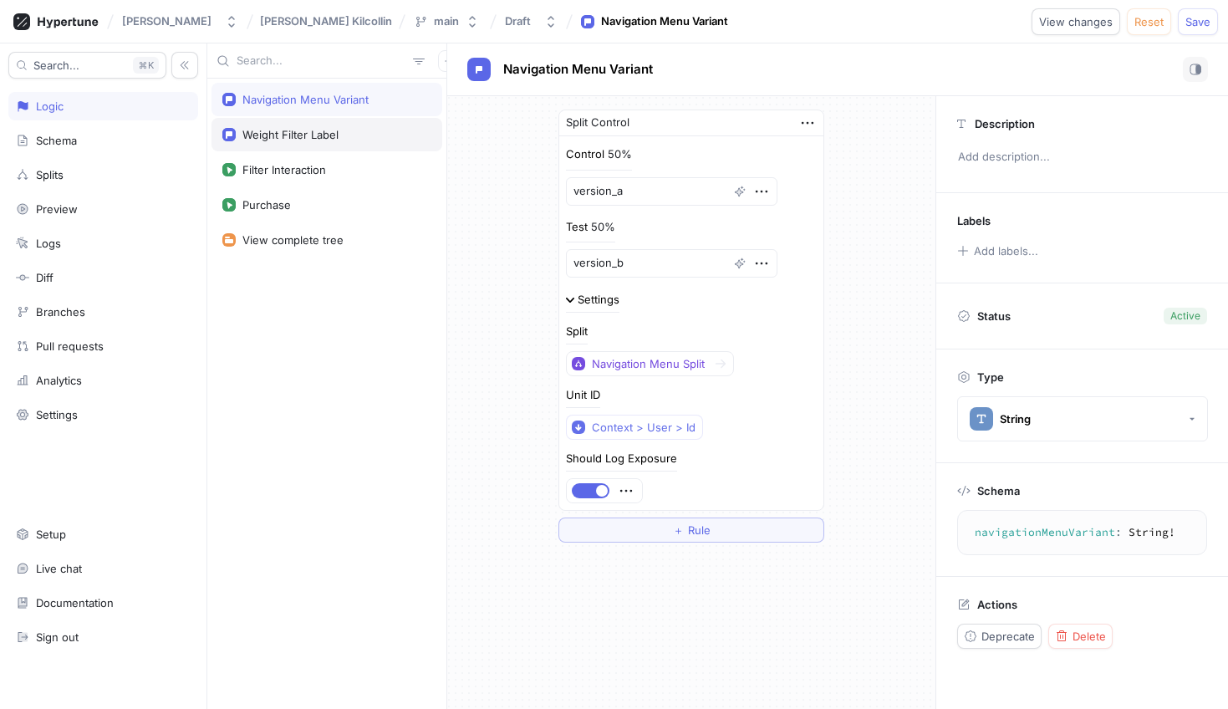
type textarea "x"
type textarea "weightFilterLabel: String!"
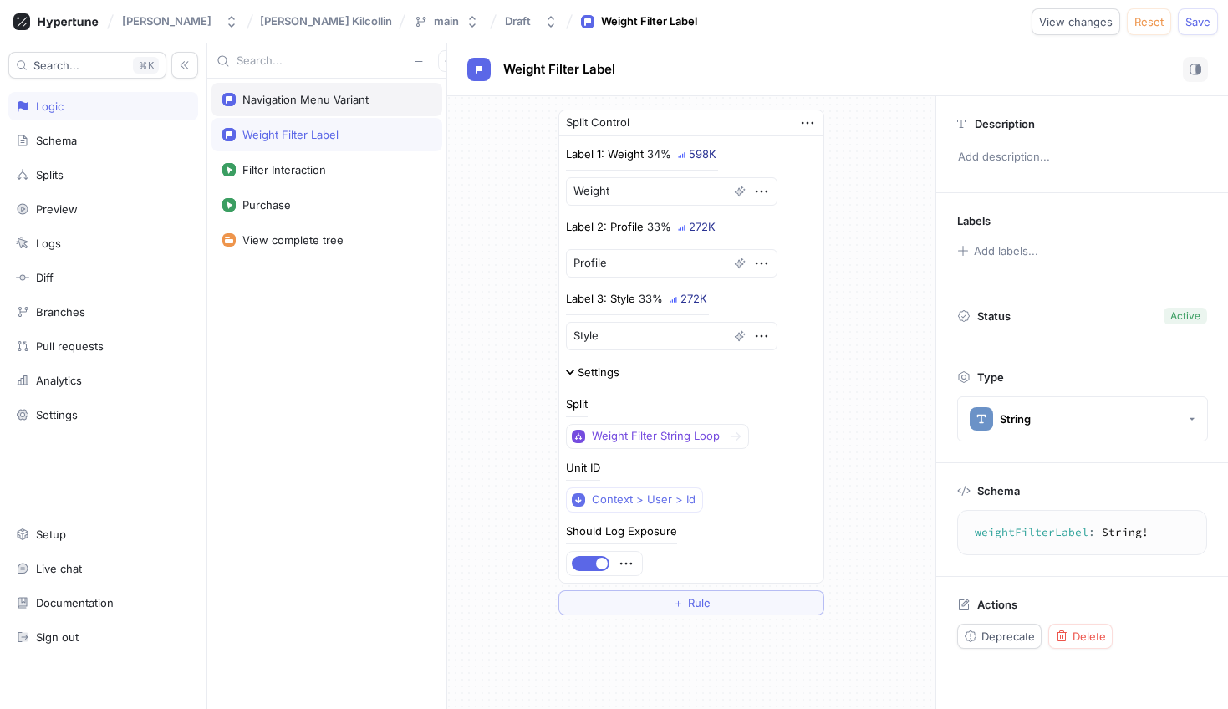
click at [347, 97] on div "Navigation Menu Variant" at bounding box center [305, 99] width 126 height 13
type textarea "x"
type textarea "navigationMenuVariant: String!"
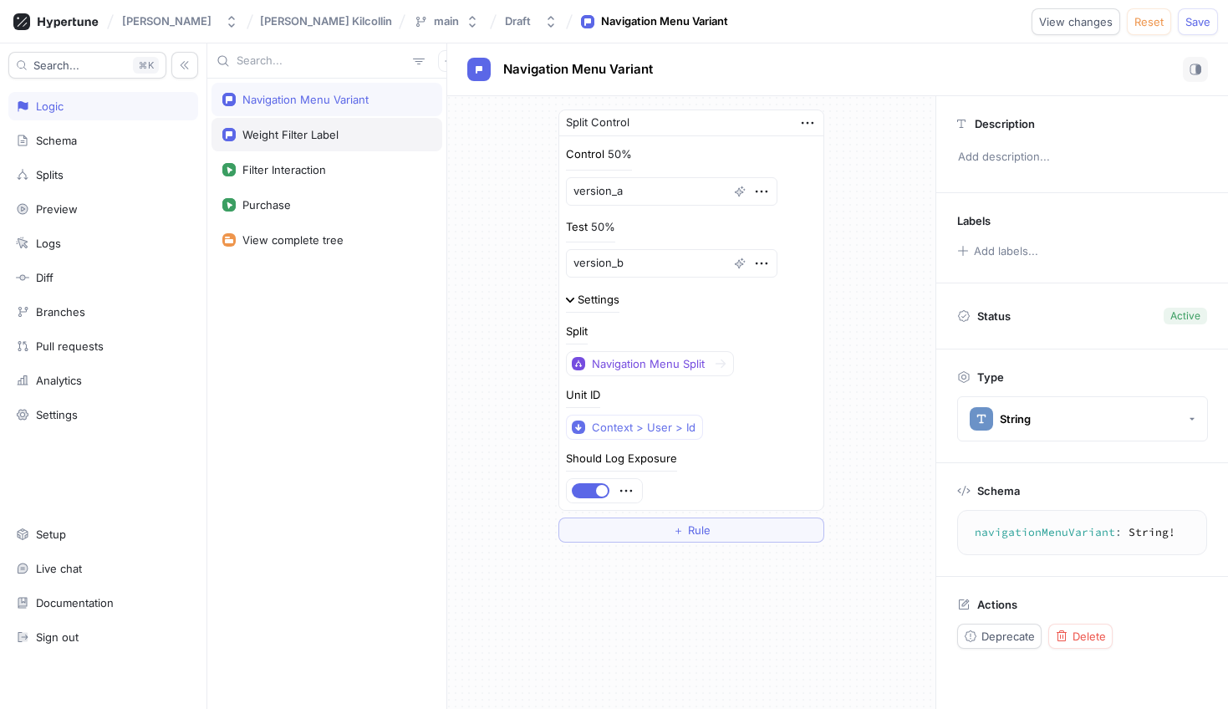
click at [346, 126] on div "Weight Filter Label" at bounding box center [327, 134] width 231 height 33
type textarea "x"
type textarea "weightFilterLabel: String!"
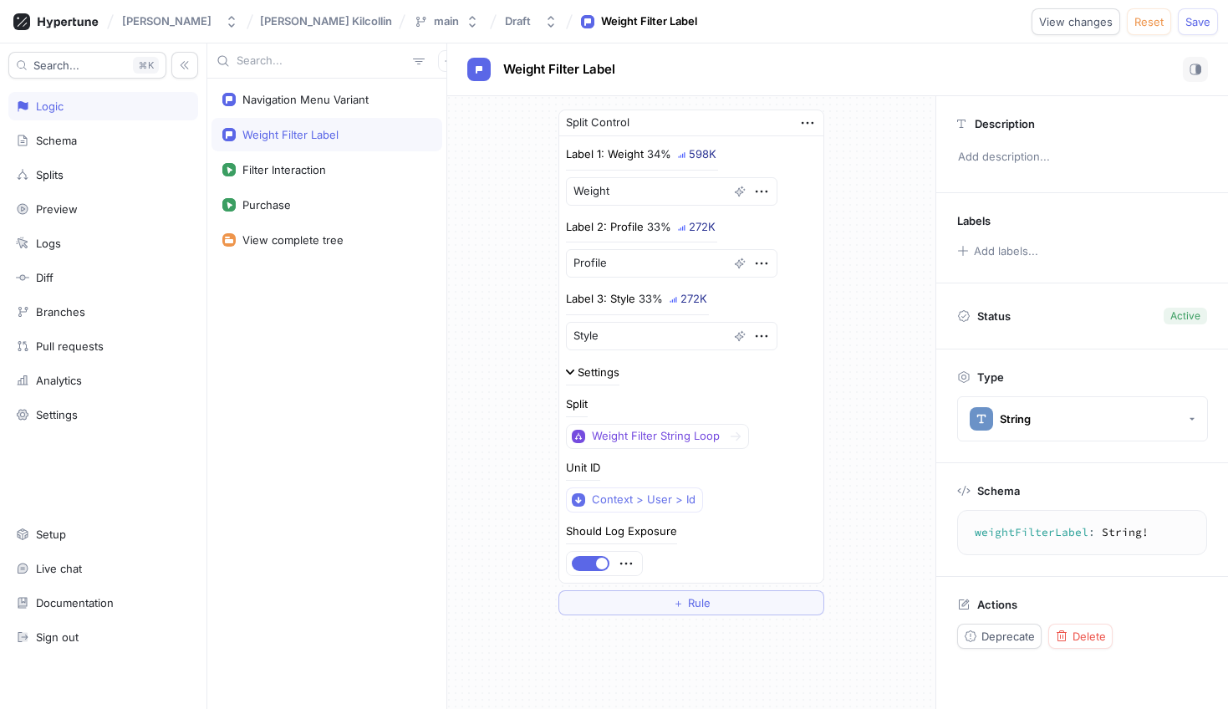
click at [602, 362] on div at bounding box center [691, 356] width 251 height 13
click at [594, 370] on div "Settings" at bounding box center [599, 372] width 42 height 11
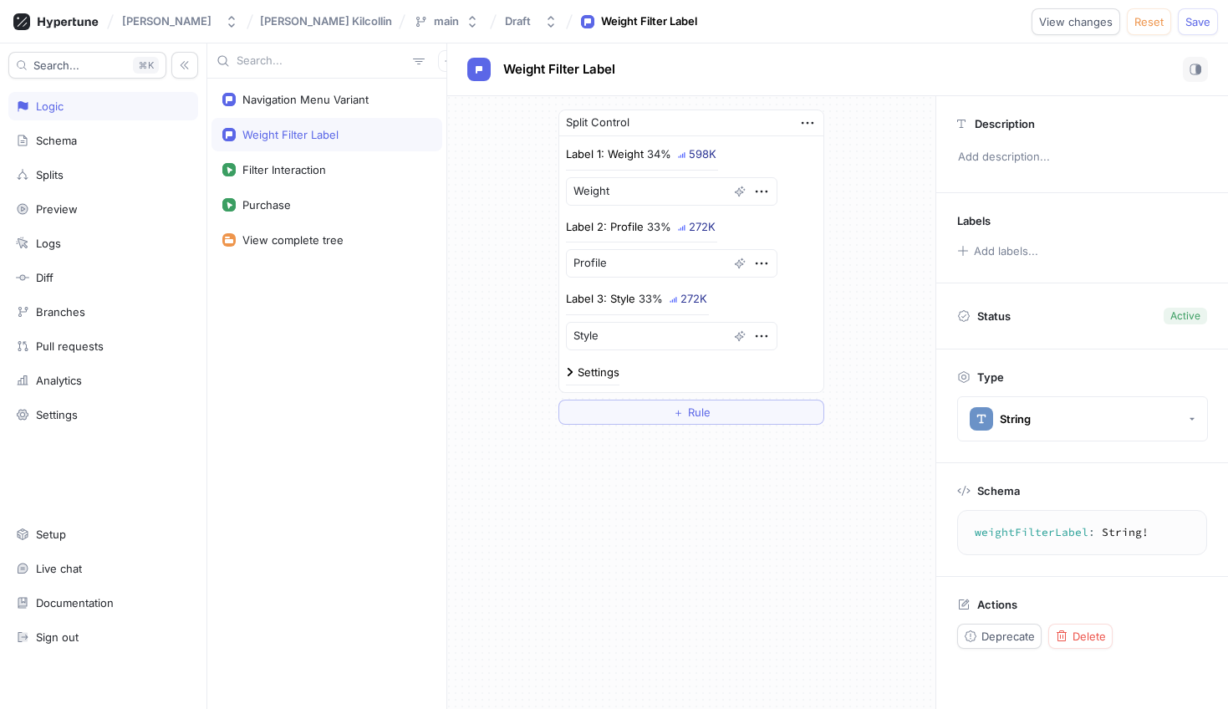
click at [594, 370] on div "Settings" at bounding box center [599, 372] width 42 height 11
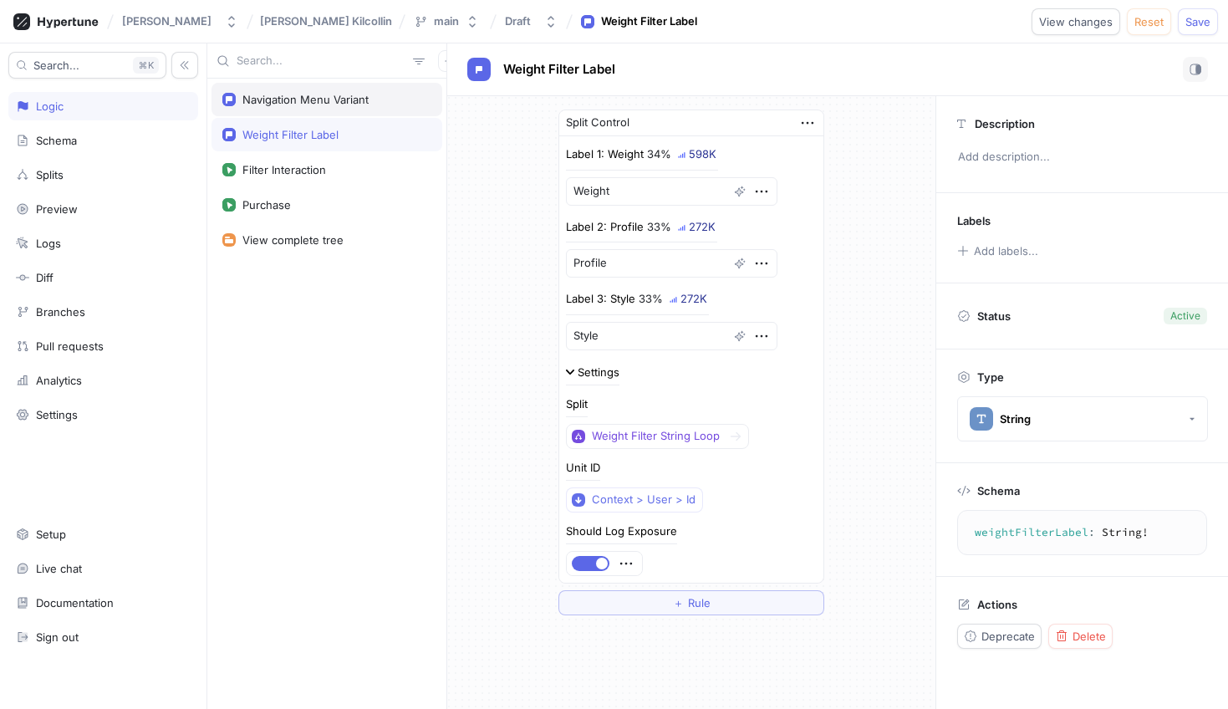
click at [383, 91] on div "Navigation Menu Variant" at bounding box center [327, 99] width 231 height 33
type textarea "x"
type textarea "navigationMenuVariant: String!"
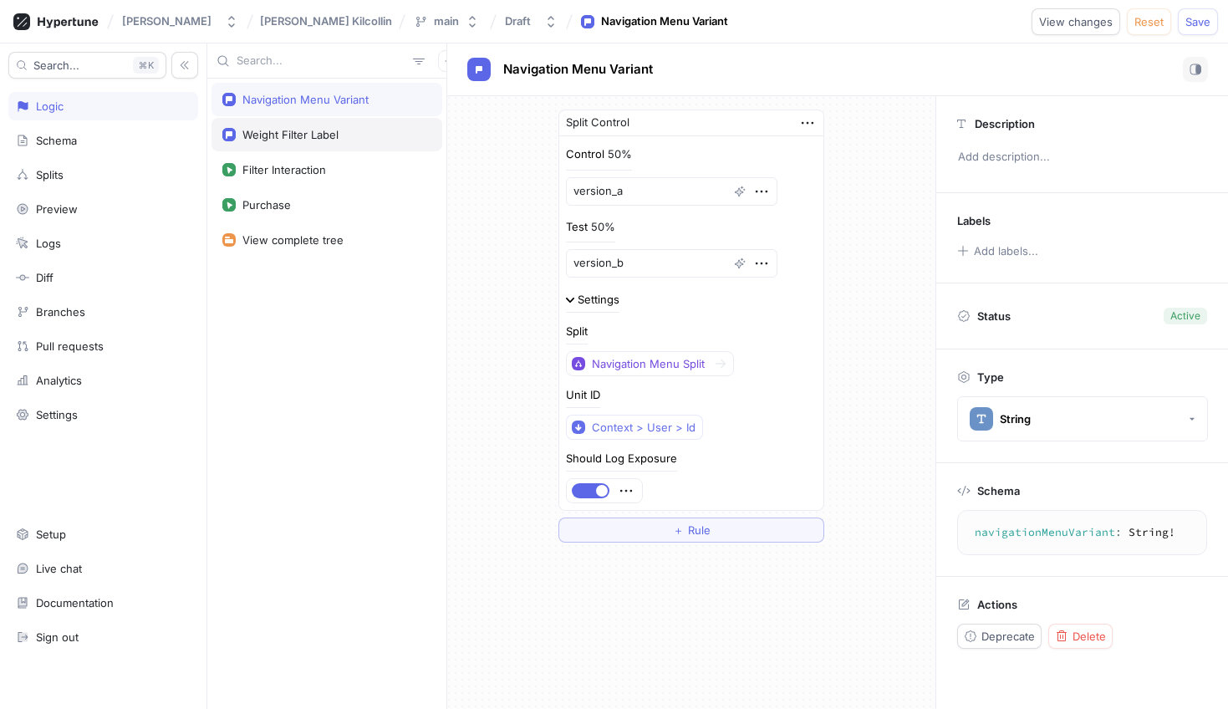
click at [352, 128] on div "Weight Filter Label" at bounding box center [326, 134] width 209 height 13
type textarea "x"
type textarea "weightFilterLabel: String!"
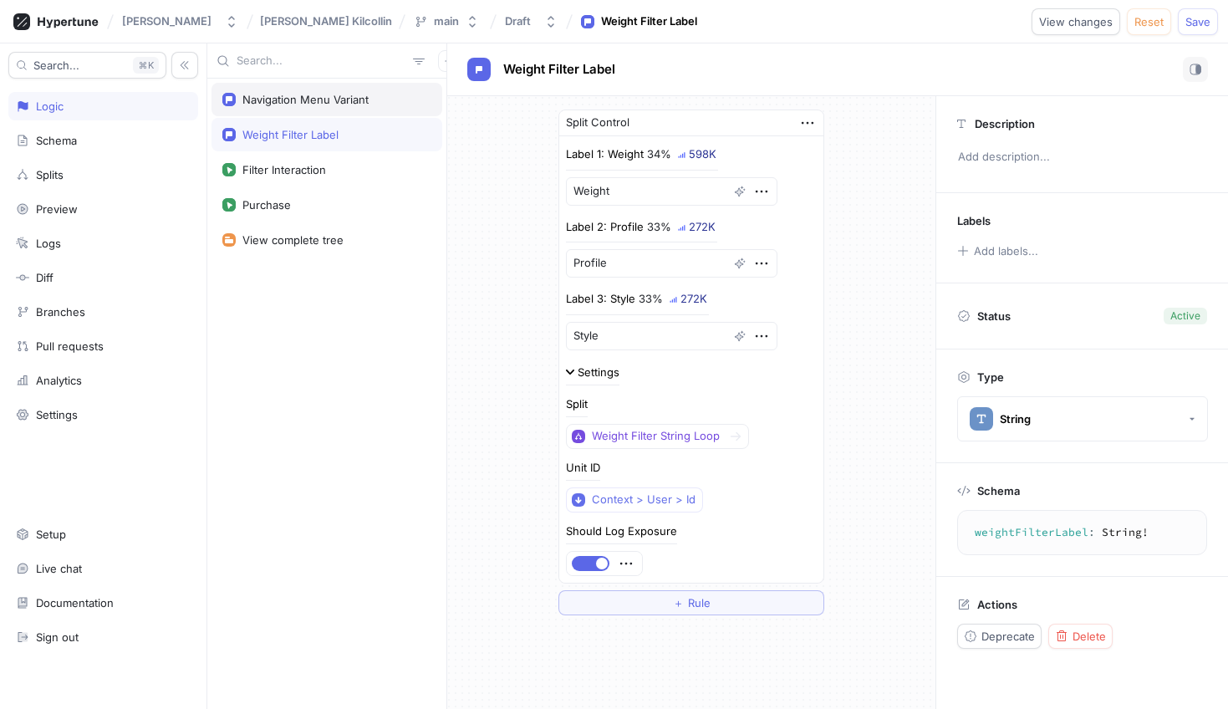
click at [370, 90] on div "Navigation Menu Variant" at bounding box center [327, 99] width 231 height 33
type textarea "x"
type textarea "navigationMenuVariant: String!"
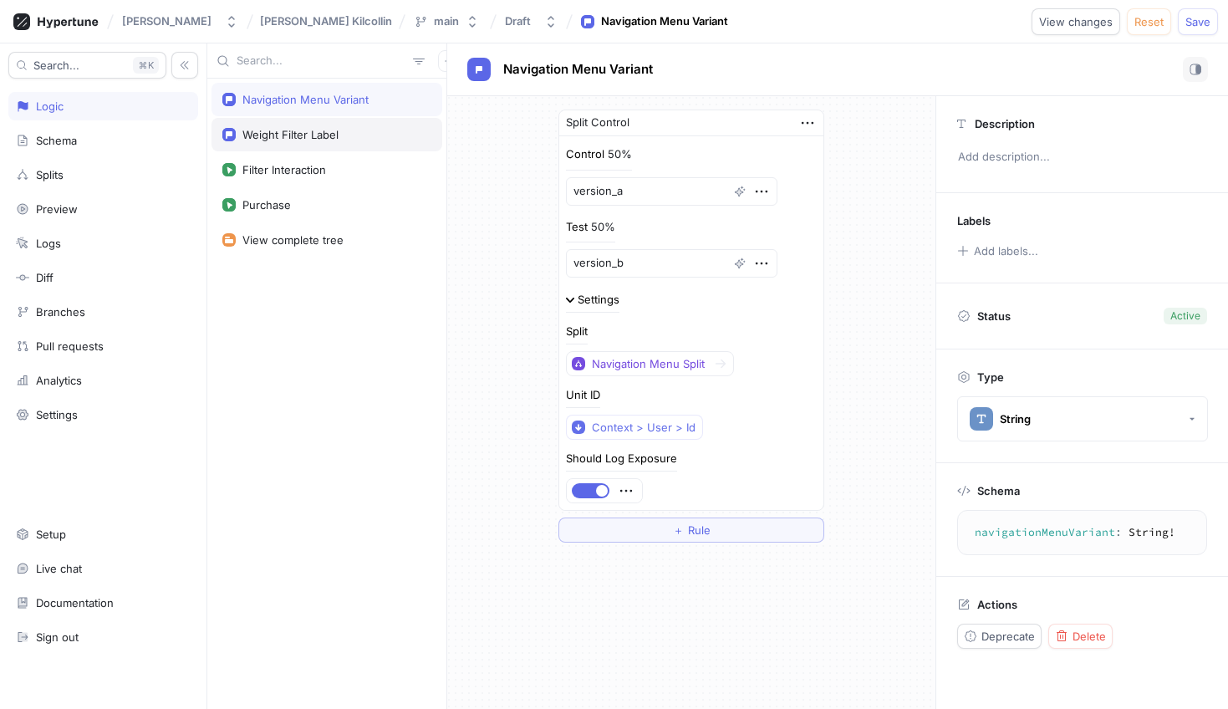
click at [354, 131] on div "Weight Filter Label" at bounding box center [326, 134] width 209 height 13
type textarea "x"
type textarea "weightFilterLabel: String!"
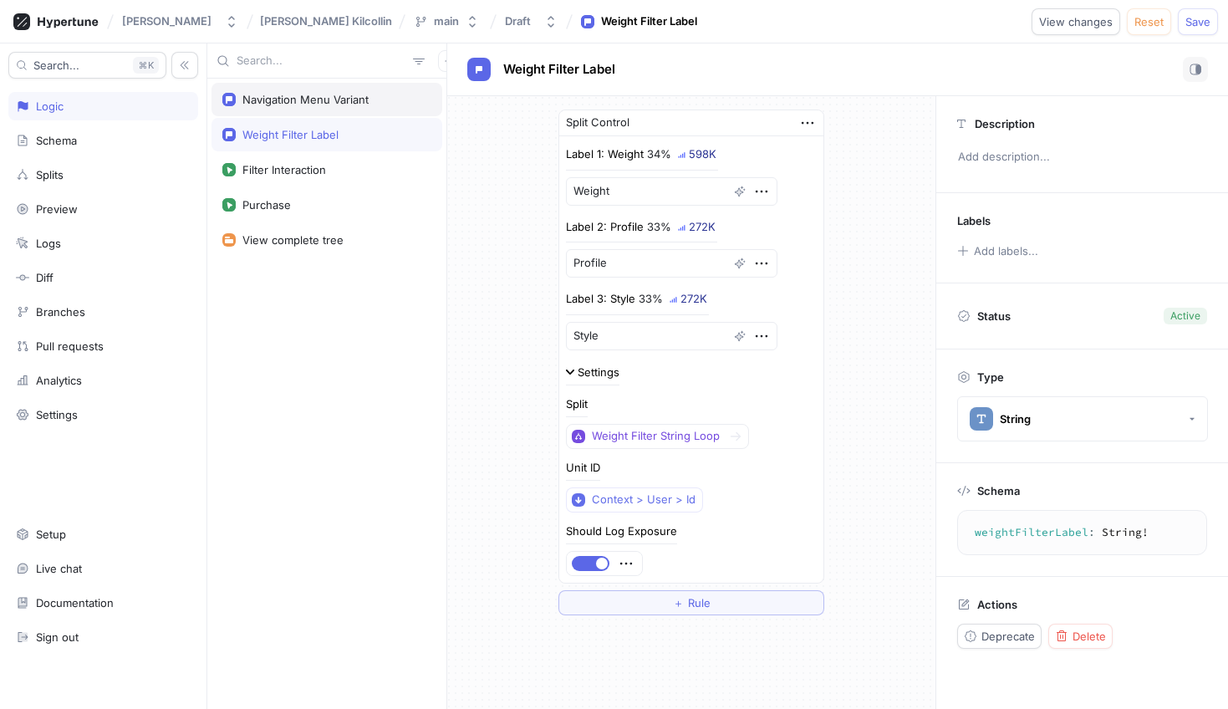
click at [319, 89] on div "Navigation Menu Variant" at bounding box center [327, 99] width 231 height 33
type textarea "x"
type textarea "navigationMenuVariant: String!"
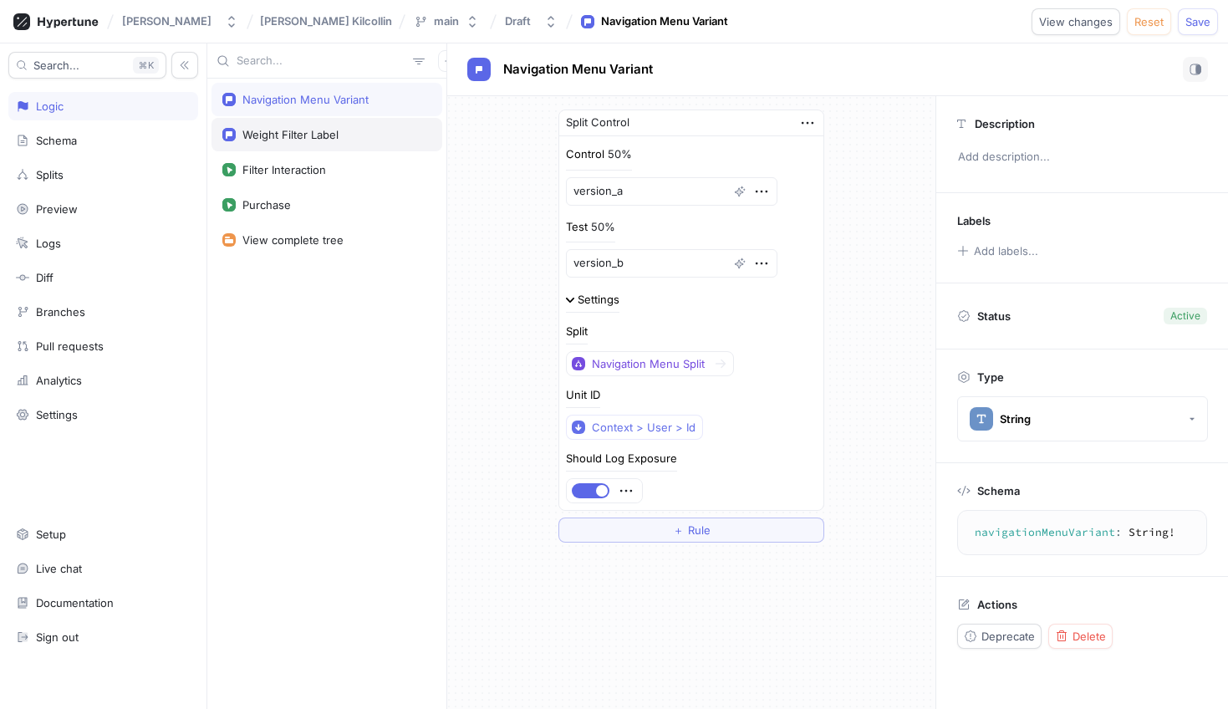
click at [332, 132] on div "Weight Filter Label" at bounding box center [290, 134] width 96 height 13
type textarea "x"
type textarea "weightFilterLabel: String!"
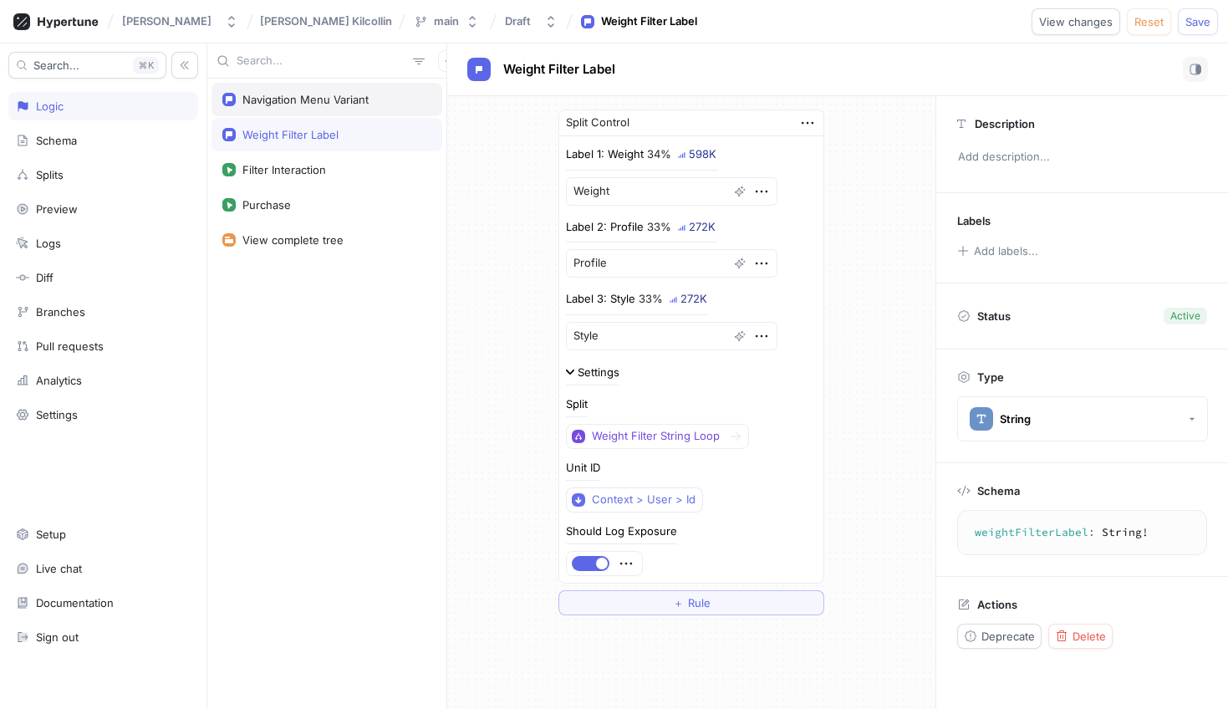
click at [354, 84] on div "Navigation Menu Variant" at bounding box center [327, 99] width 231 height 33
type textarea "x"
type textarea "navigationMenuVariant: String!"
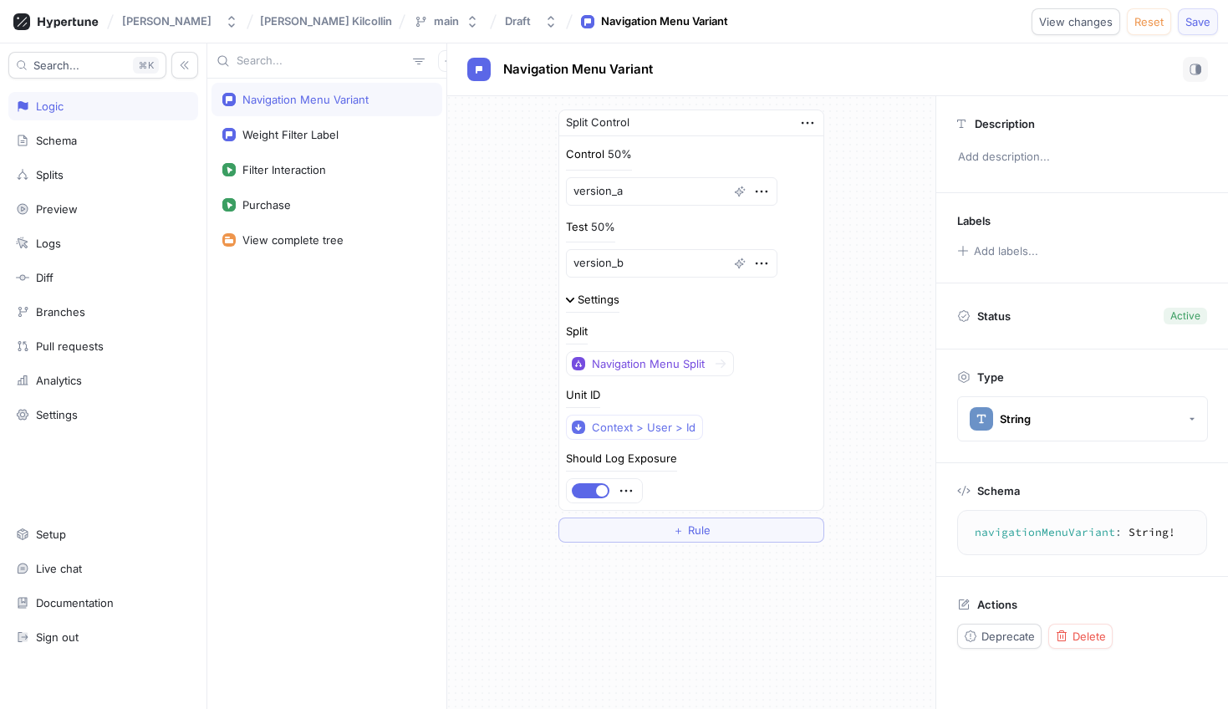
click at [1189, 25] on span "Save" at bounding box center [1198, 22] width 25 height 10
click at [356, 125] on div "Weight Filter Label" at bounding box center [327, 134] width 231 height 33
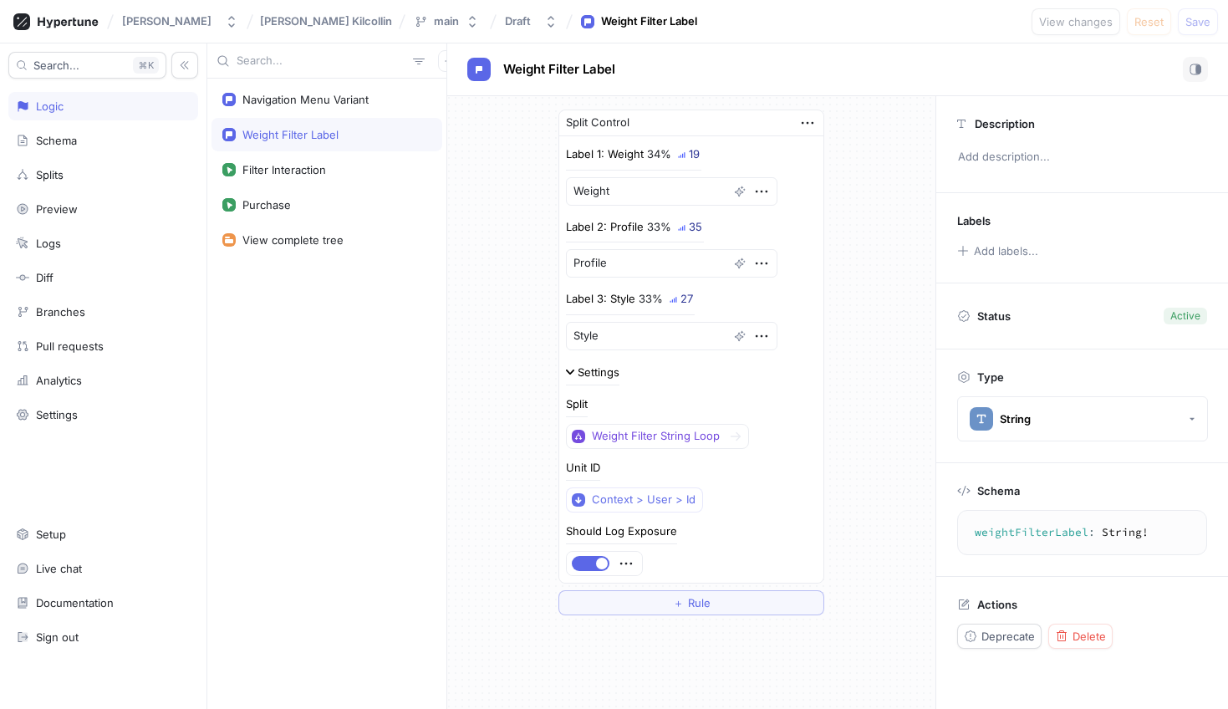
type textarea "x"
type textarea "weightFilterLabel: String!"
click at [354, 104] on div "Navigation Menu Variant" at bounding box center [305, 99] width 126 height 13
type textarea "x"
type textarea "navigationMenuVariant: String!"
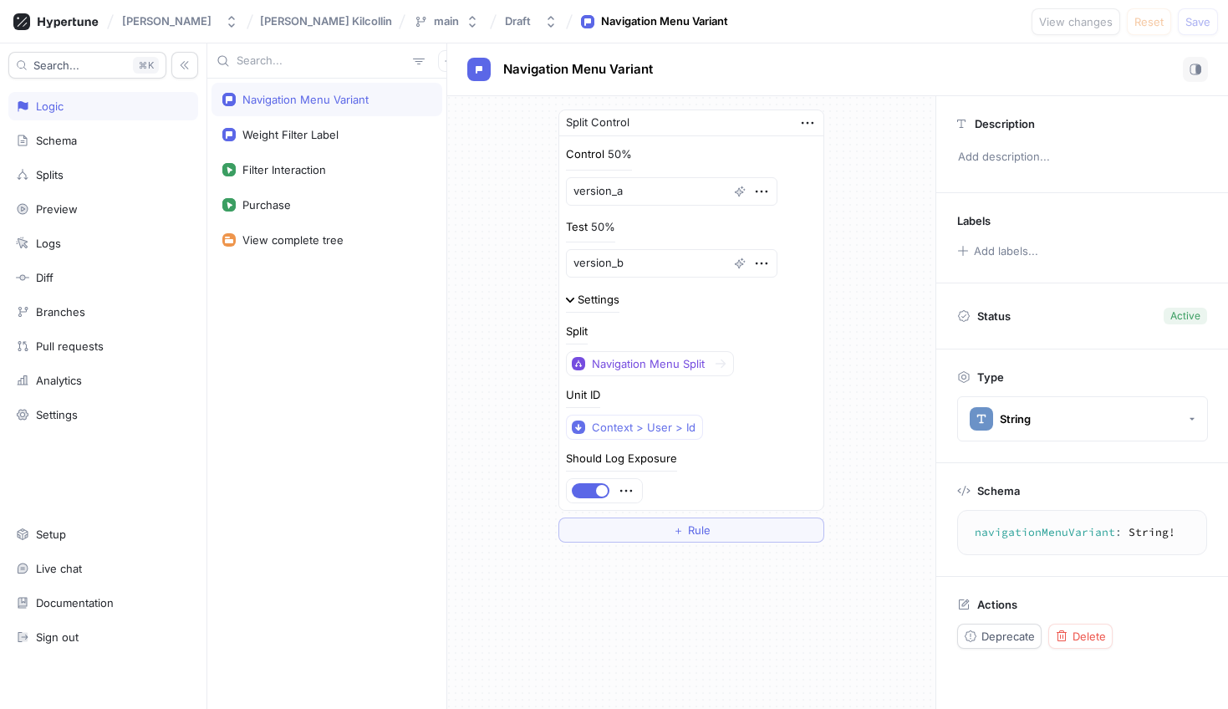
type textarea "x"
